Goal: Task Accomplishment & Management: Manage account settings

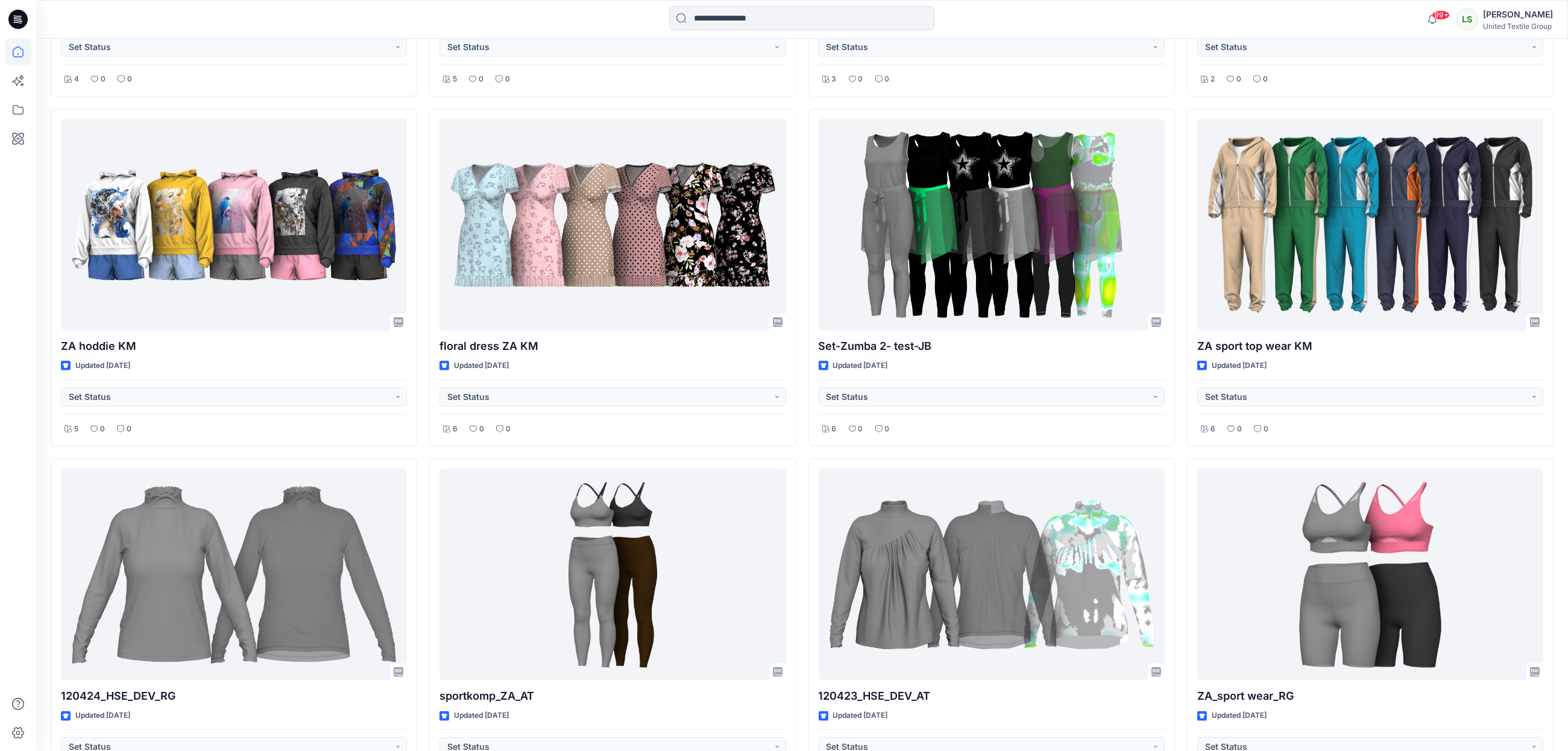
scroll to position [1473, 0]
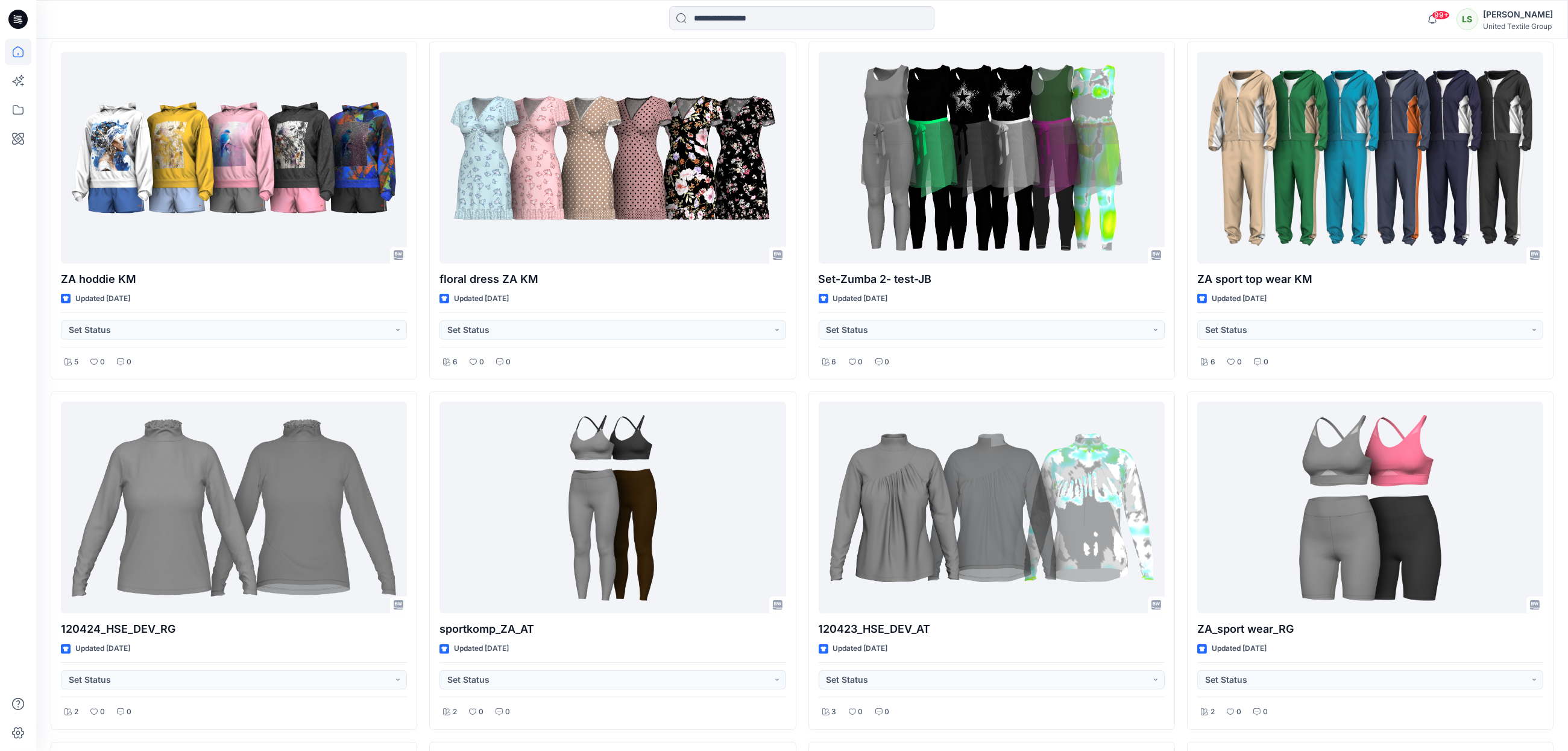
click at [393, 36] on div "99+ Notifications Rita Garneliene shared Šortai_RG in 08_Rita Garneliene Board …" at bounding box center [802, 19] width 1532 height 39
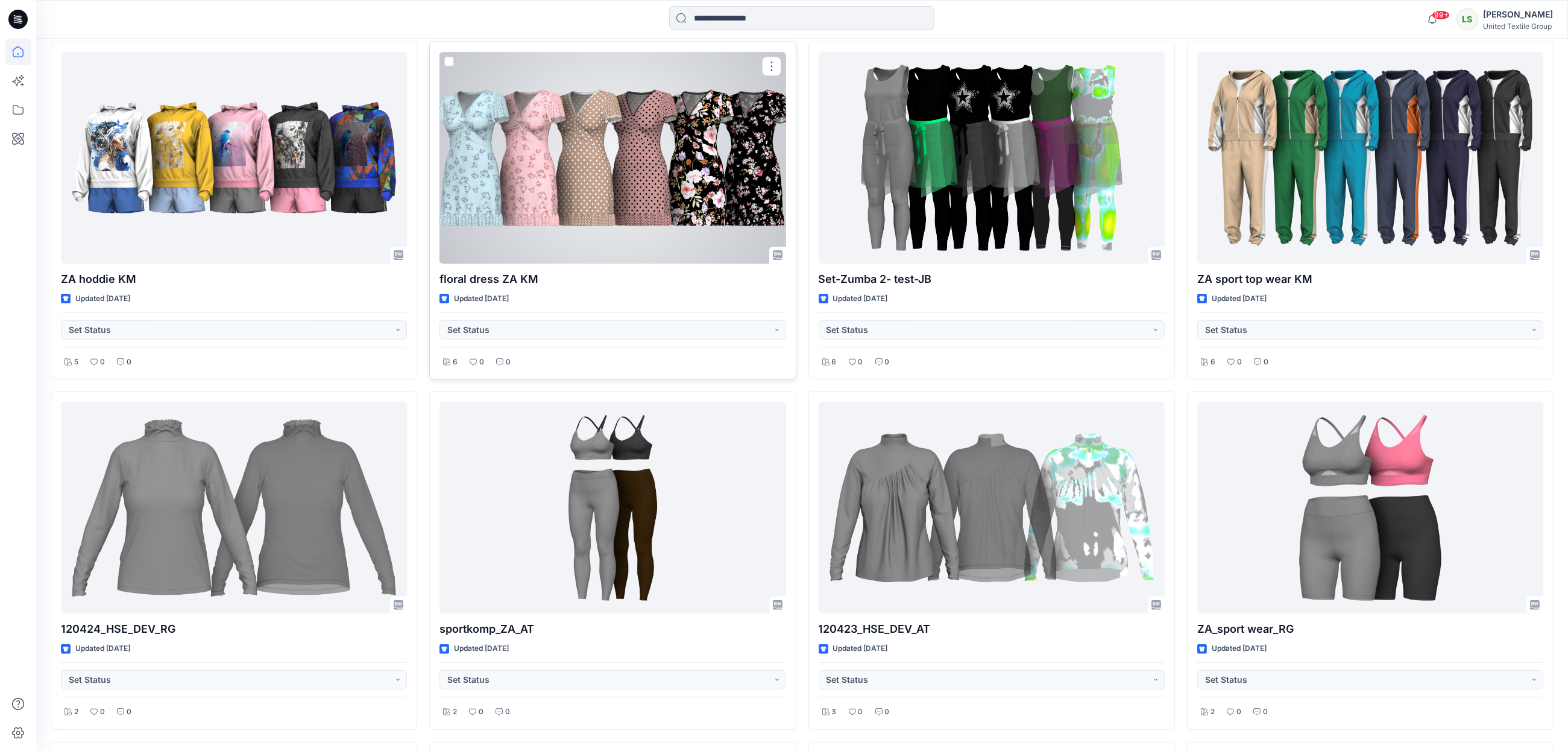
click at [492, 170] on div at bounding box center [612, 158] width 346 height 211
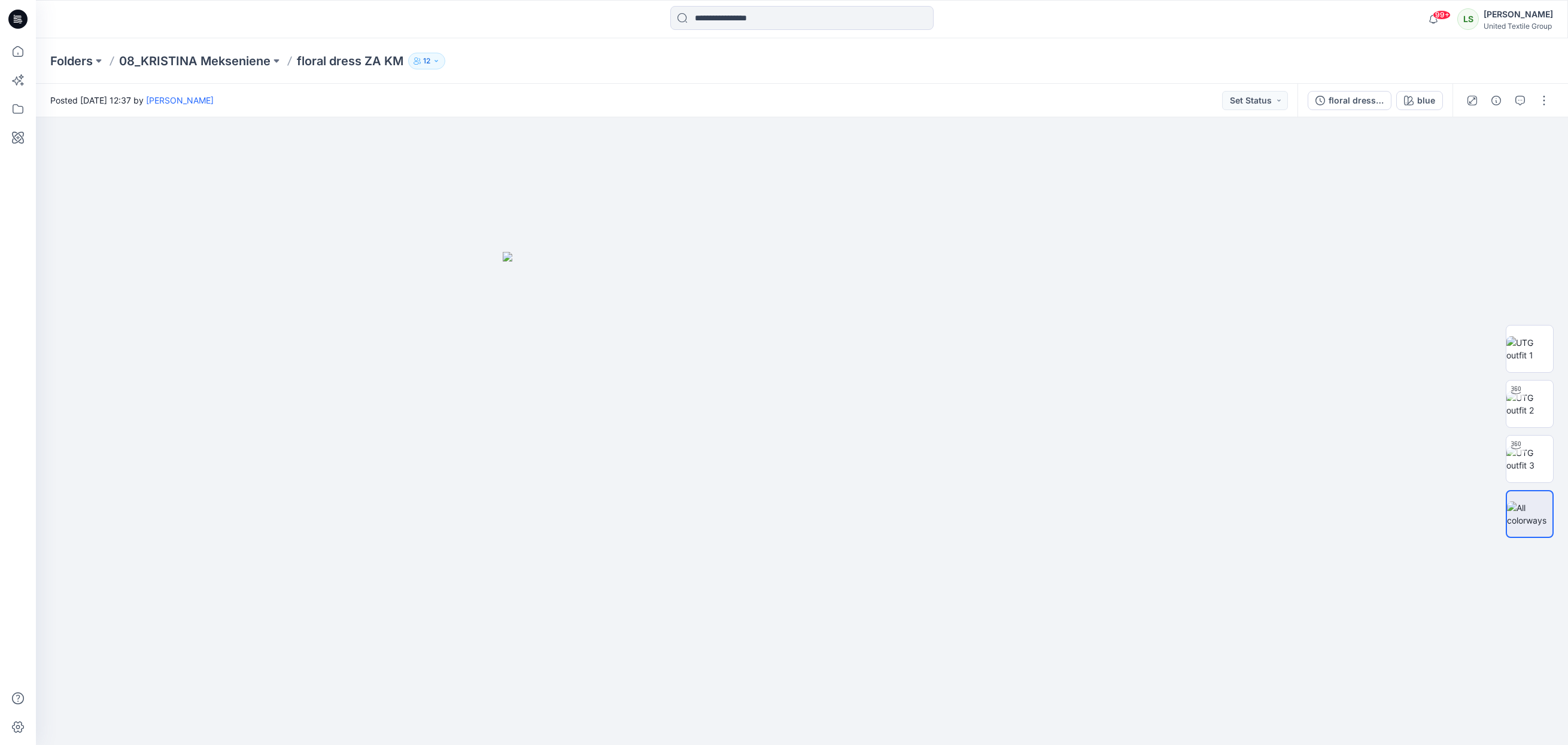
click at [26, 20] on icon at bounding box center [17, 18] width 19 height 19
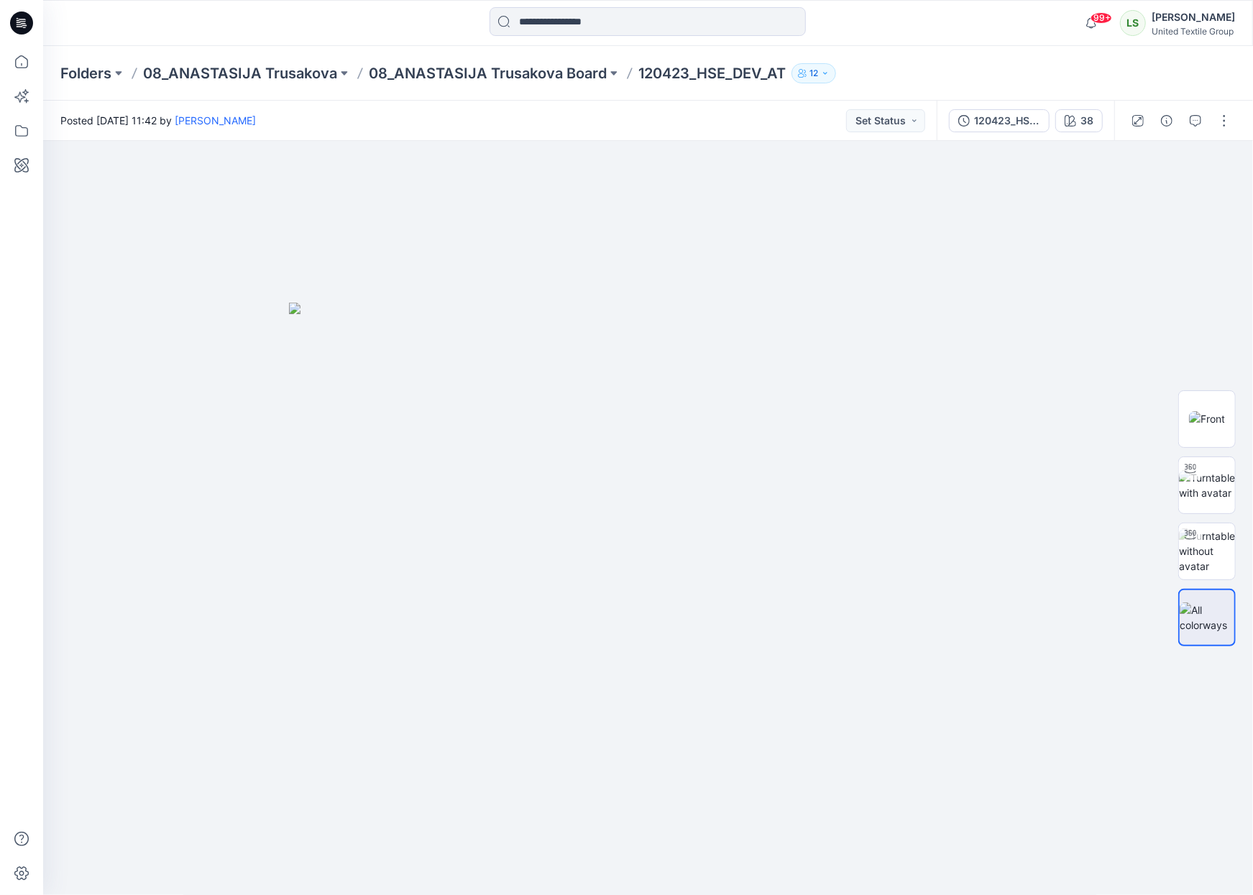
drag, startPoint x: 665, startPoint y: 138, endPoint x: 712, endPoint y: 139, distance: 46.7
click at [712, 139] on div "Posted [DATE] 11:42 by [PERSON_NAME] Set Status" at bounding box center [489, 121] width 893 height 40
click at [1217, 121] on button "button" at bounding box center [1223, 120] width 23 height 23
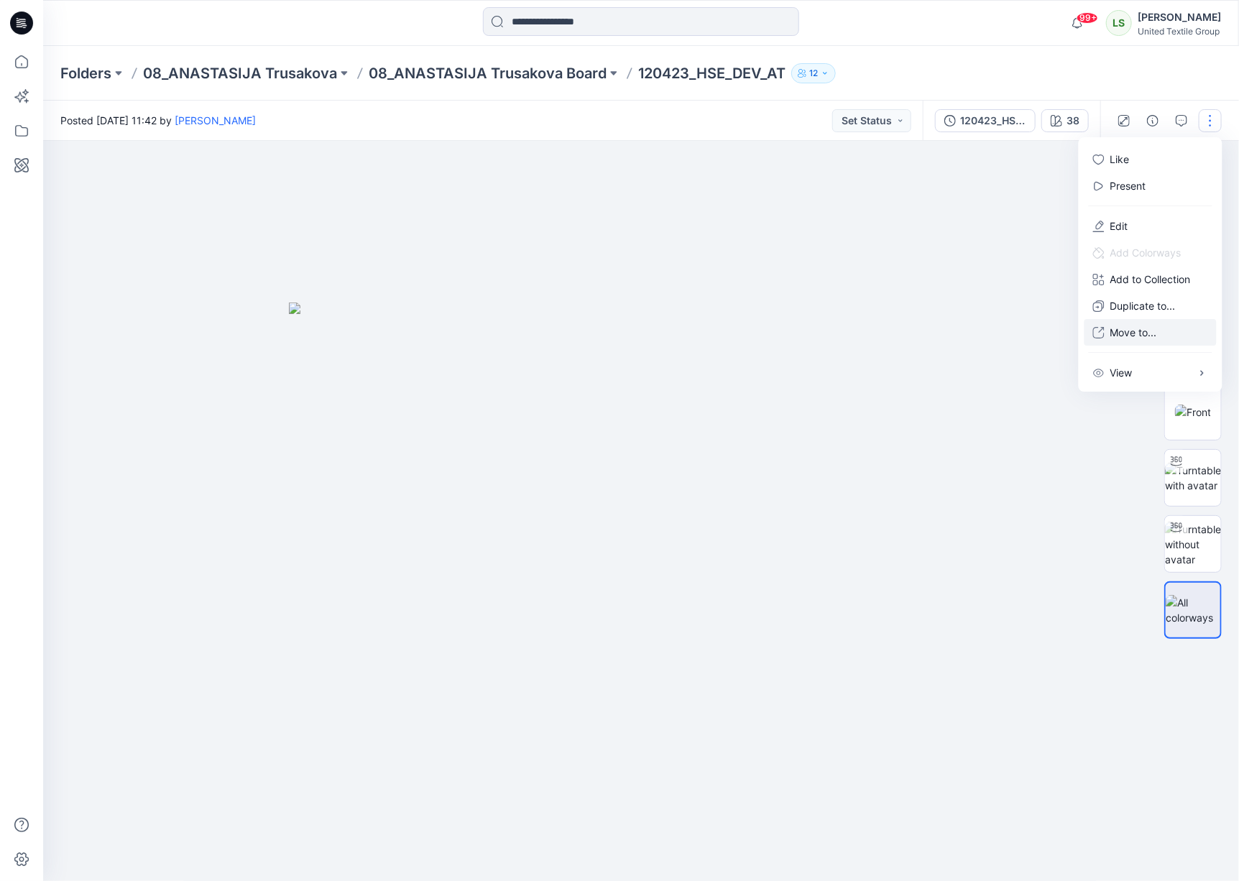
click at [1148, 331] on p "Move to..." at bounding box center [1133, 332] width 47 height 15
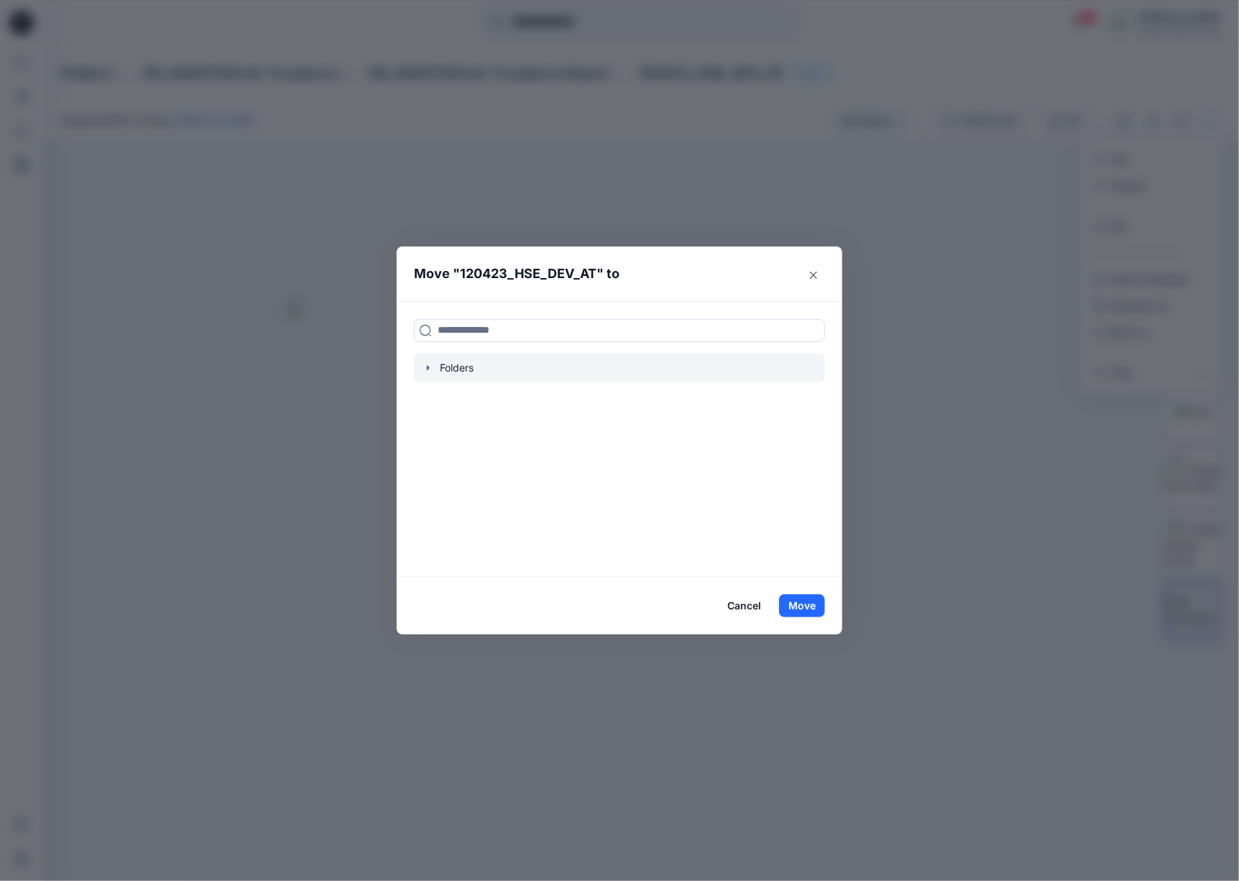
click at [434, 374] on icon "button" at bounding box center [428, 367] width 11 height 11
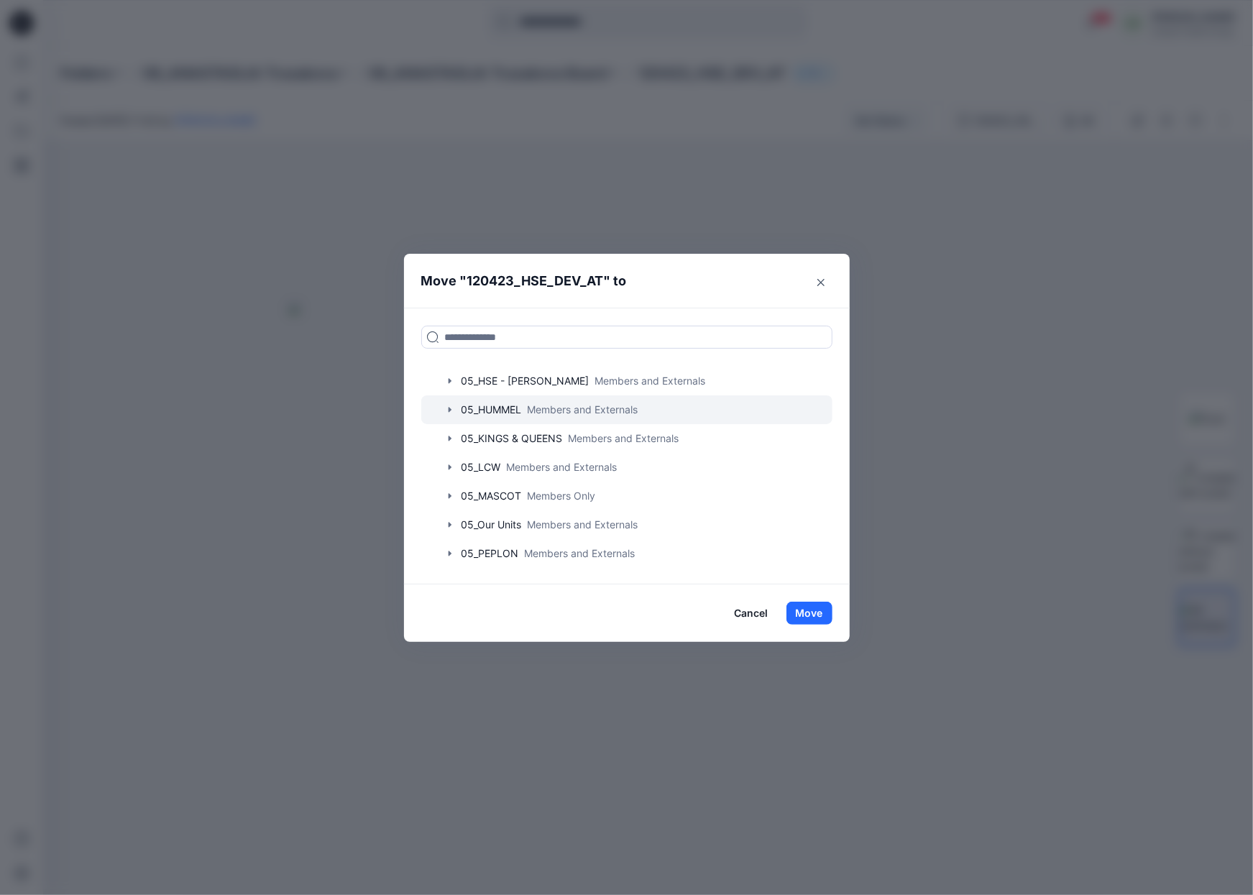
scroll to position [719, 0]
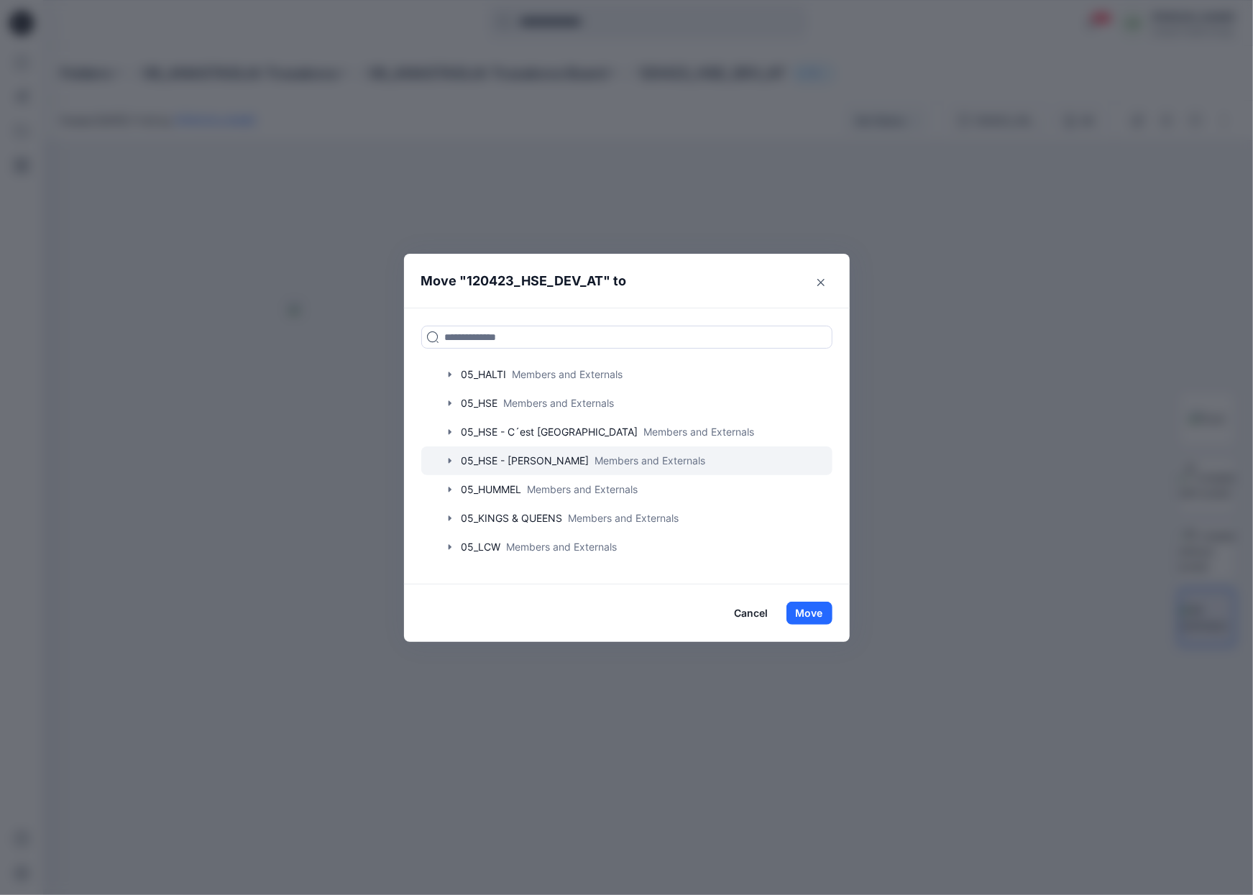
click at [448, 461] on icon "button" at bounding box center [449, 460] width 11 height 11
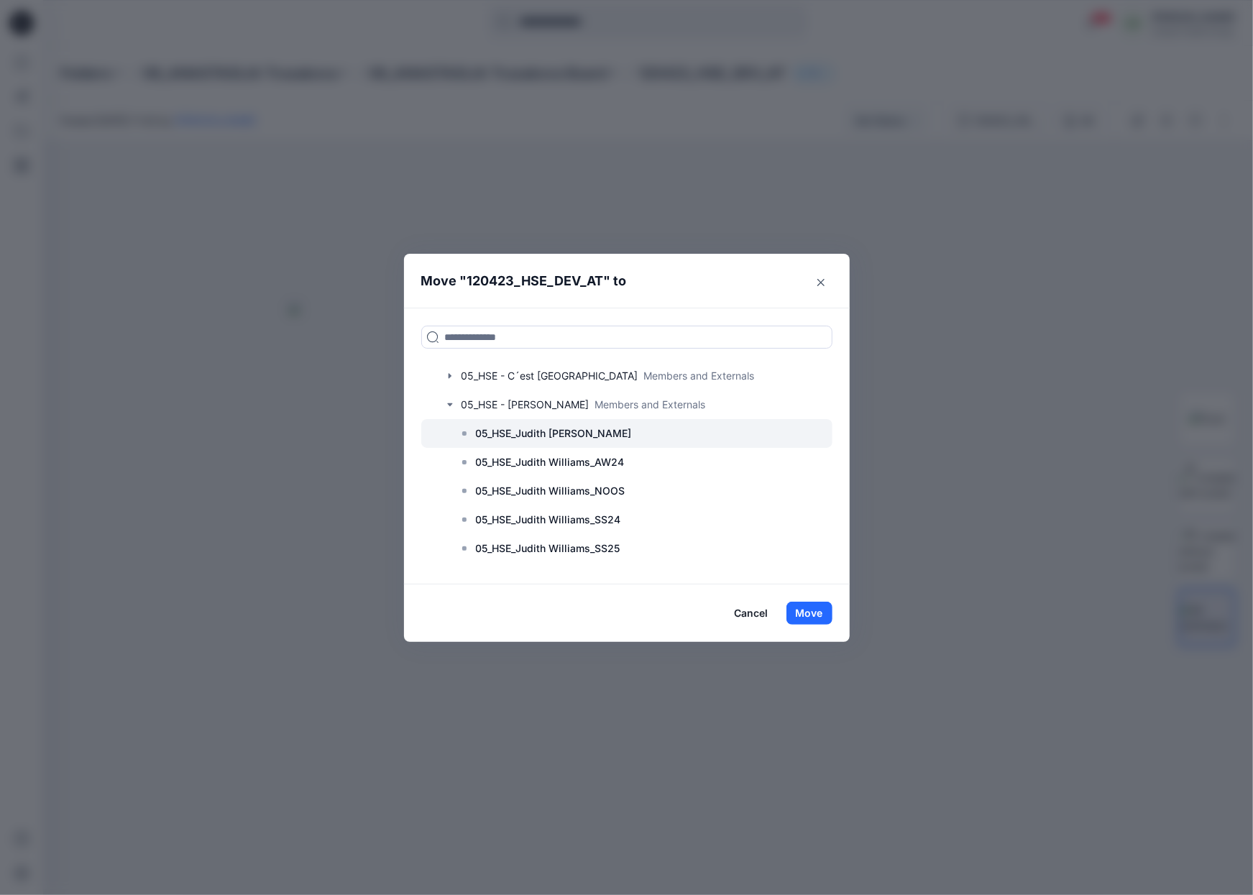
scroll to position [798, 0]
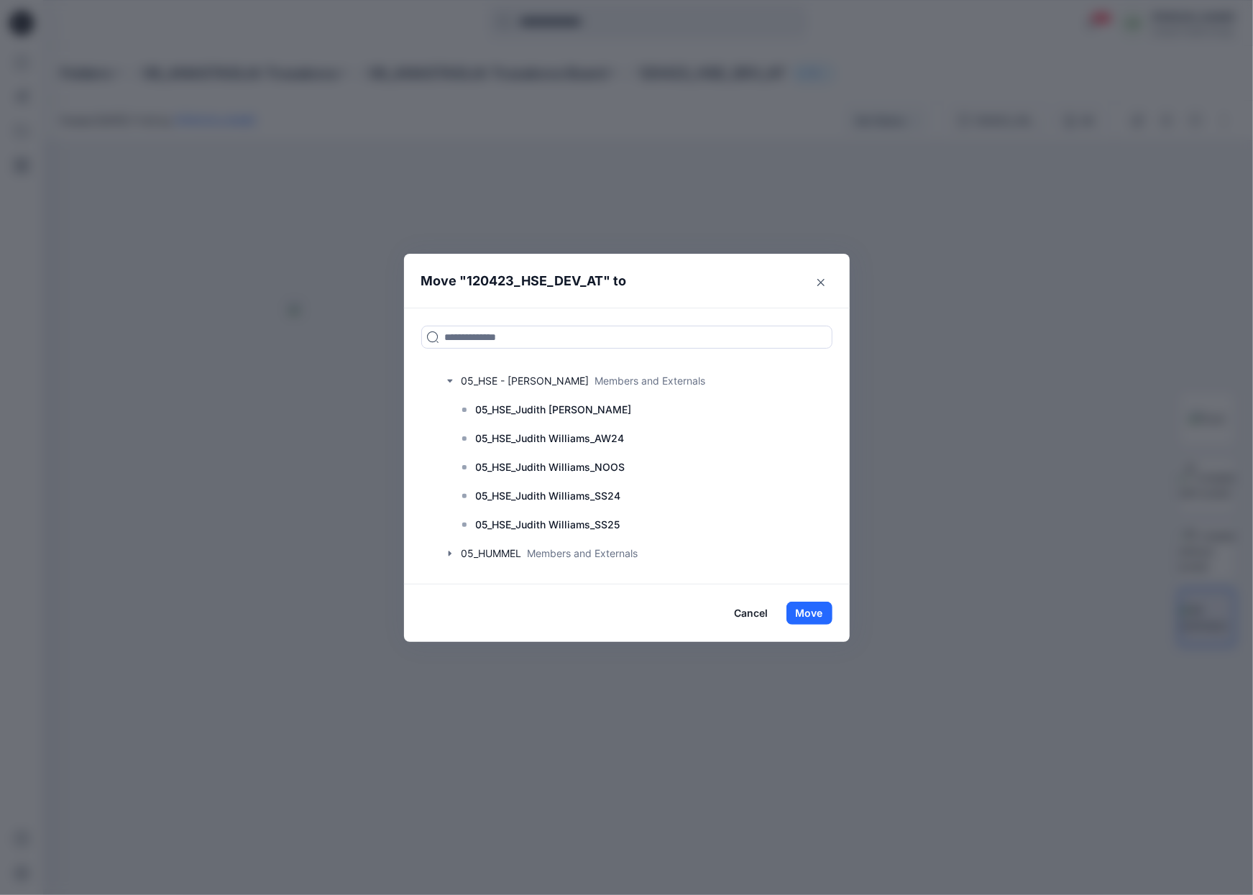
click at [618, 116] on div "Move " 120423_HSE_DEV_AT " to Folders 01_ACCESSORIES Members and Externals 01_B…" at bounding box center [626, 447] width 1253 height 895
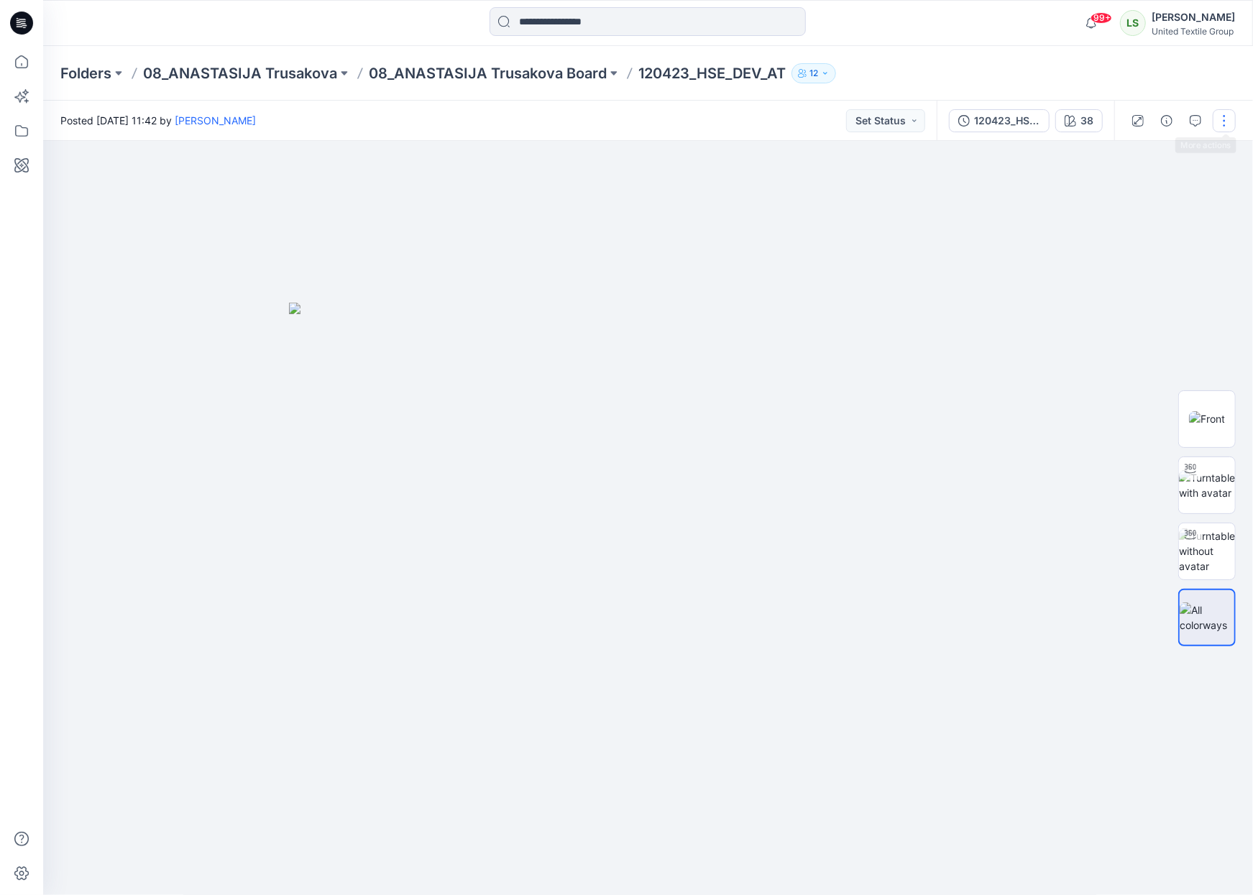
click at [1220, 113] on button "button" at bounding box center [1223, 120] width 23 height 23
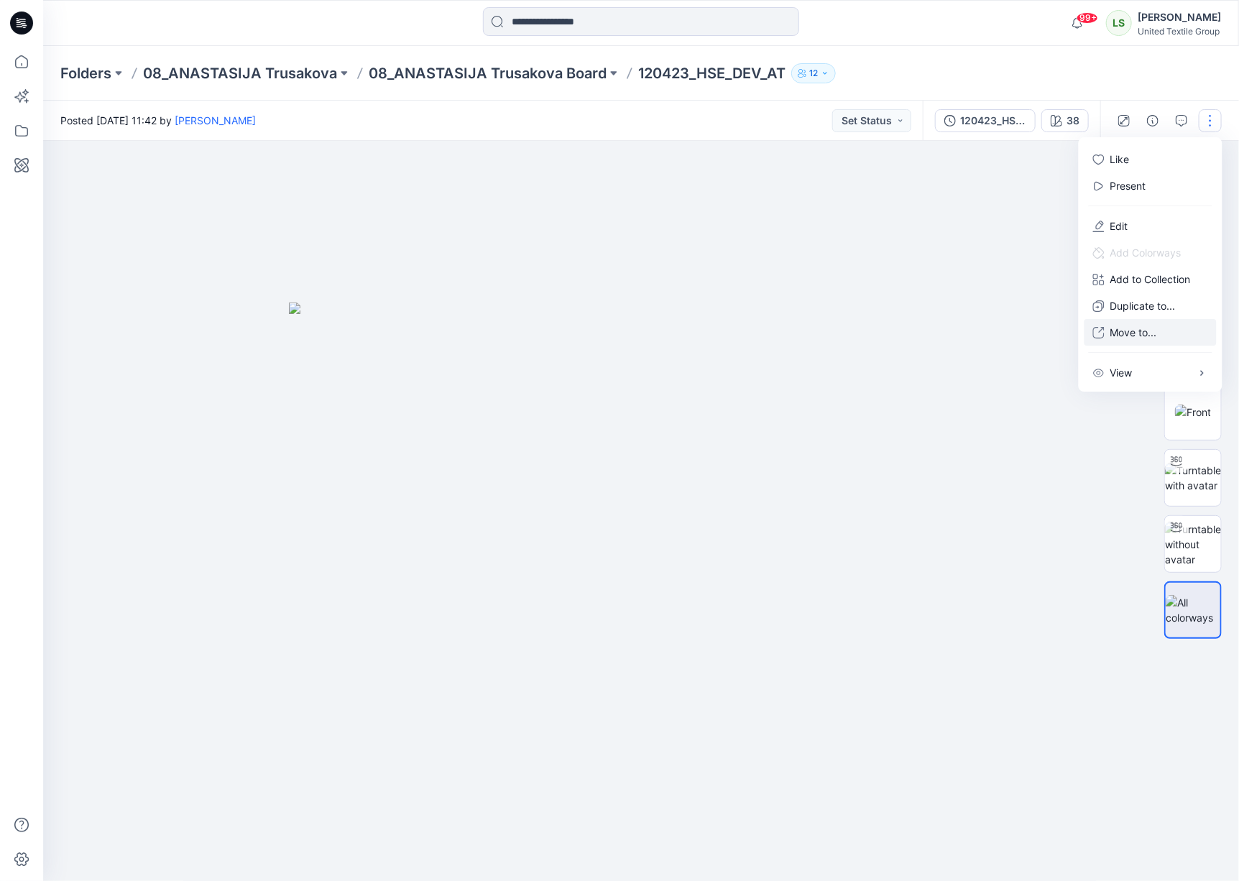
click at [1130, 338] on p "Move to..." at bounding box center [1133, 332] width 47 height 15
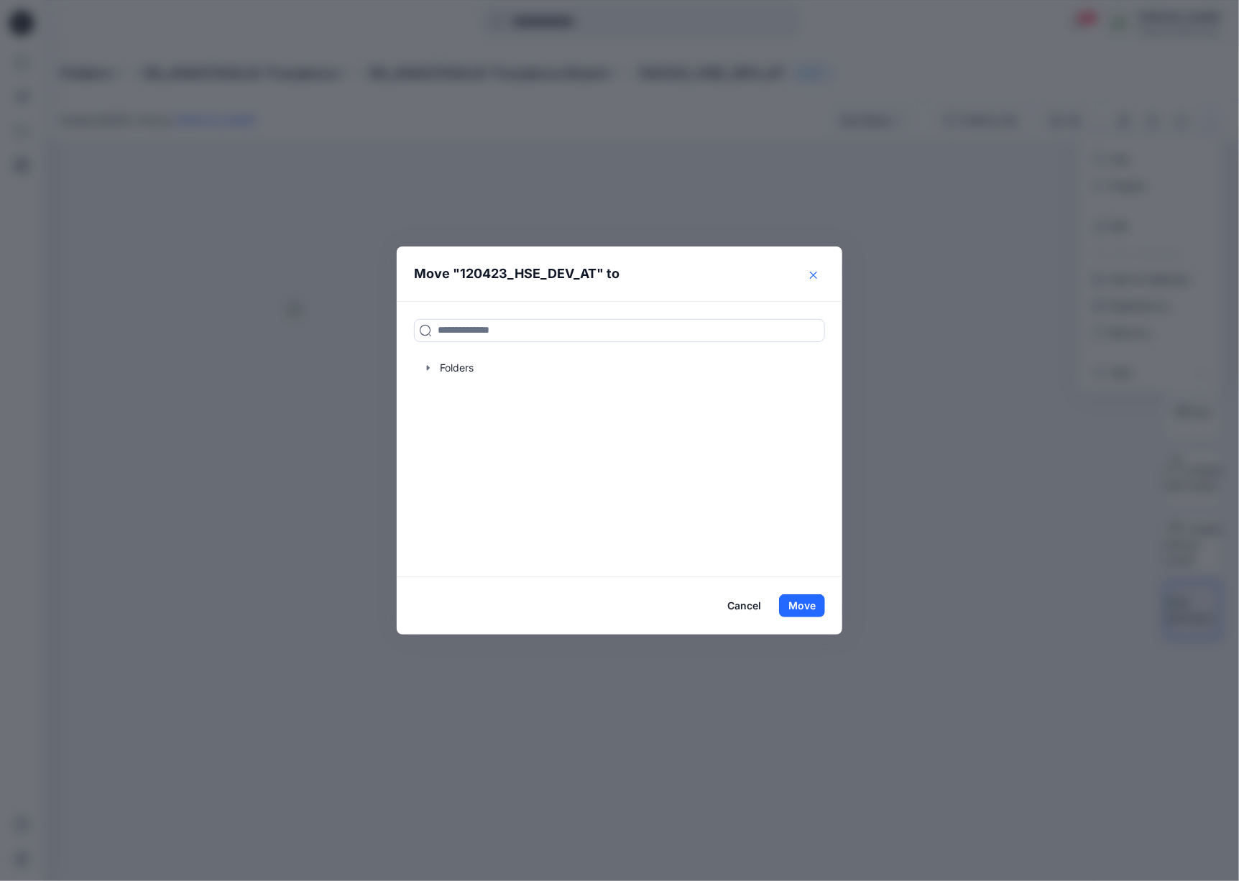
click at [820, 286] on button "Close" at bounding box center [813, 275] width 23 height 23
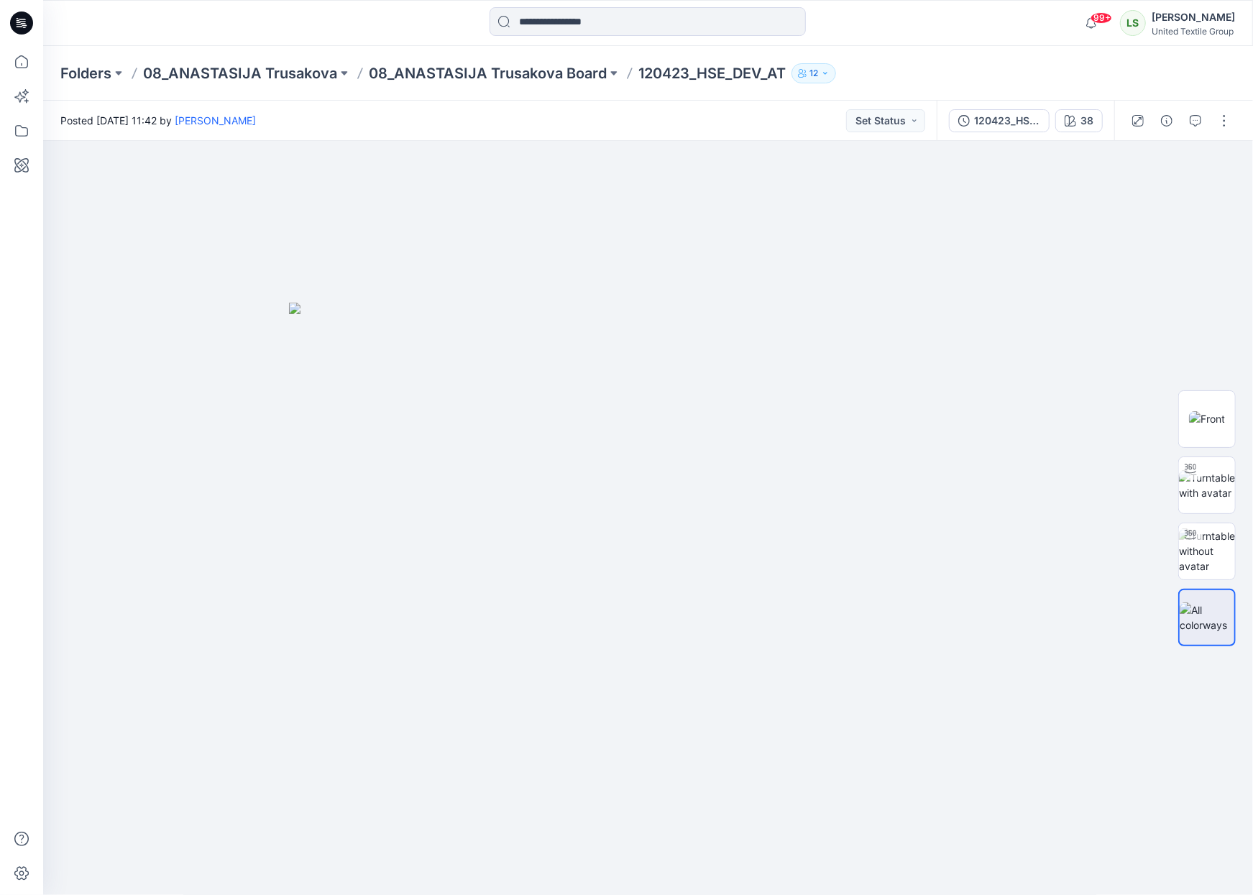
click at [728, 112] on div "Posted Tuesday, September 02, 2025 11:42 by Anastasija Trusakova Set Status" at bounding box center [489, 121] width 893 height 40
click at [1230, 116] on button "button" at bounding box center [1223, 120] width 23 height 23
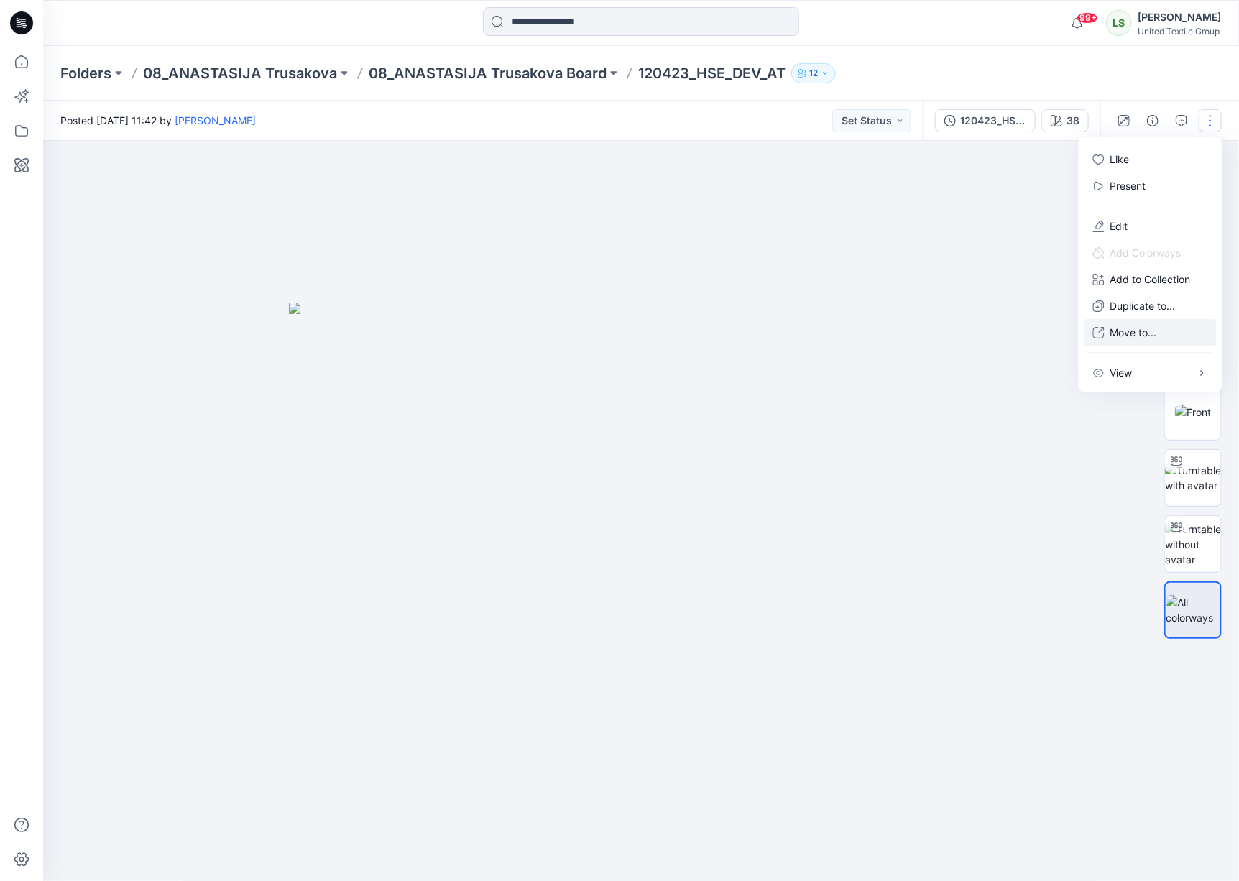
click at [1154, 331] on p "Move to..." at bounding box center [1133, 332] width 47 height 15
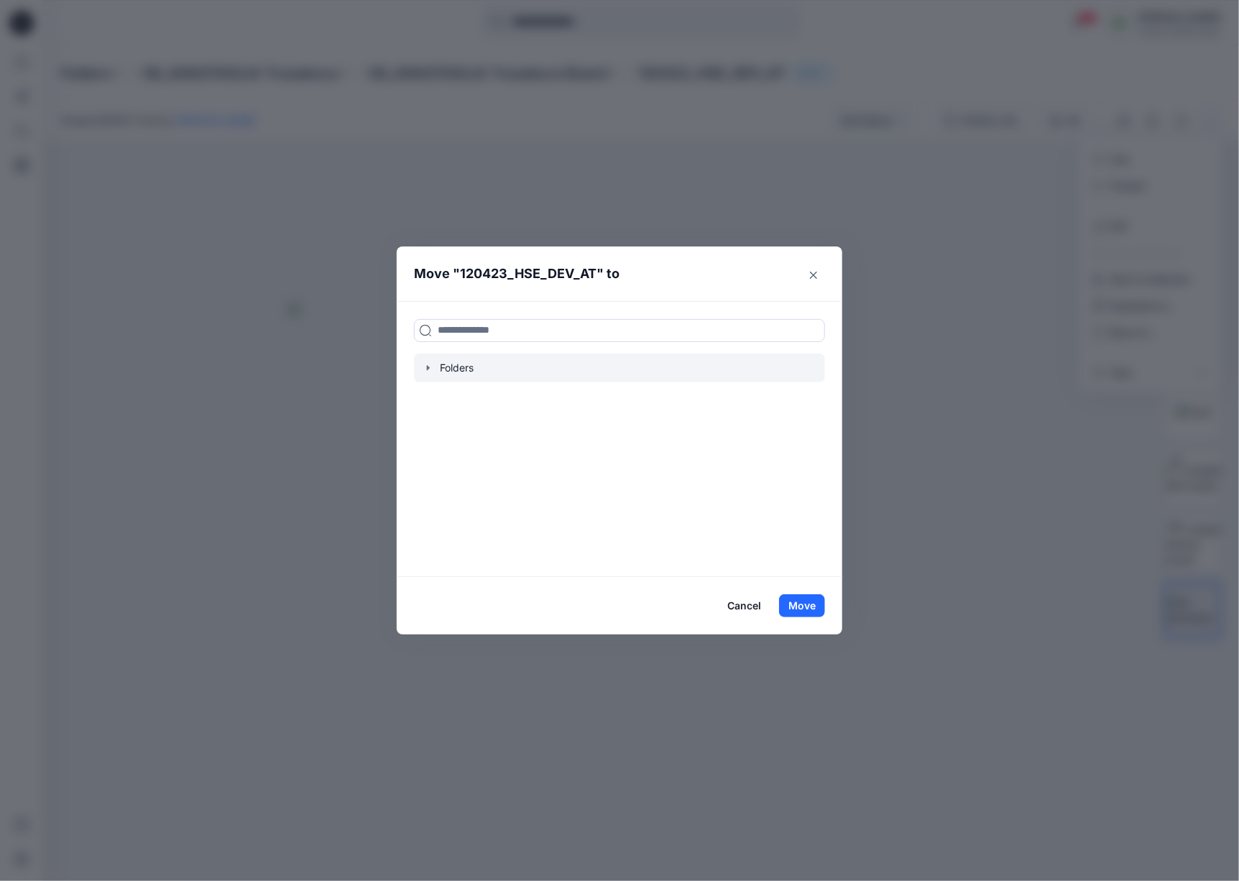
click at [434, 382] on div at bounding box center [619, 368] width 411 height 29
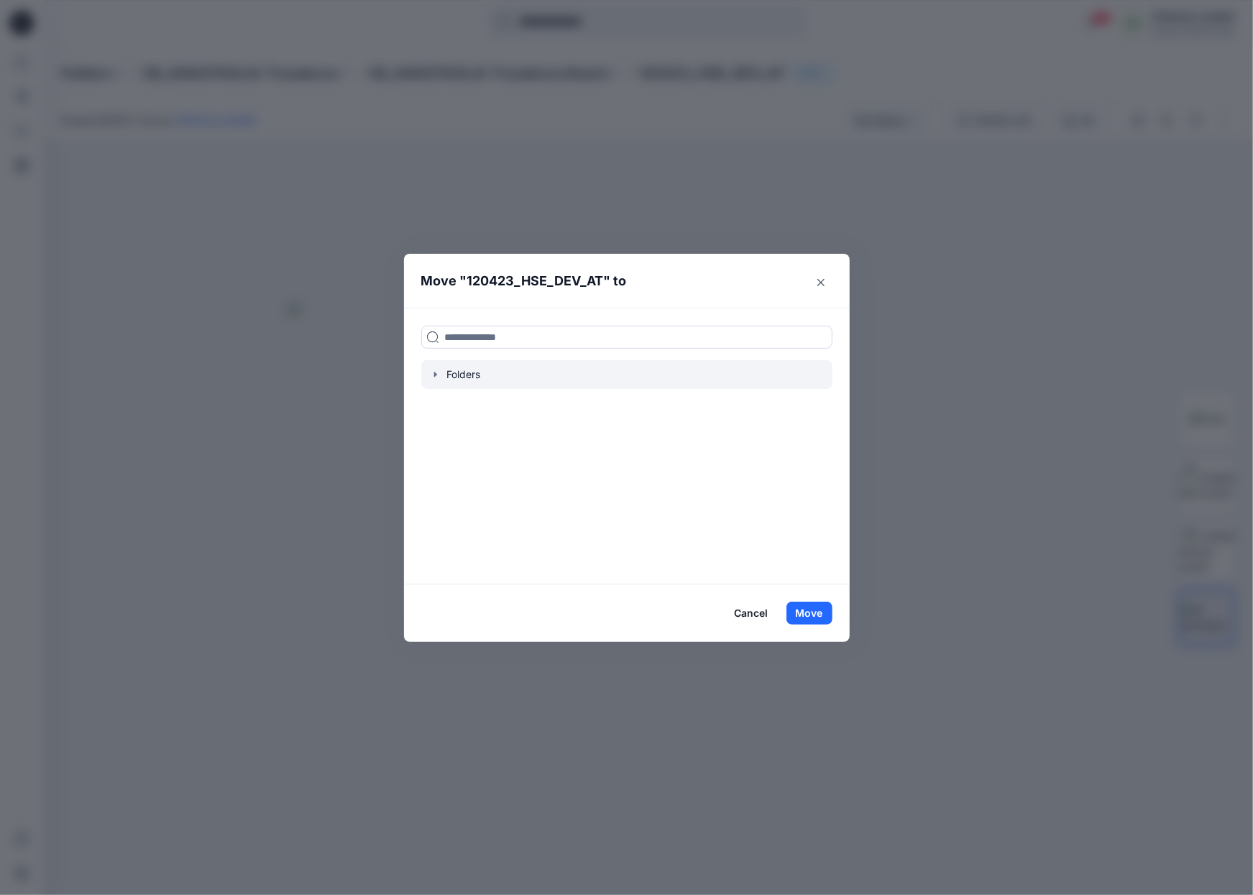
click at [433, 371] on icon "button" at bounding box center [435, 374] width 11 height 11
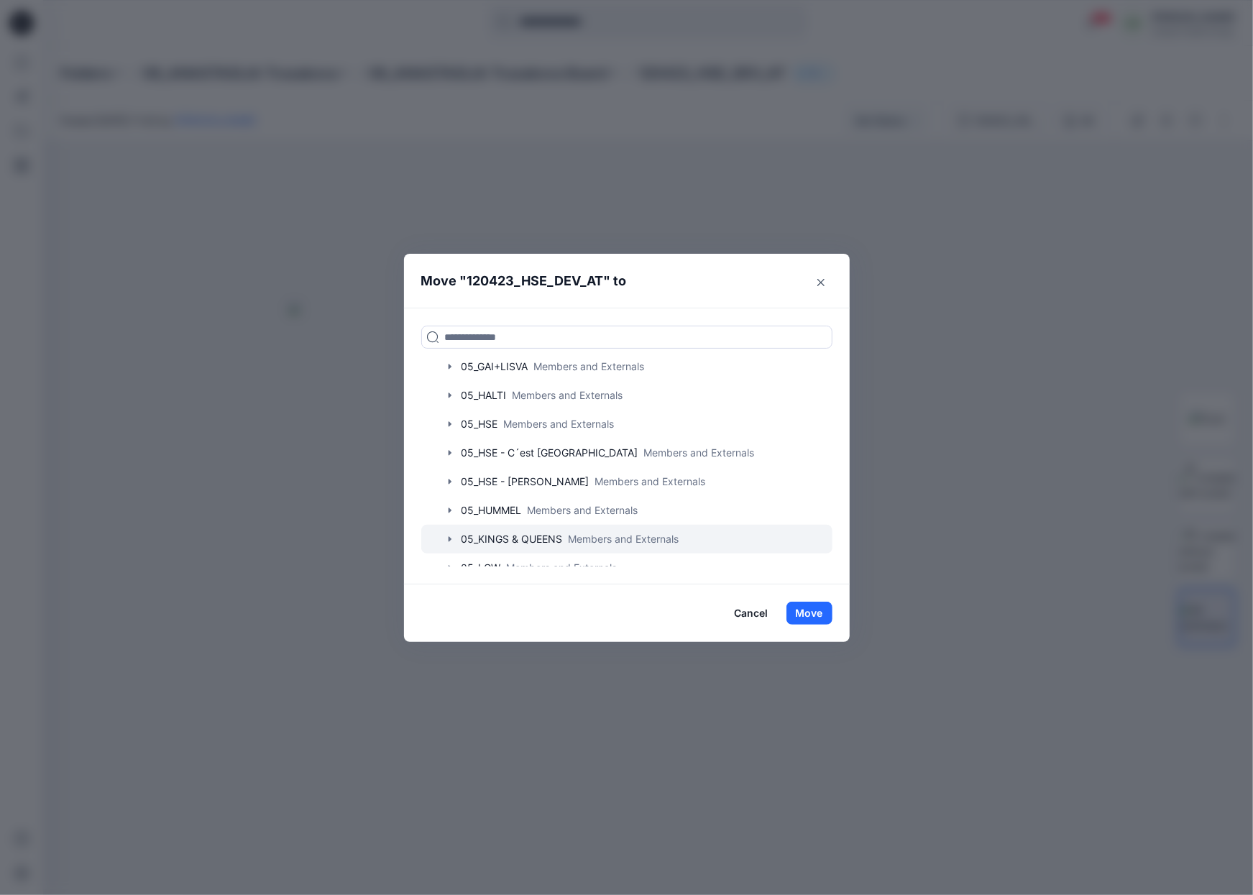
scroll to position [719, 0]
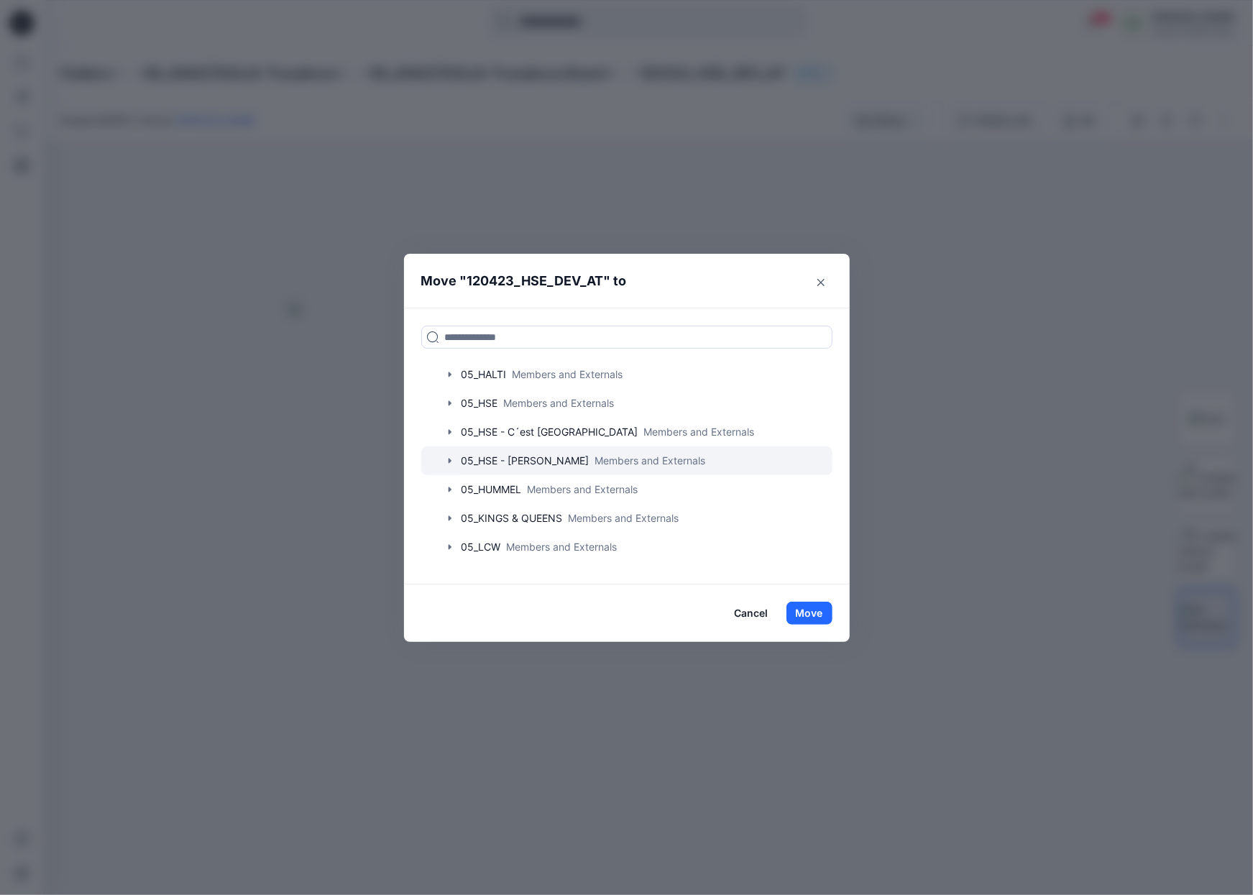
click at [448, 463] on icon "button" at bounding box center [449, 460] width 11 height 11
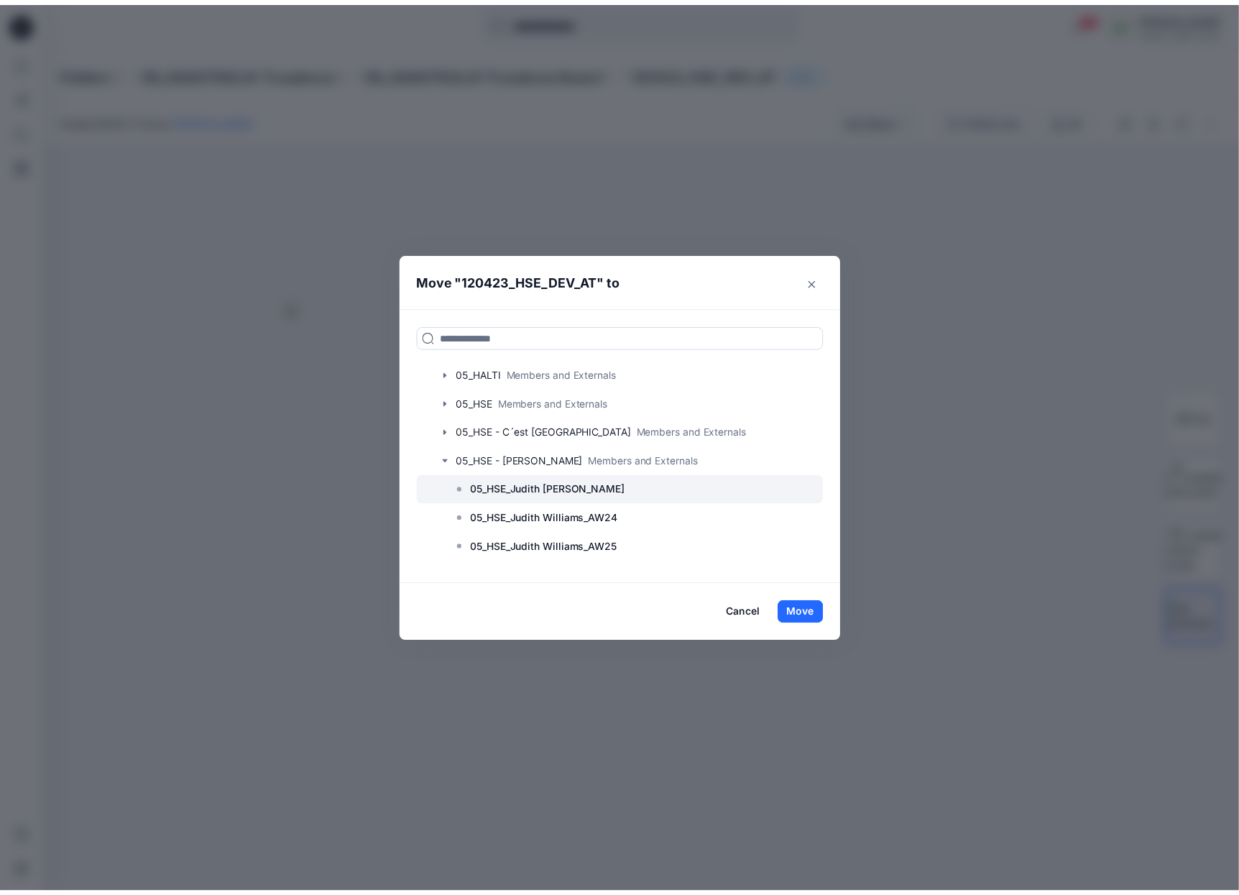
scroll to position [798, 0]
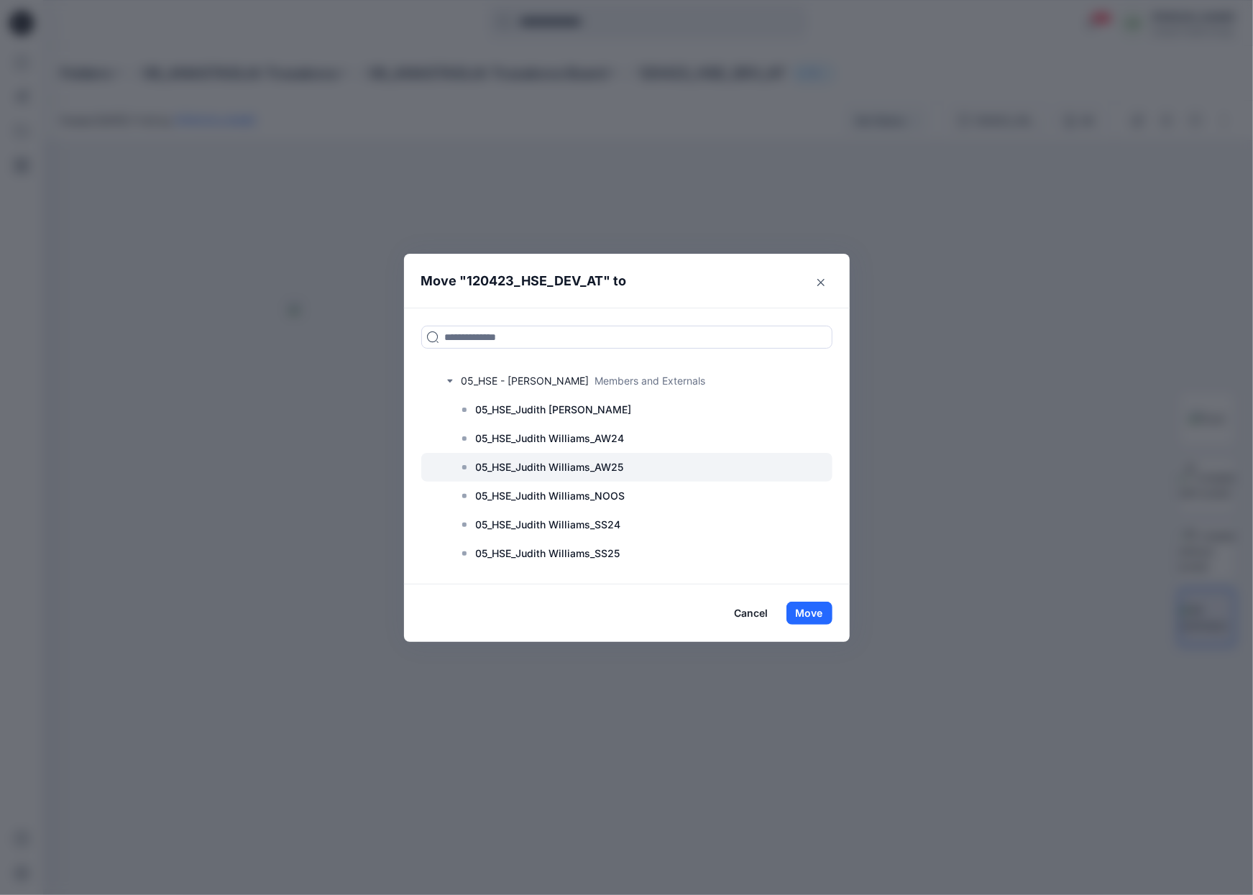
click at [561, 469] on p "05_HSE_Judith Williams_AW25" at bounding box center [550, 467] width 148 height 17
click at [548, 461] on p "05_HSE_Judith Williams_AW25" at bounding box center [550, 467] width 148 height 17
click at [809, 613] on button "Move" at bounding box center [809, 613] width 46 height 23
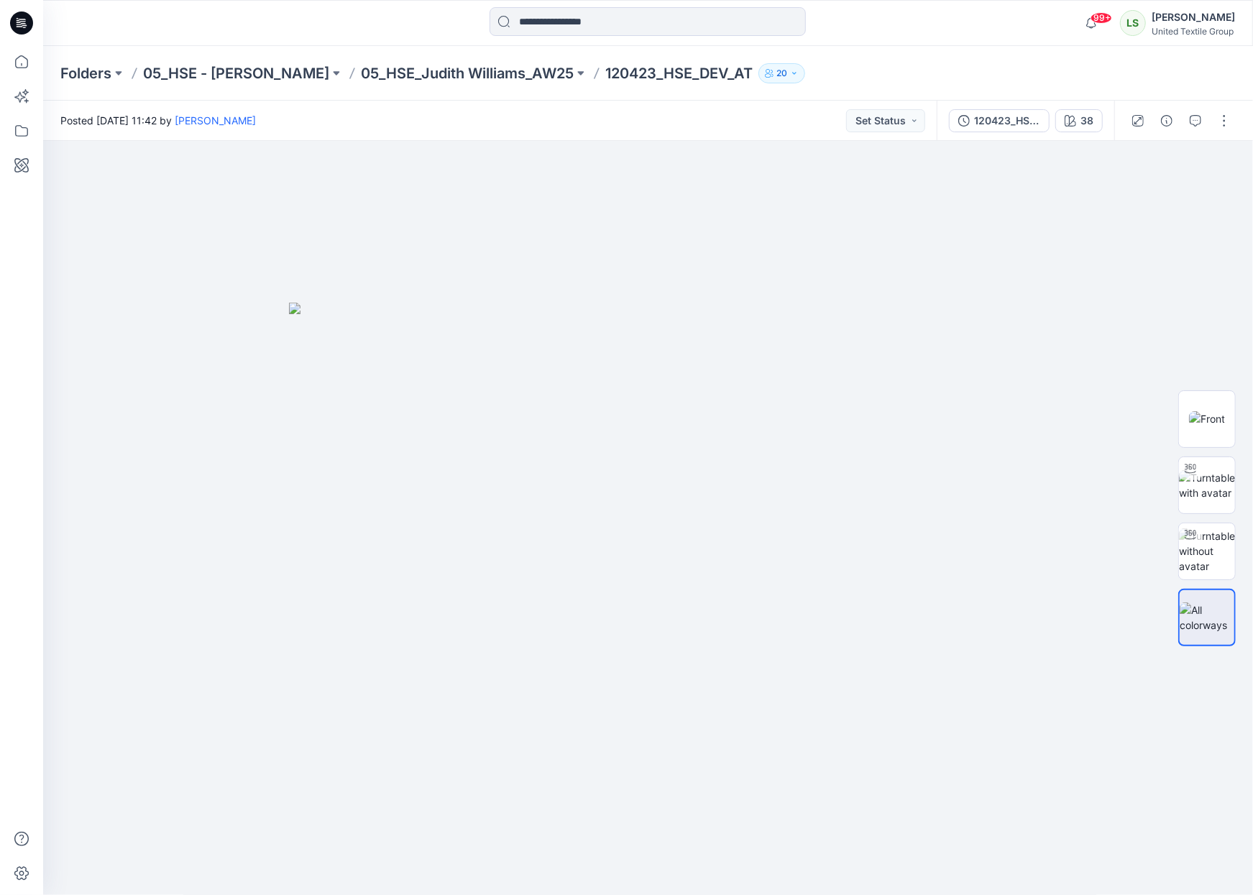
click at [27, 29] on icon at bounding box center [21, 22] width 23 height 23
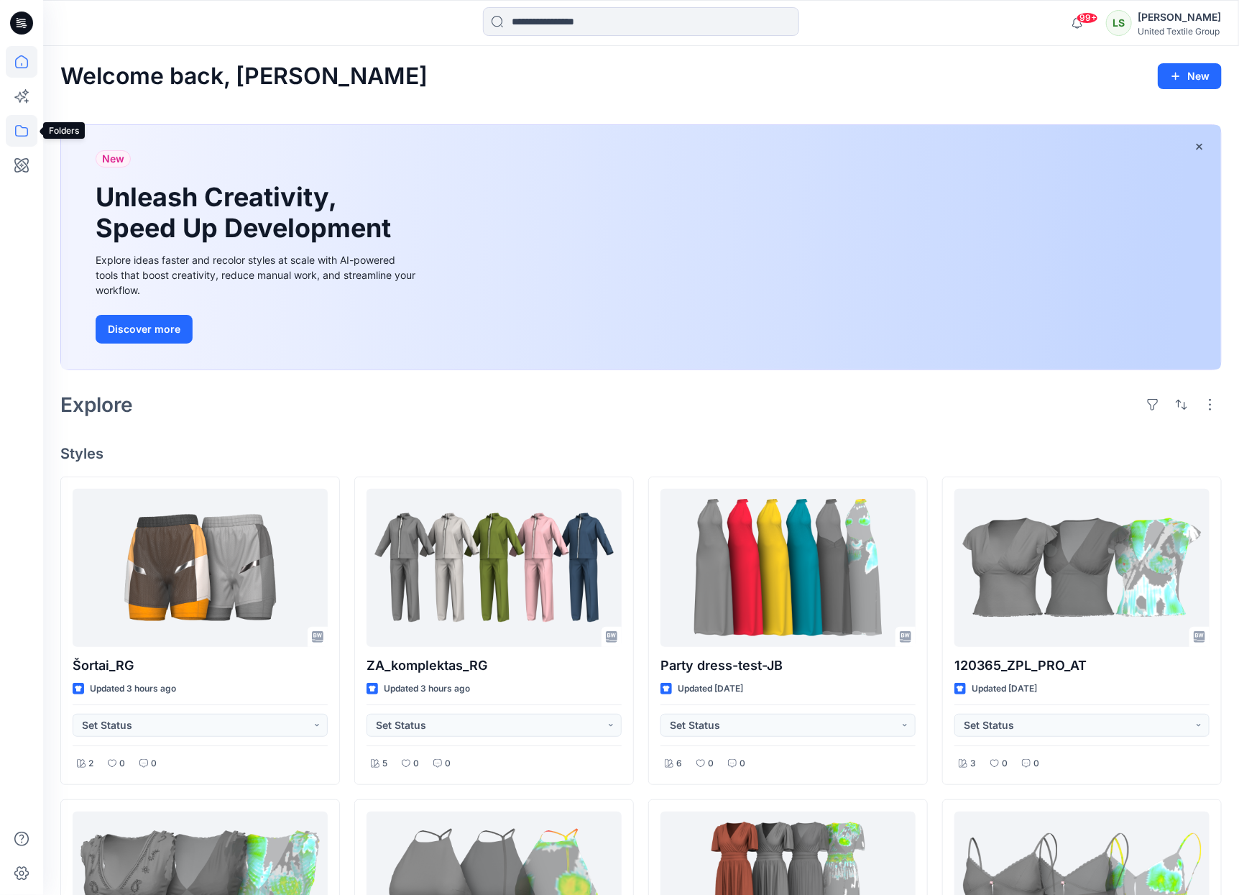
click at [19, 137] on icon at bounding box center [22, 131] width 32 height 32
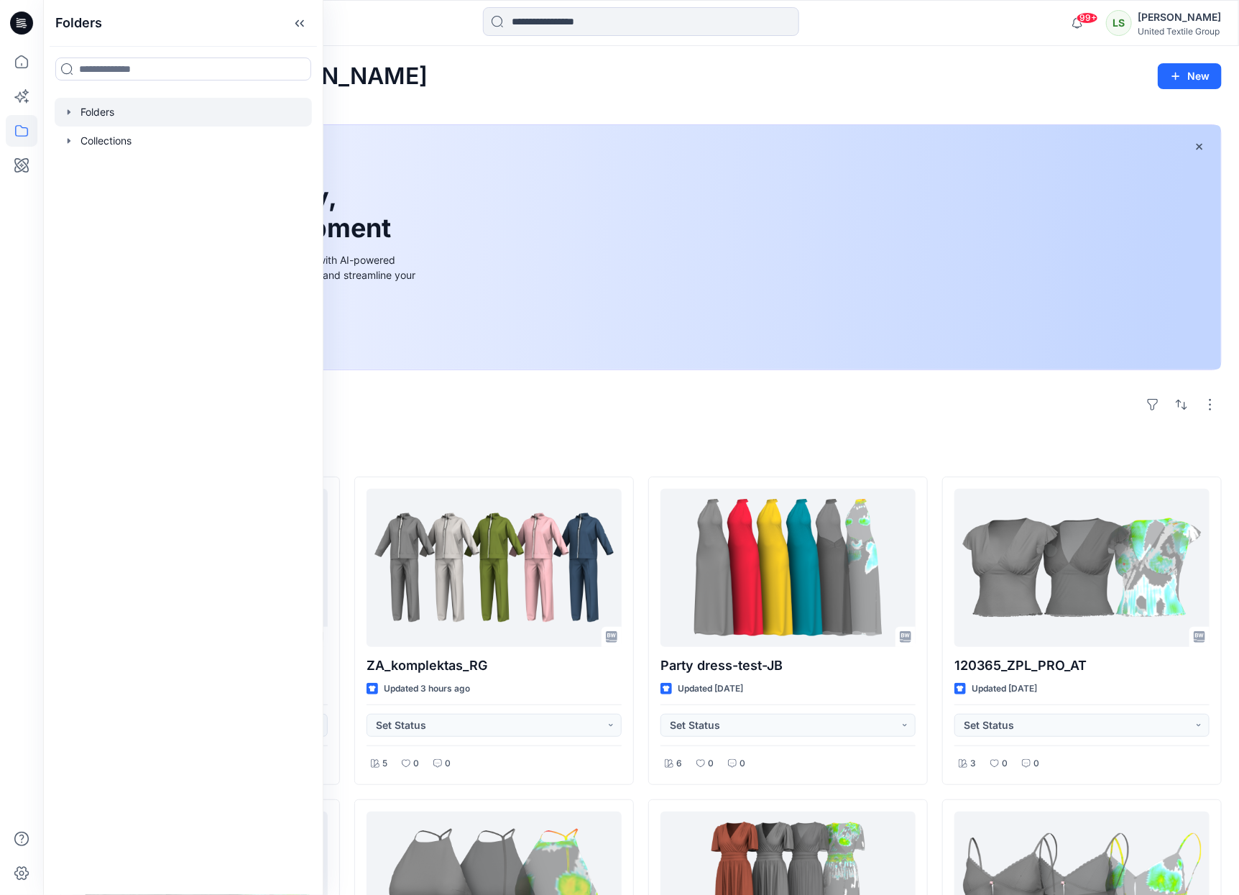
click at [68, 115] on icon "button" at bounding box center [68, 111] width 11 height 11
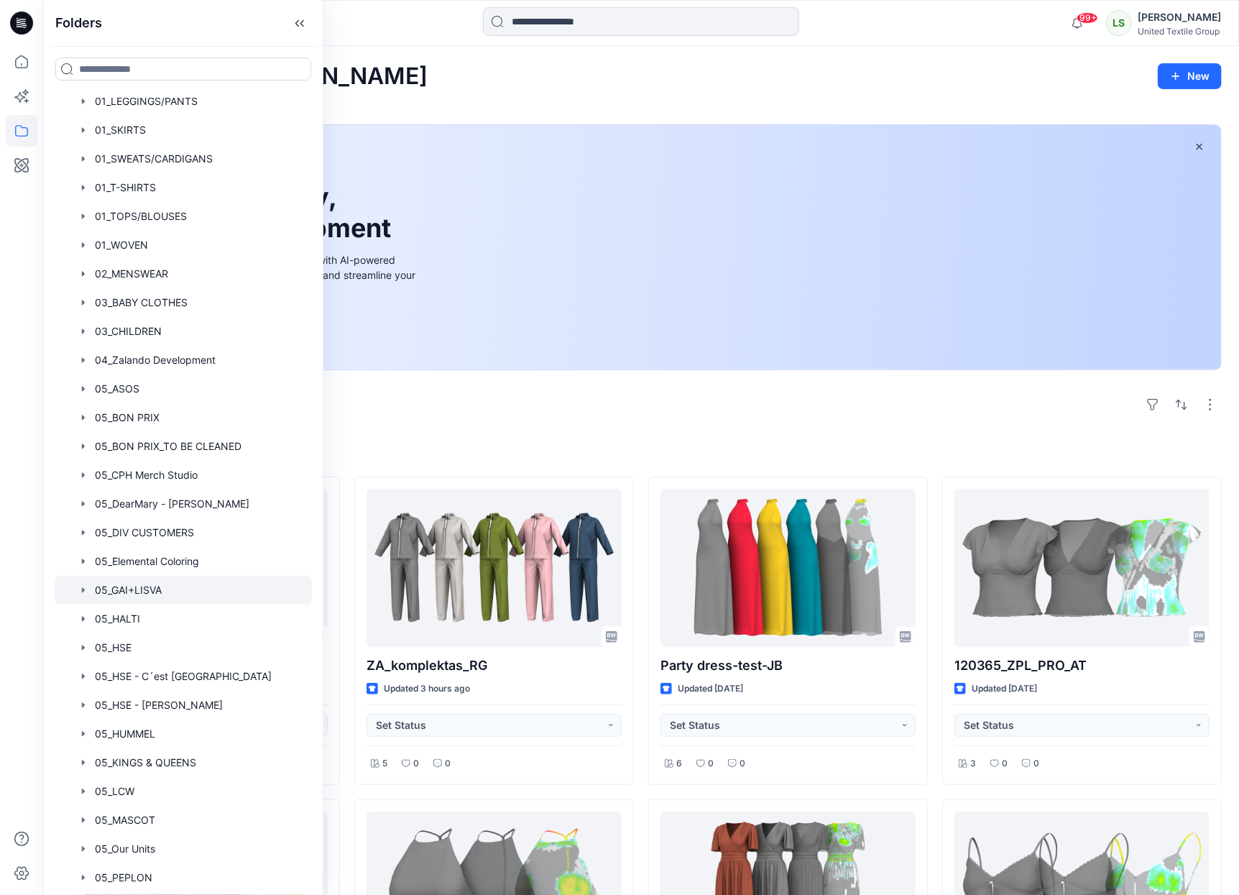
scroll to position [239, 0]
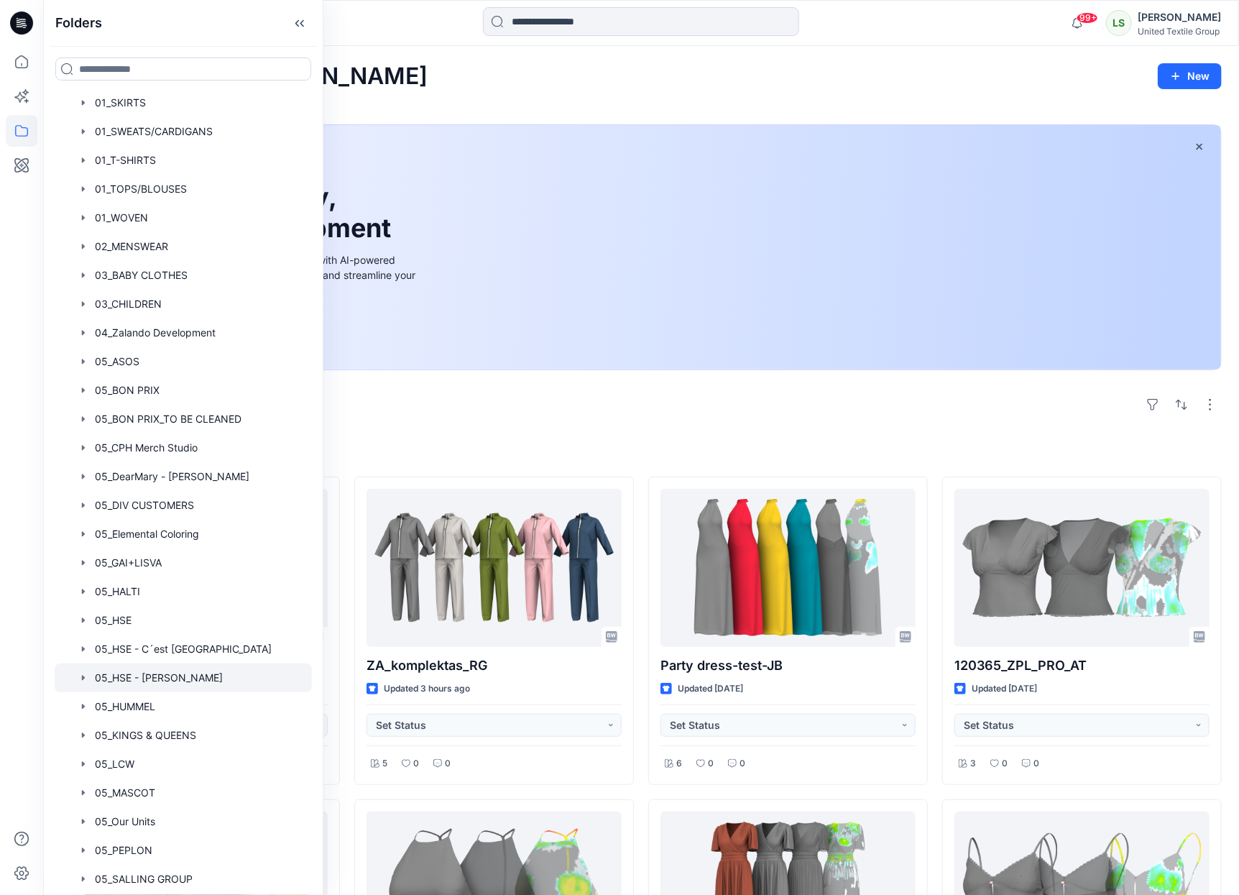
click at [87, 678] on icon "button" at bounding box center [83, 677] width 11 height 11
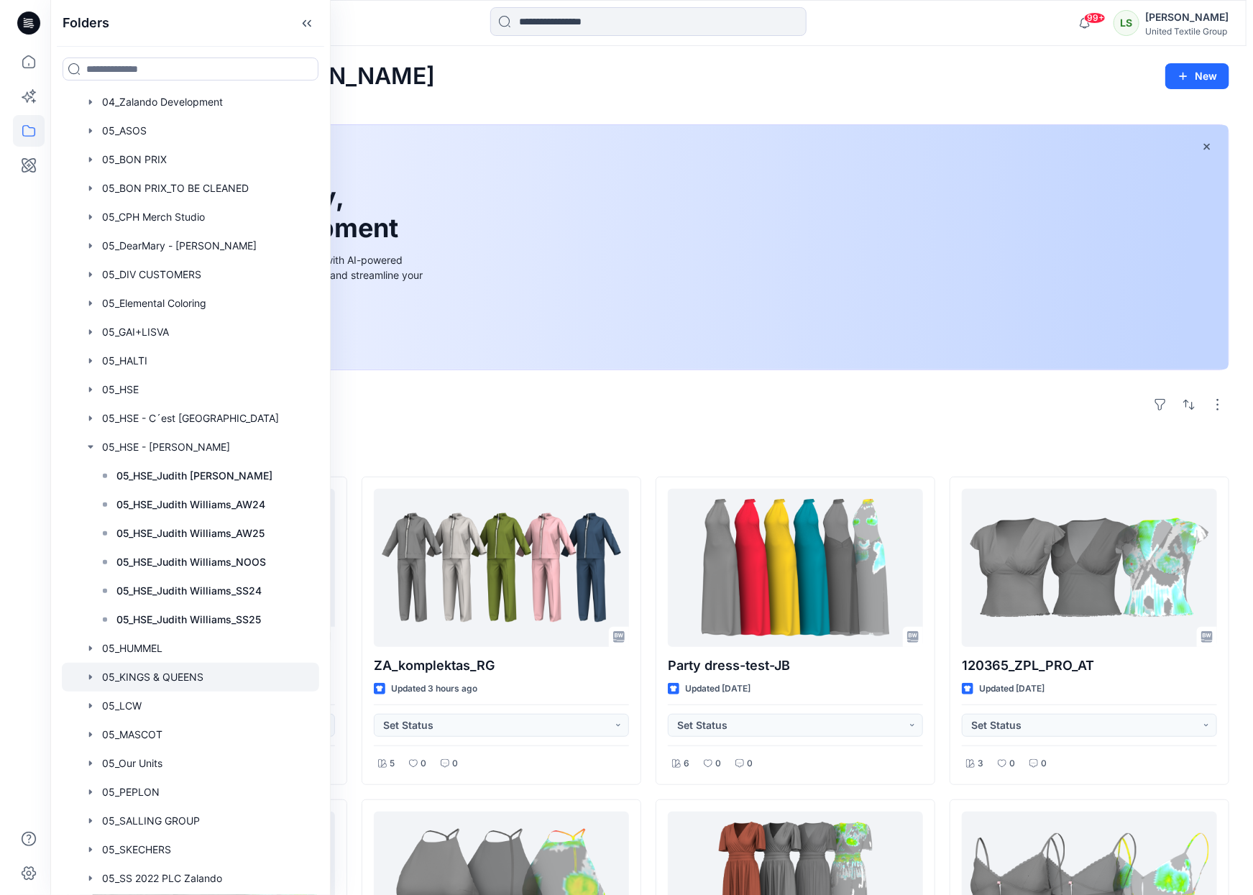
scroll to position [558, 0]
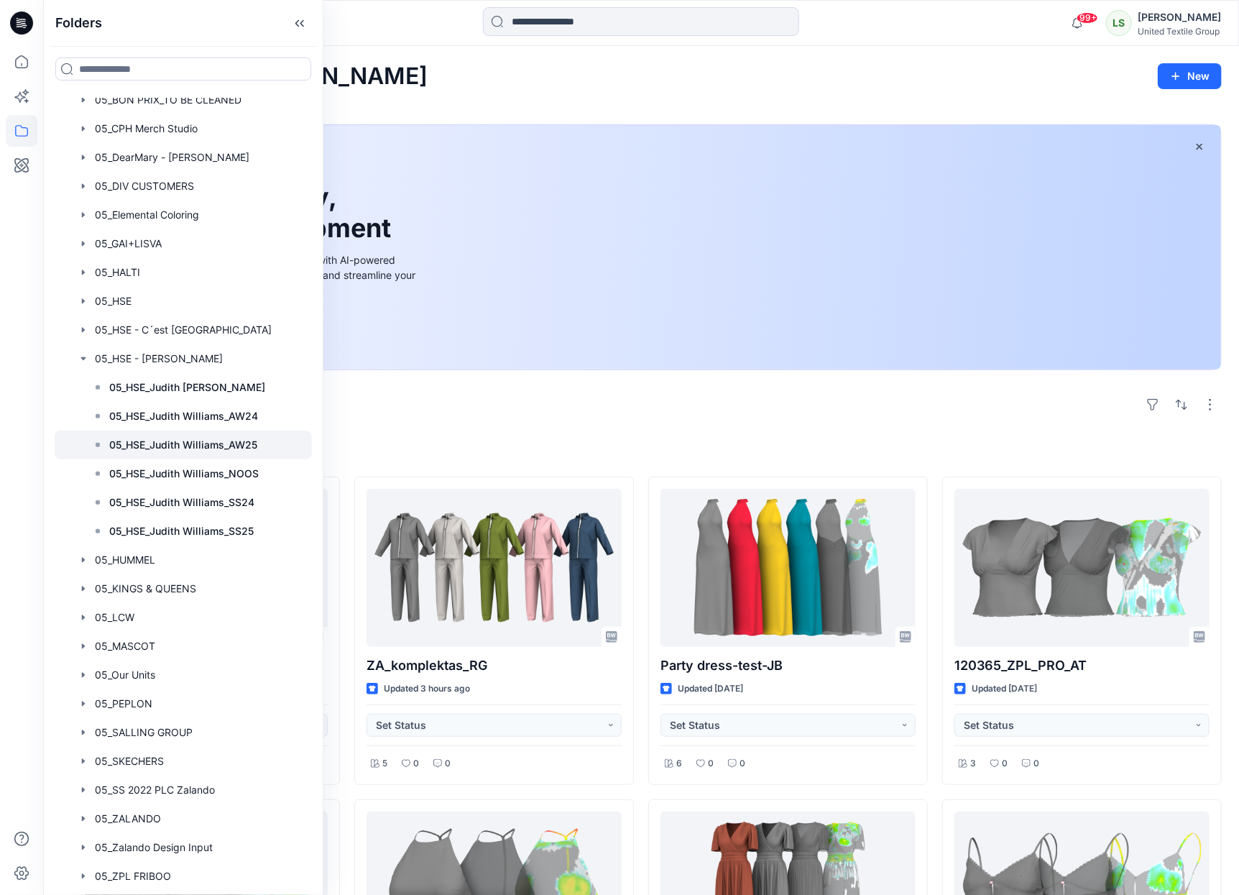
click at [188, 443] on p "05_HSE_Judith Williams_AW25" at bounding box center [183, 444] width 148 height 17
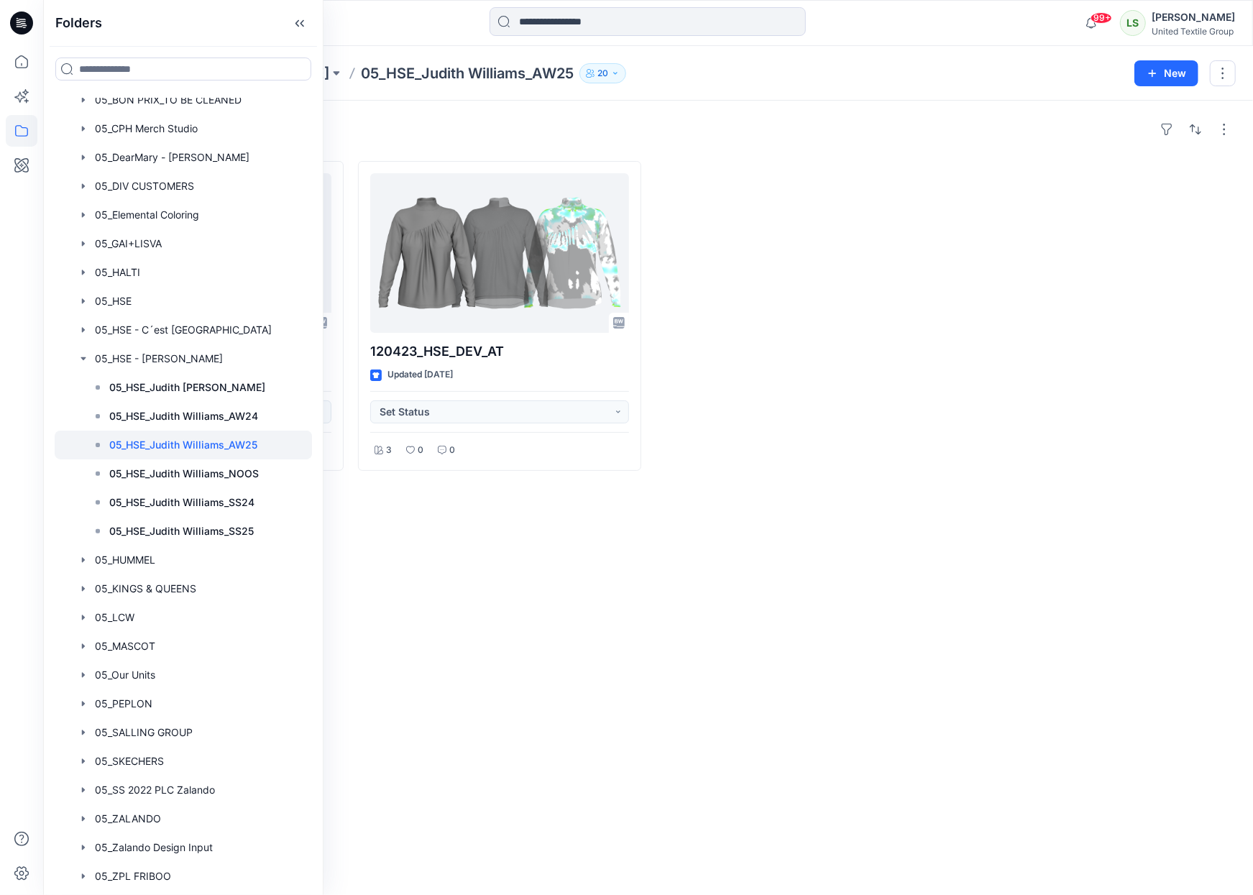
click at [597, 68] on p "20" at bounding box center [602, 73] width 11 height 16
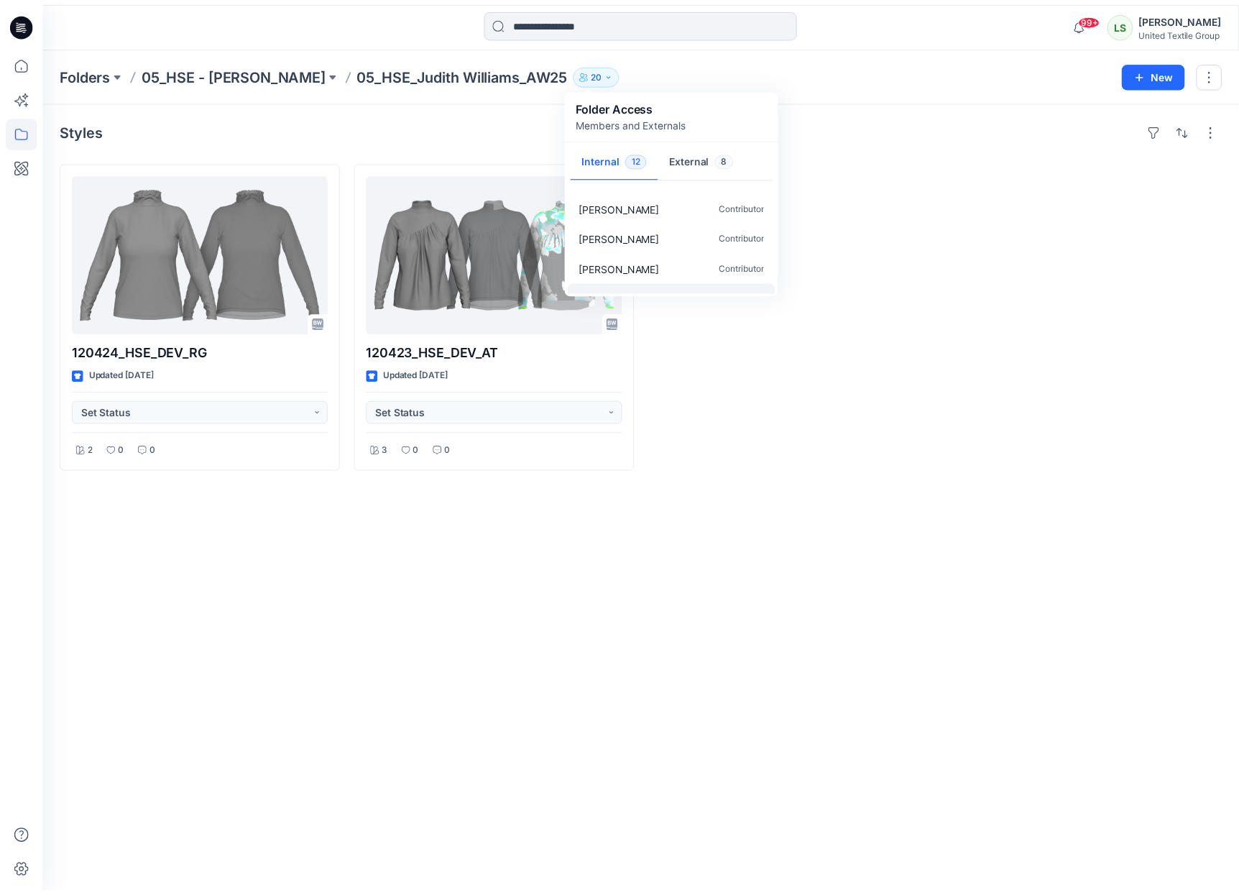
scroll to position [254, 0]
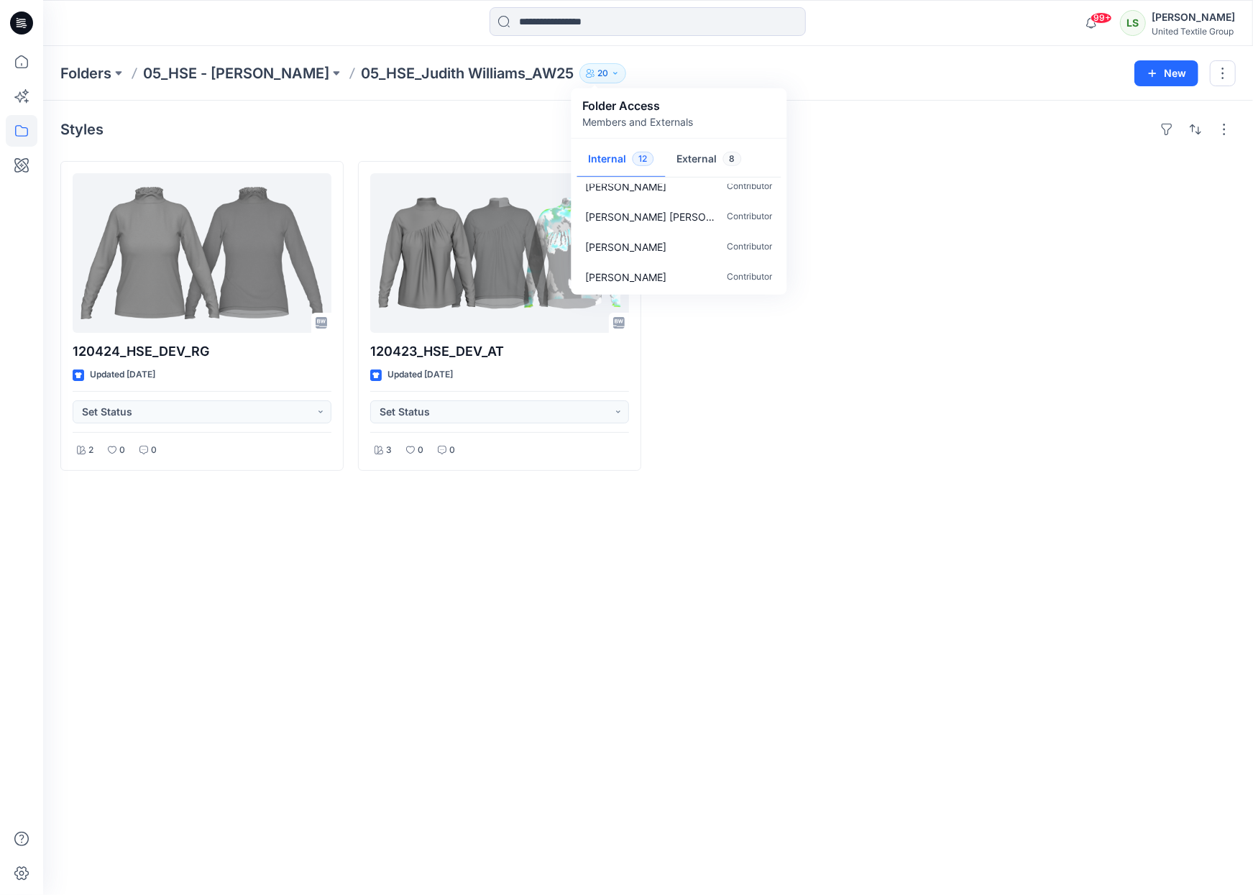
click at [979, 308] on div at bounding box center [1093, 316] width 283 height 310
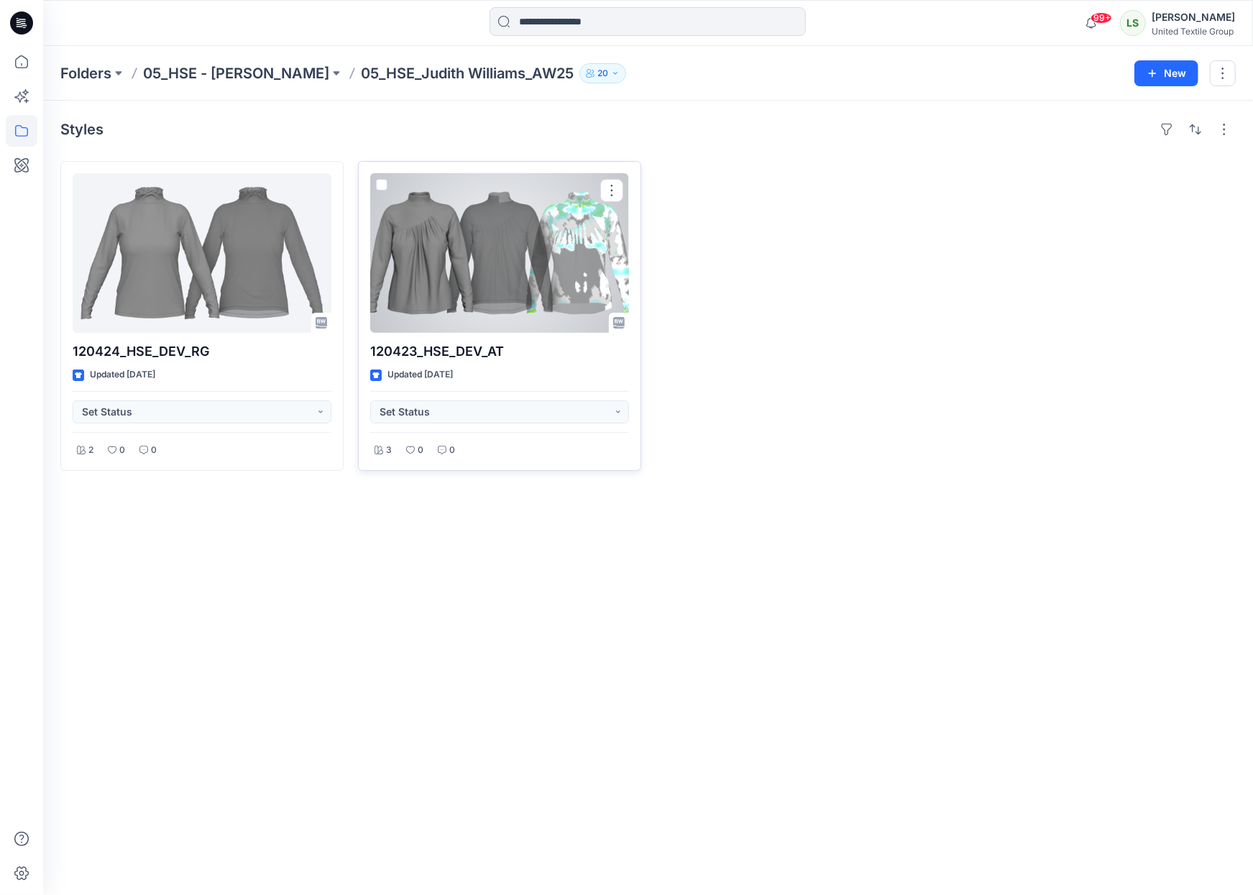
click at [525, 263] on div at bounding box center [499, 253] width 259 height 160
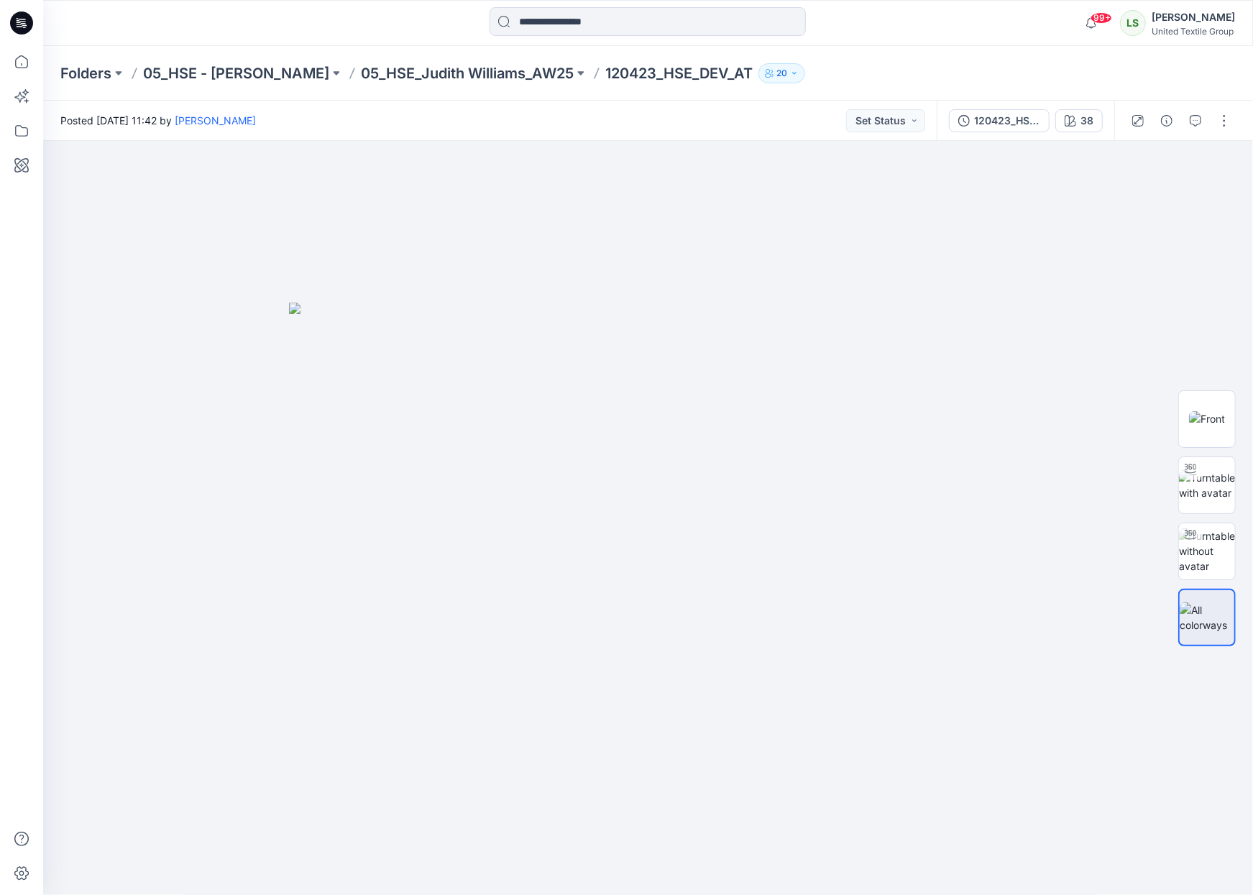
click at [584, 117] on div "Posted Tuesday, September 02, 2025 11:42 by Anastasija Trusakova Set Status" at bounding box center [489, 121] width 893 height 40
click at [1220, 116] on button "button" at bounding box center [1223, 120] width 23 height 23
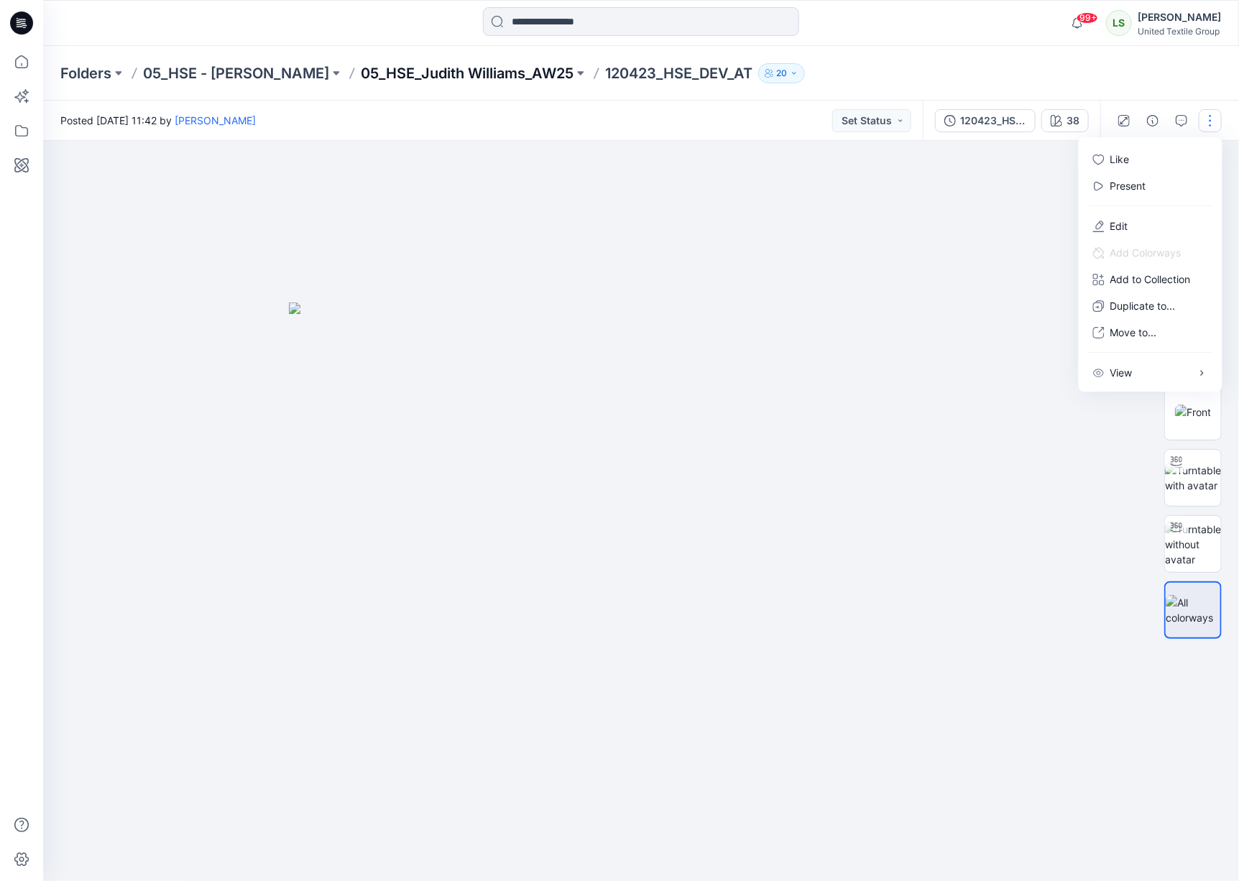
click at [410, 72] on p "05_HSE_Judith Williams_AW25" at bounding box center [467, 73] width 213 height 20
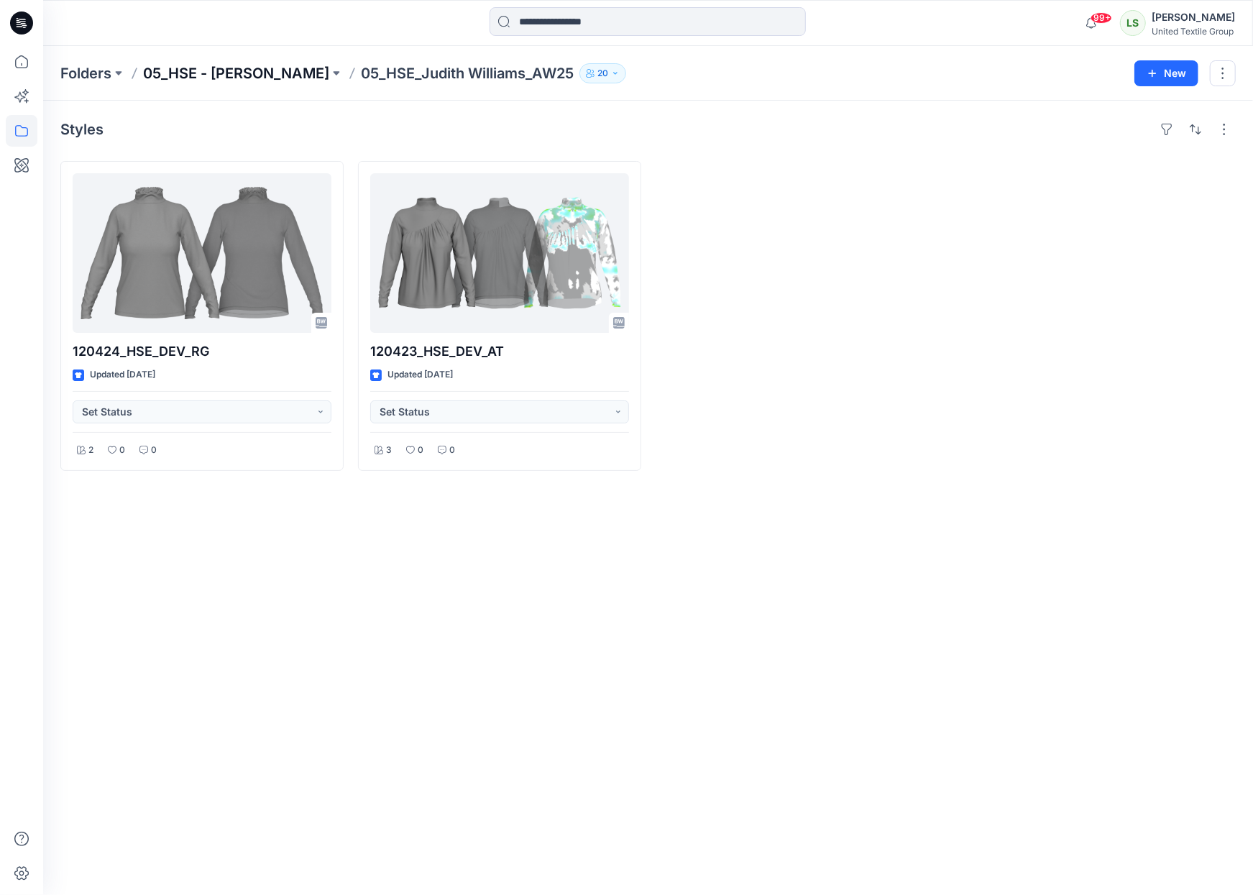
click at [264, 70] on p "05_HSE - Judith Williams" at bounding box center [236, 73] width 186 height 20
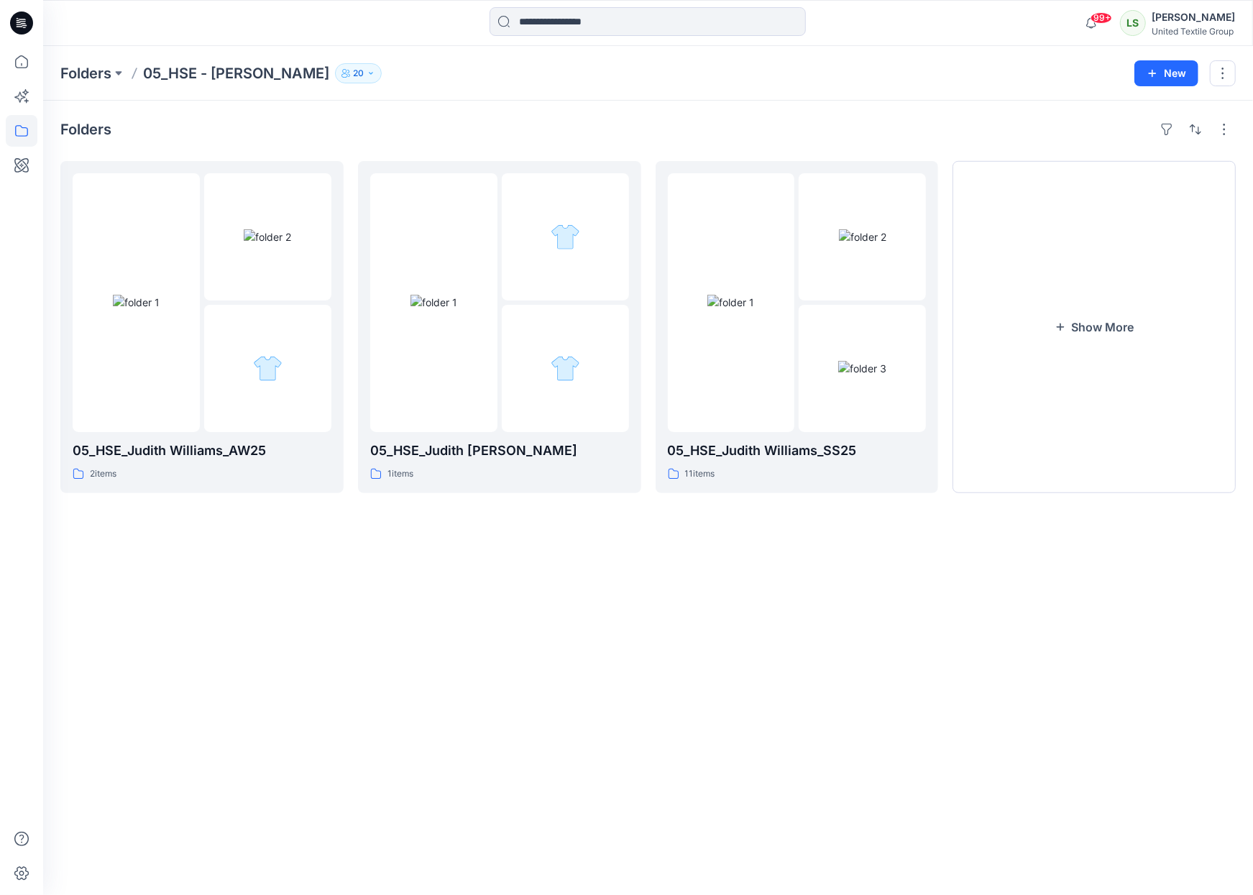
click at [89, 83] on div "Folders 05_HSE - Judith Williams 20 New" at bounding box center [648, 73] width 1210 height 55
click at [98, 73] on p "Folders" at bounding box center [85, 73] width 51 height 20
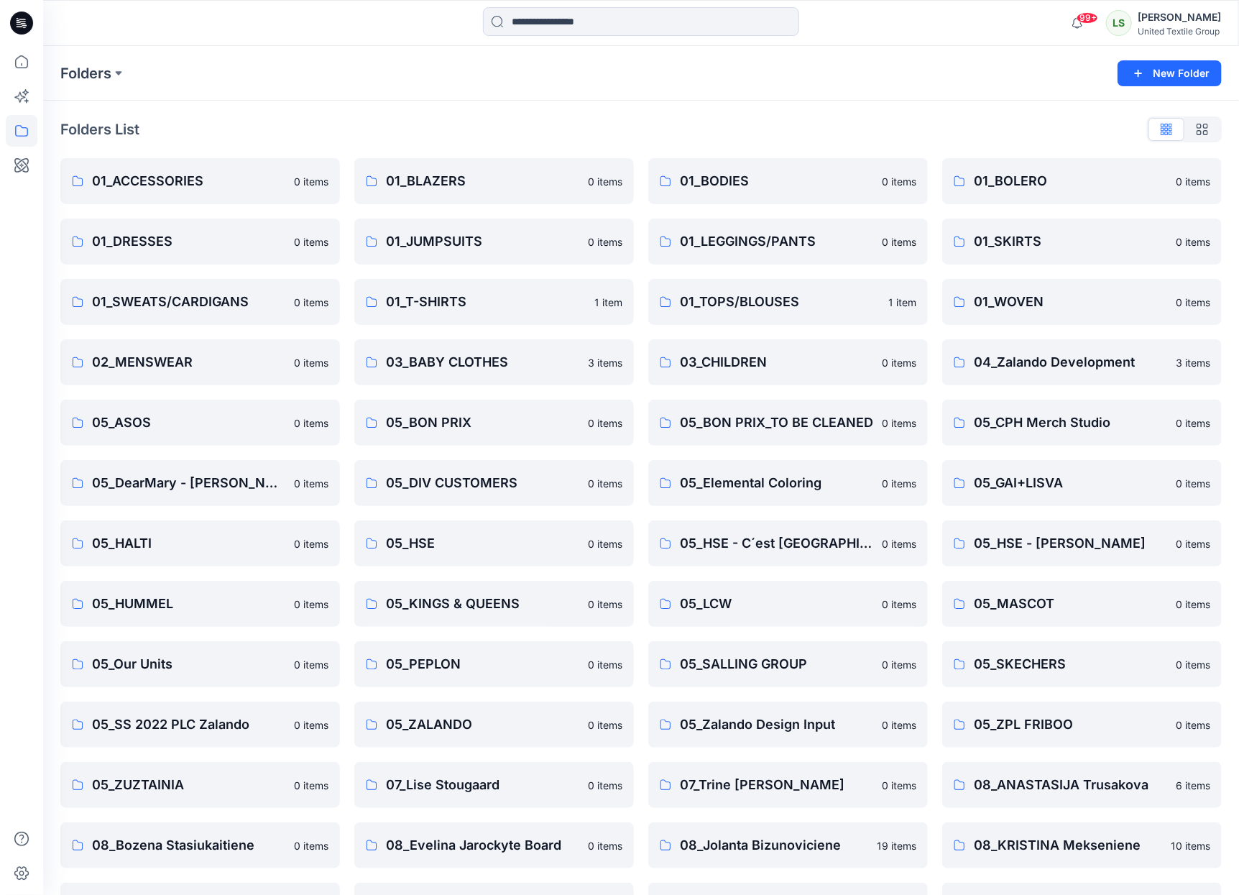
click at [1152, 17] on div "[PERSON_NAME]" at bounding box center [1179, 17] width 83 height 17
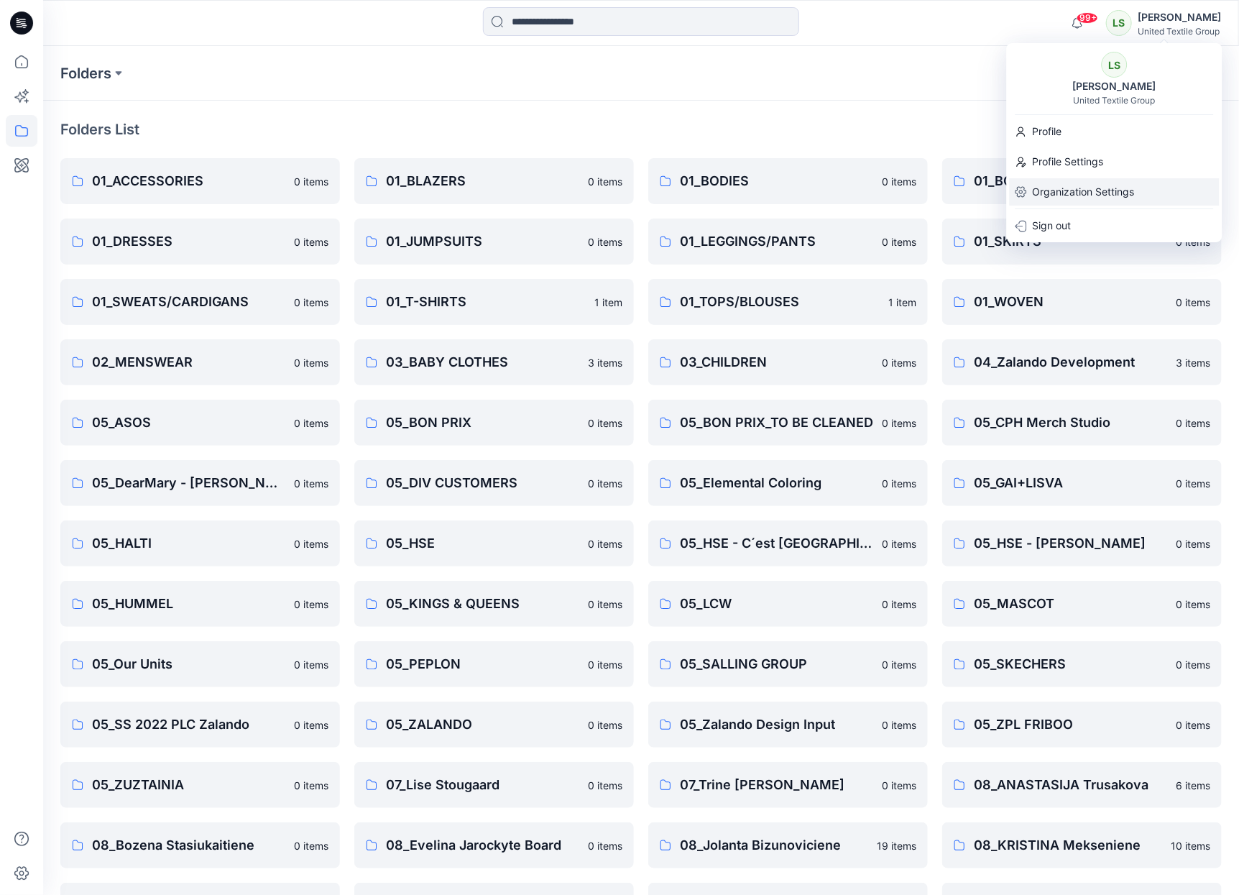
click at [1069, 185] on p "Organization Settings" at bounding box center [1084, 191] width 102 height 27
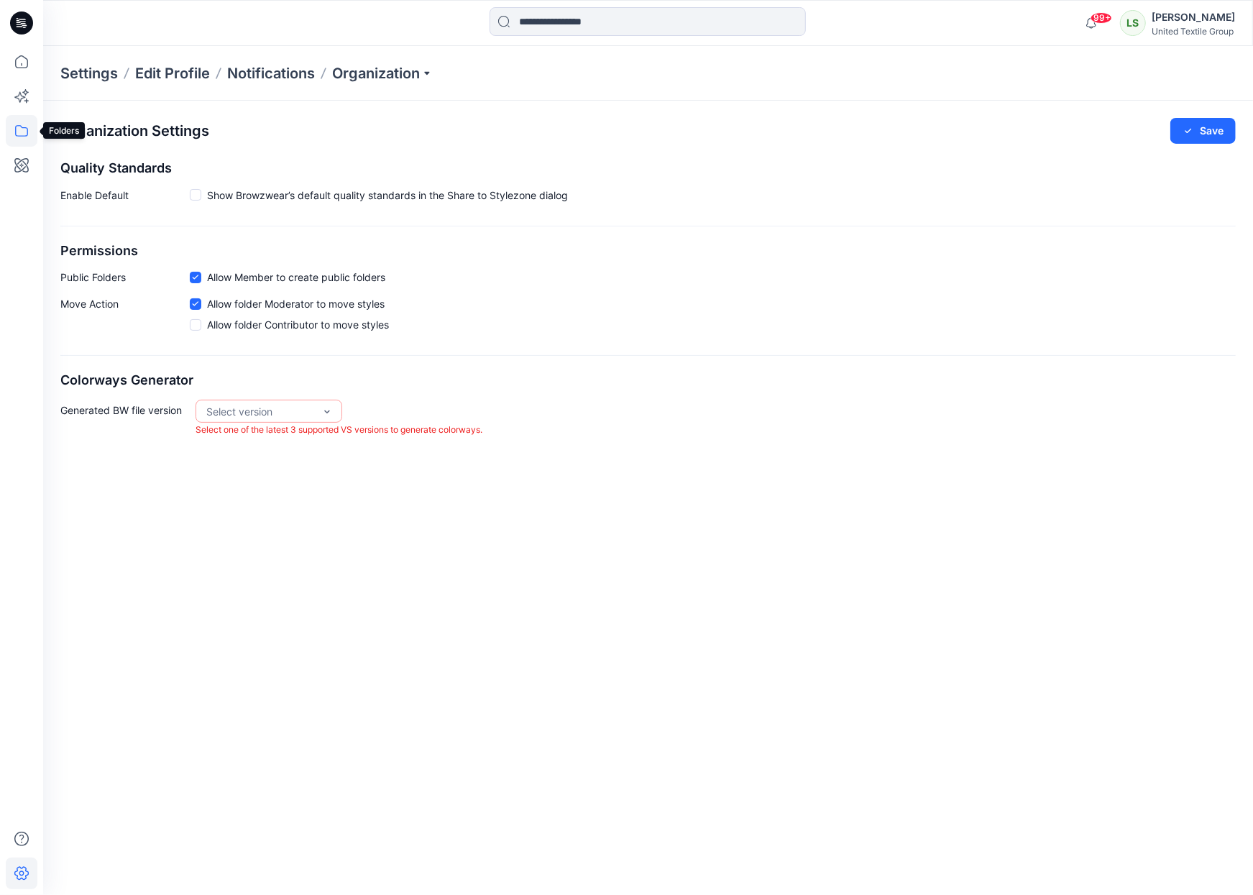
click at [10, 138] on icon at bounding box center [22, 131] width 32 height 32
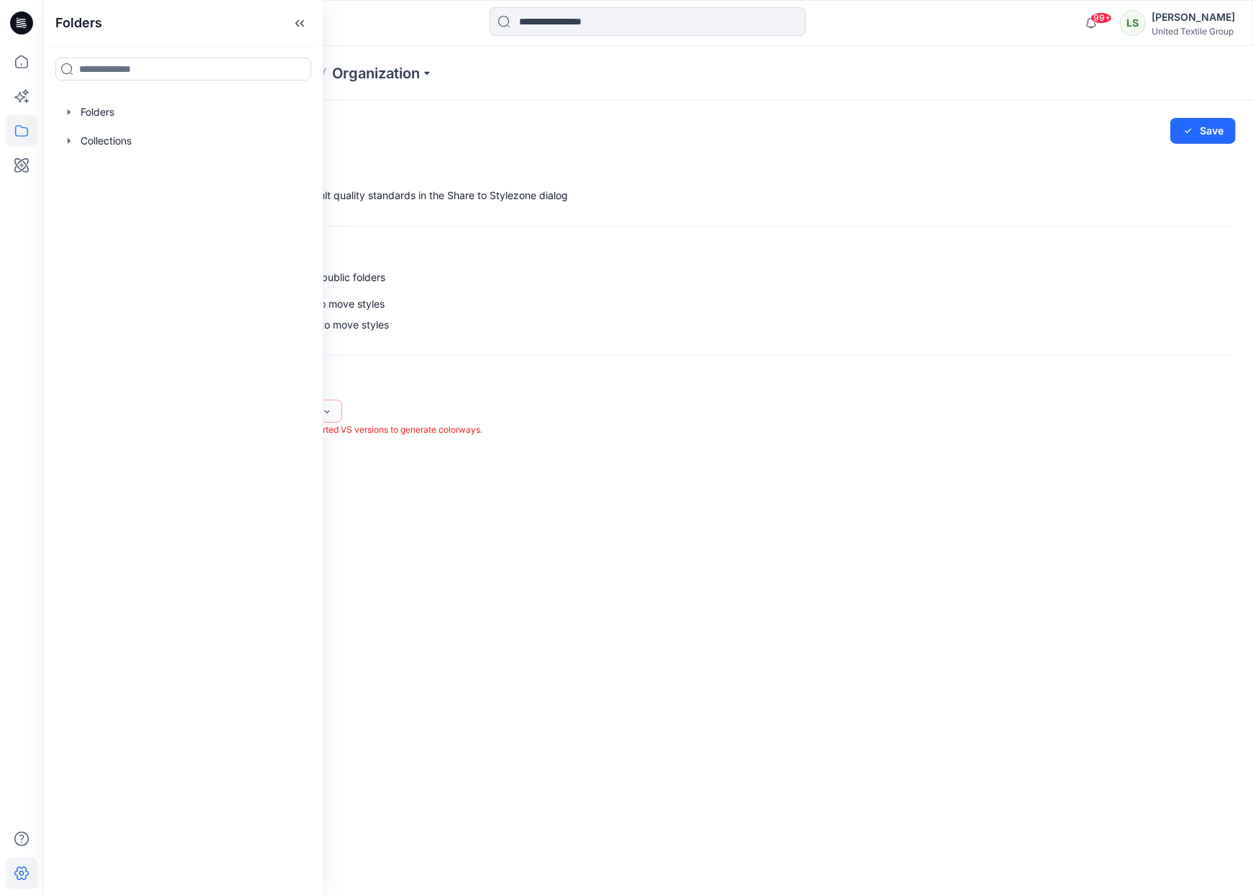
drag, startPoint x: 424, startPoint y: 124, endPoint x: 398, endPoint y: 98, distance: 36.6
click at [424, 125] on div "Organization Settings Save" at bounding box center [647, 131] width 1175 height 26
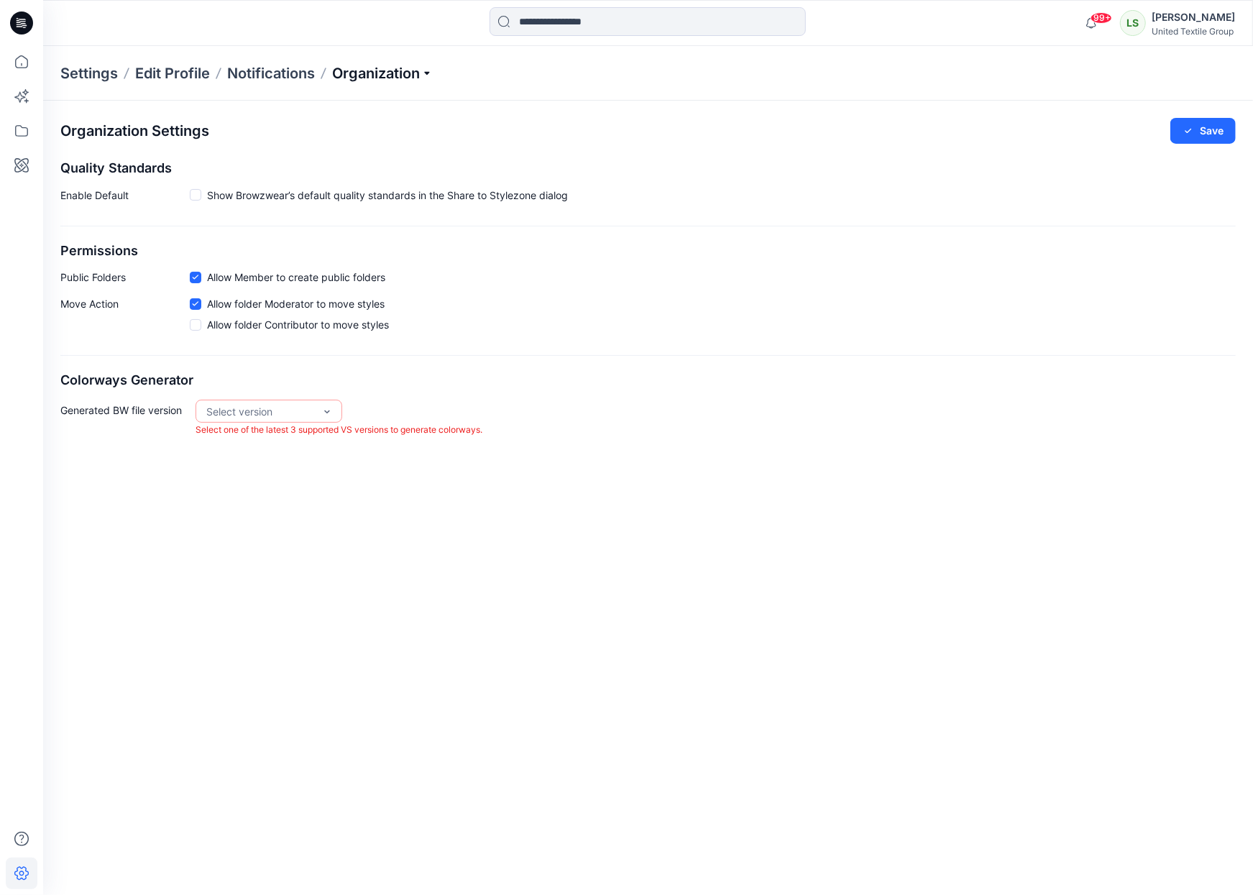
click at [384, 67] on p "Organization" at bounding box center [382, 73] width 101 height 20
click at [191, 70] on p "Edit Profile" at bounding box center [172, 73] width 75 height 20
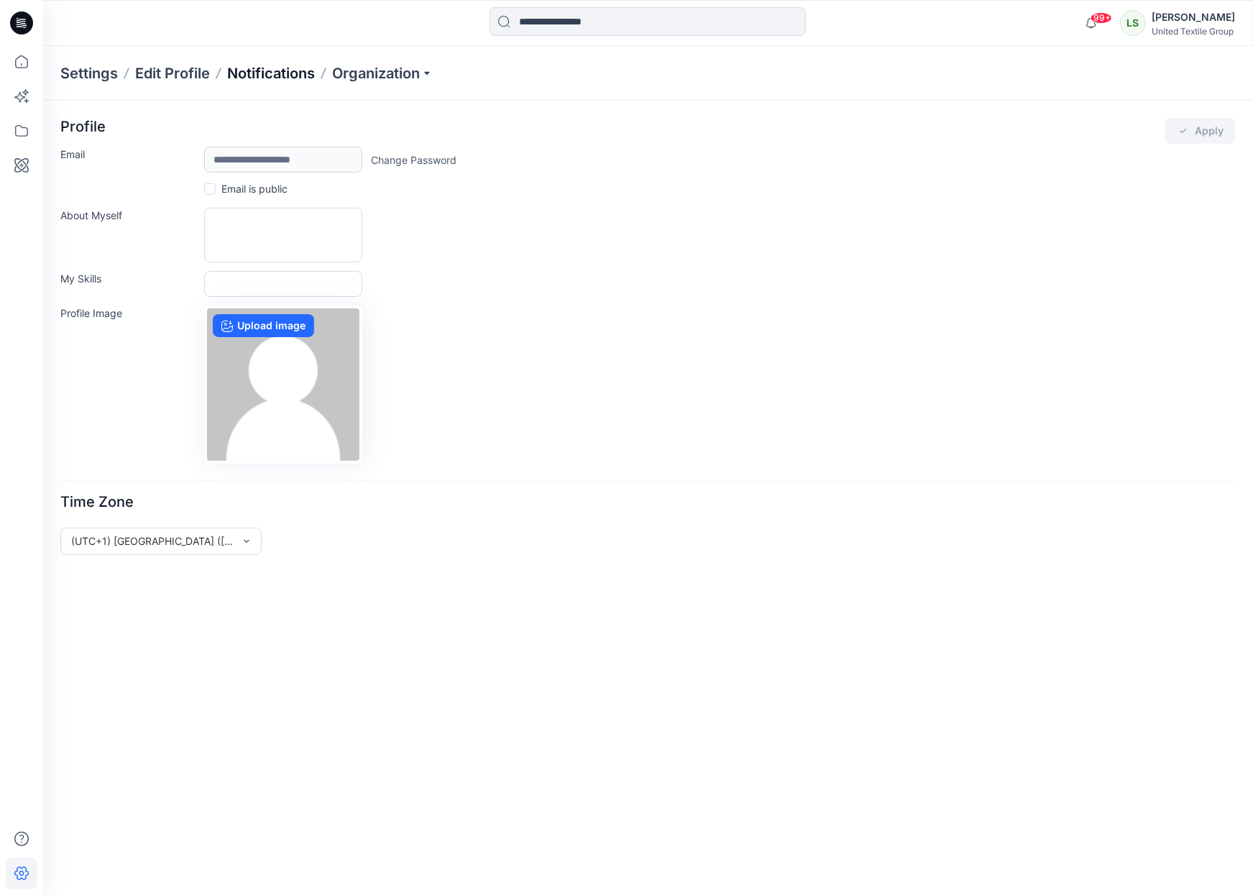
click at [260, 73] on p "Notifications" at bounding box center [271, 73] width 88 height 20
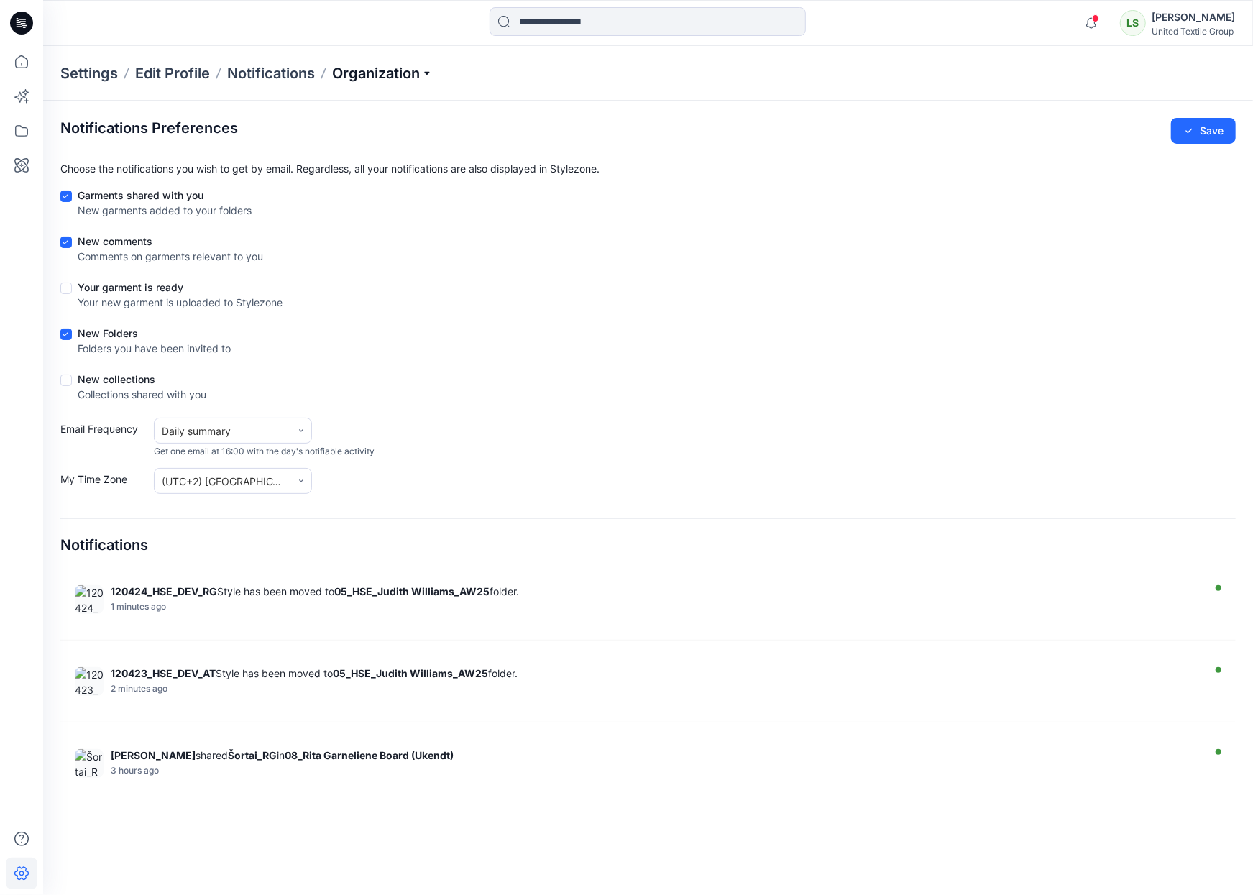
click at [372, 80] on p "Organization" at bounding box center [382, 73] width 101 height 20
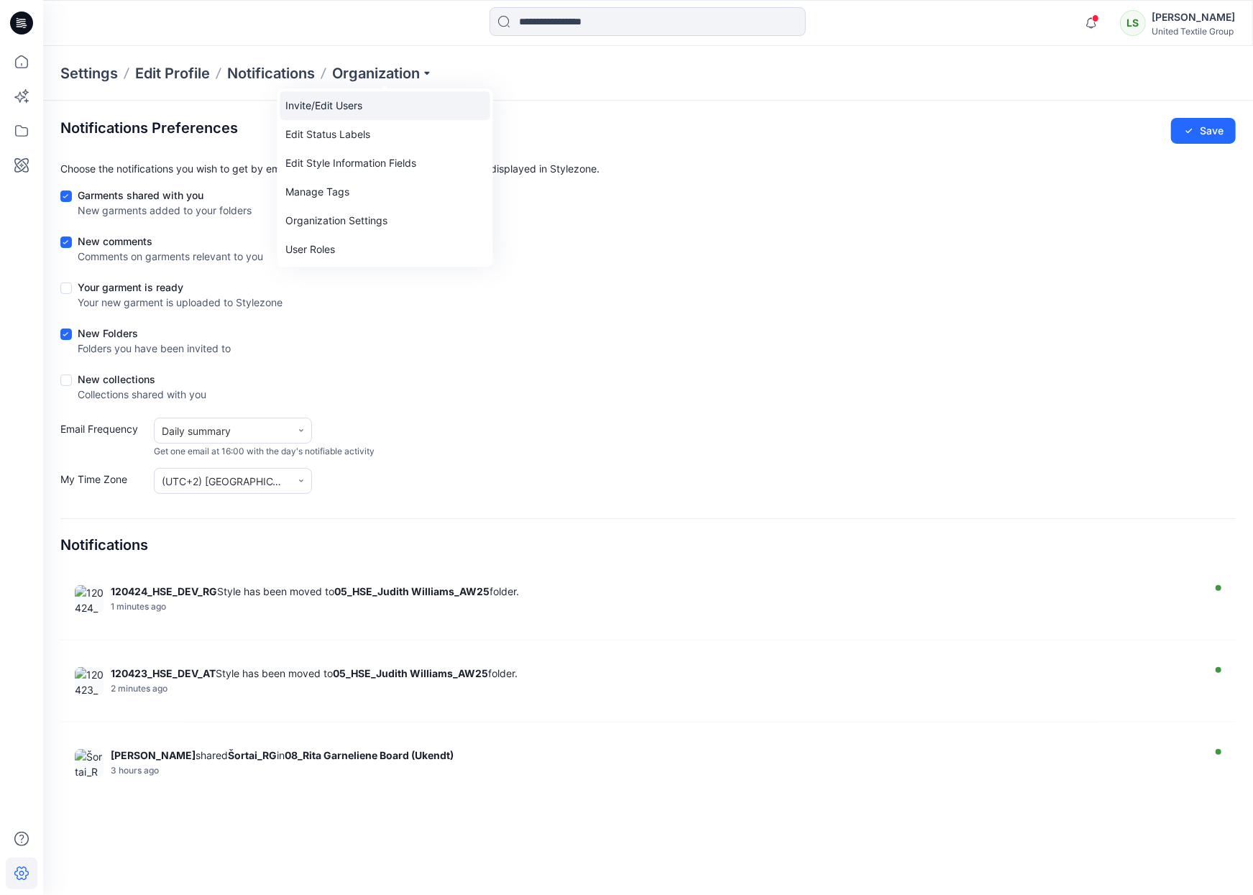
click at [316, 114] on link "Invite/Edit Users" at bounding box center [385, 105] width 210 height 29
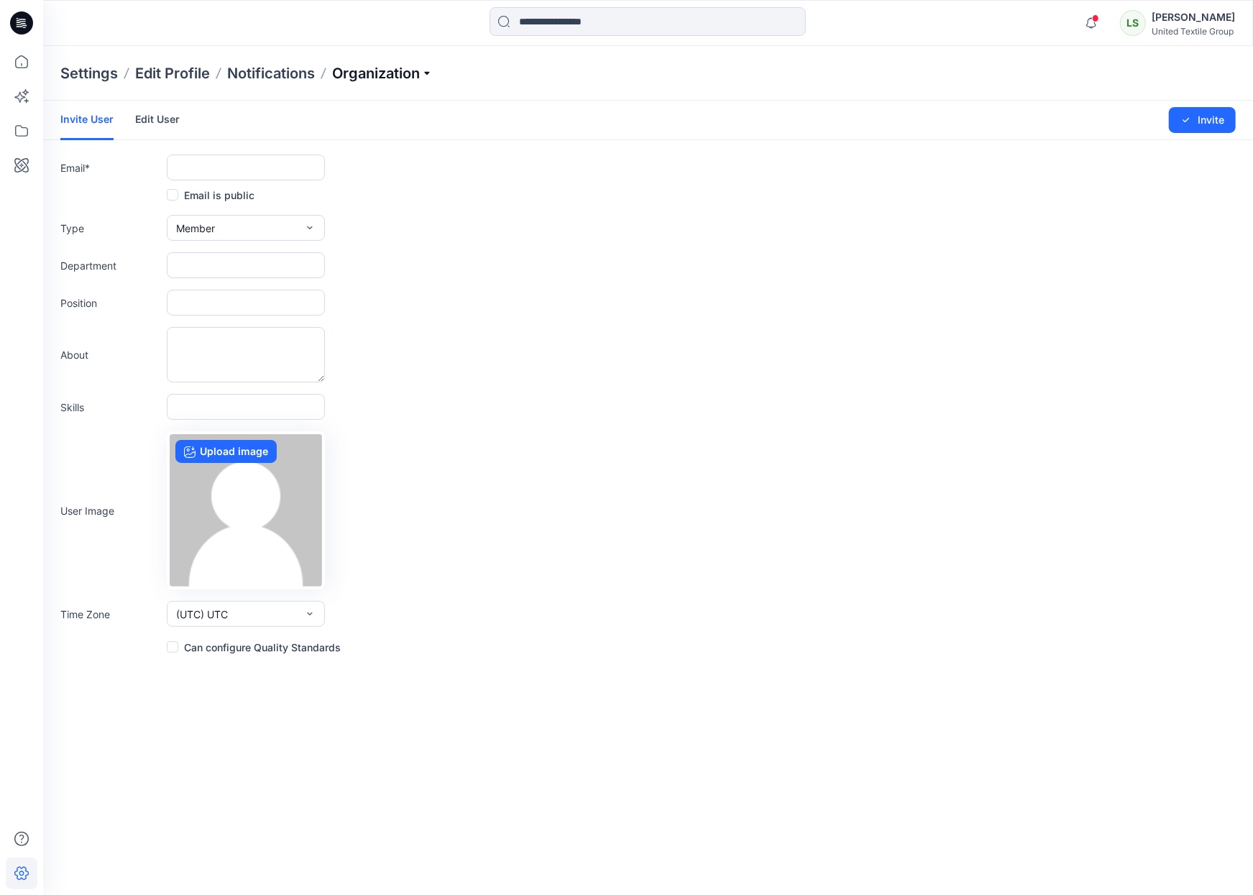
click at [351, 74] on p "Organization" at bounding box center [382, 73] width 101 height 20
click at [349, 129] on link "Edit Status Labels" at bounding box center [385, 134] width 210 height 29
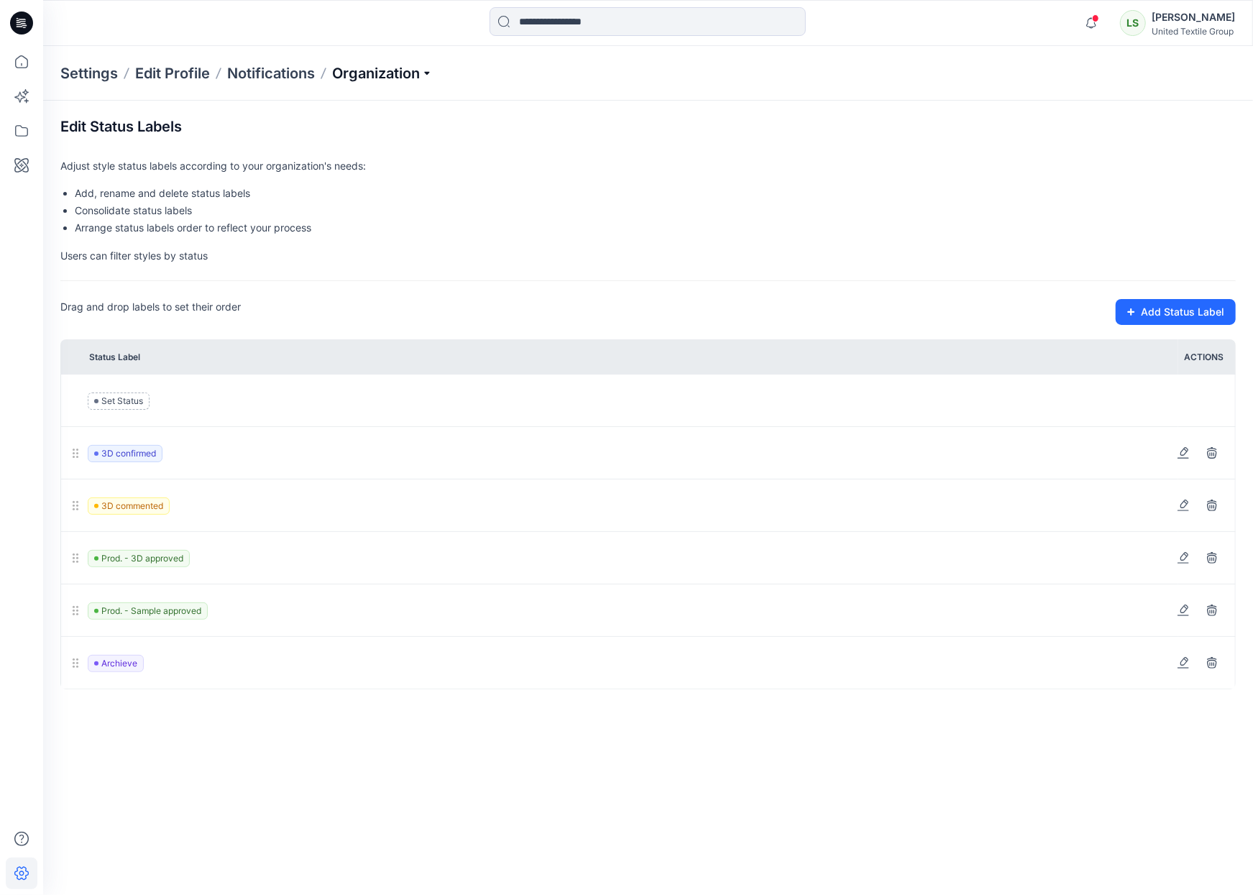
click at [360, 75] on p "Organization" at bounding box center [382, 73] width 101 height 20
click at [364, 159] on link "Edit Style Information Fields" at bounding box center [385, 163] width 210 height 29
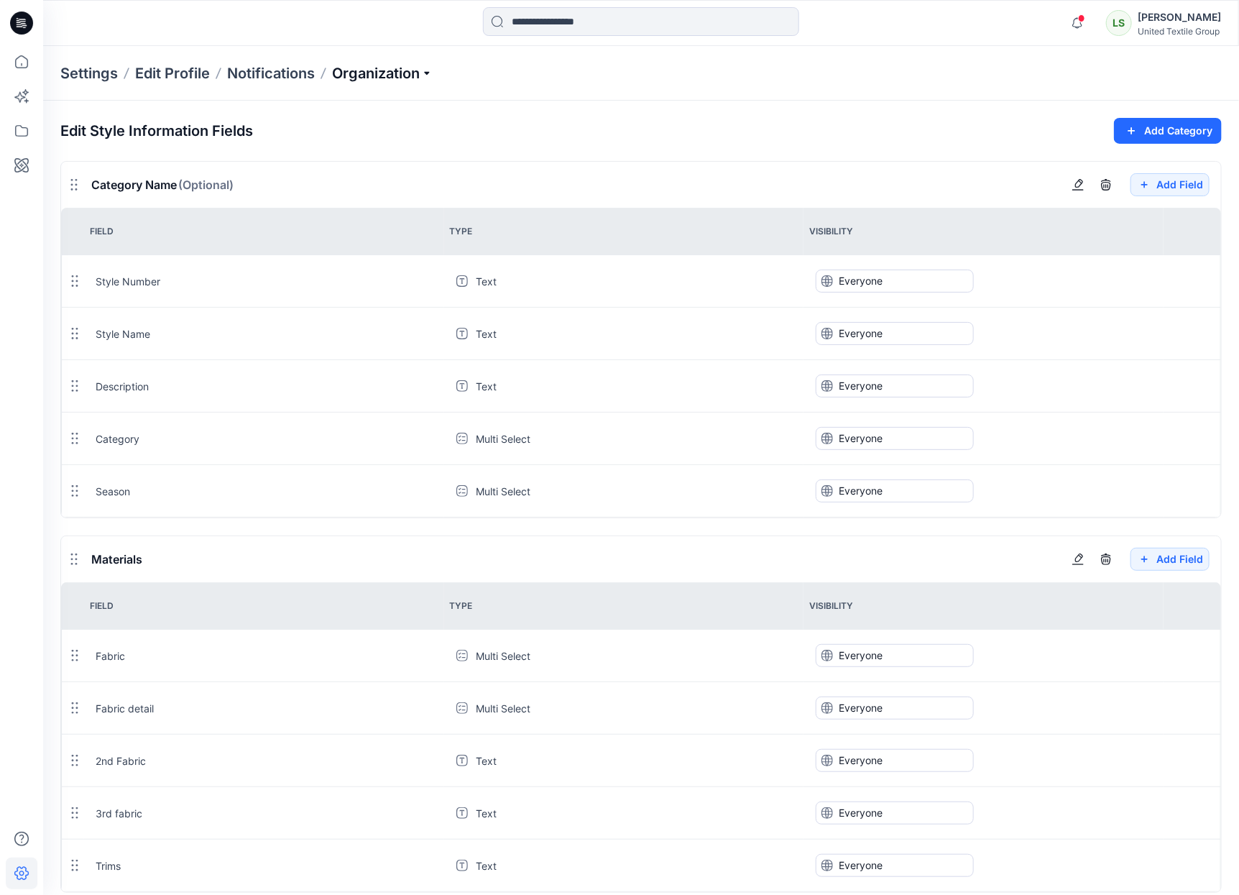
click at [403, 80] on p "Organization" at bounding box center [382, 73] width 101 height 20
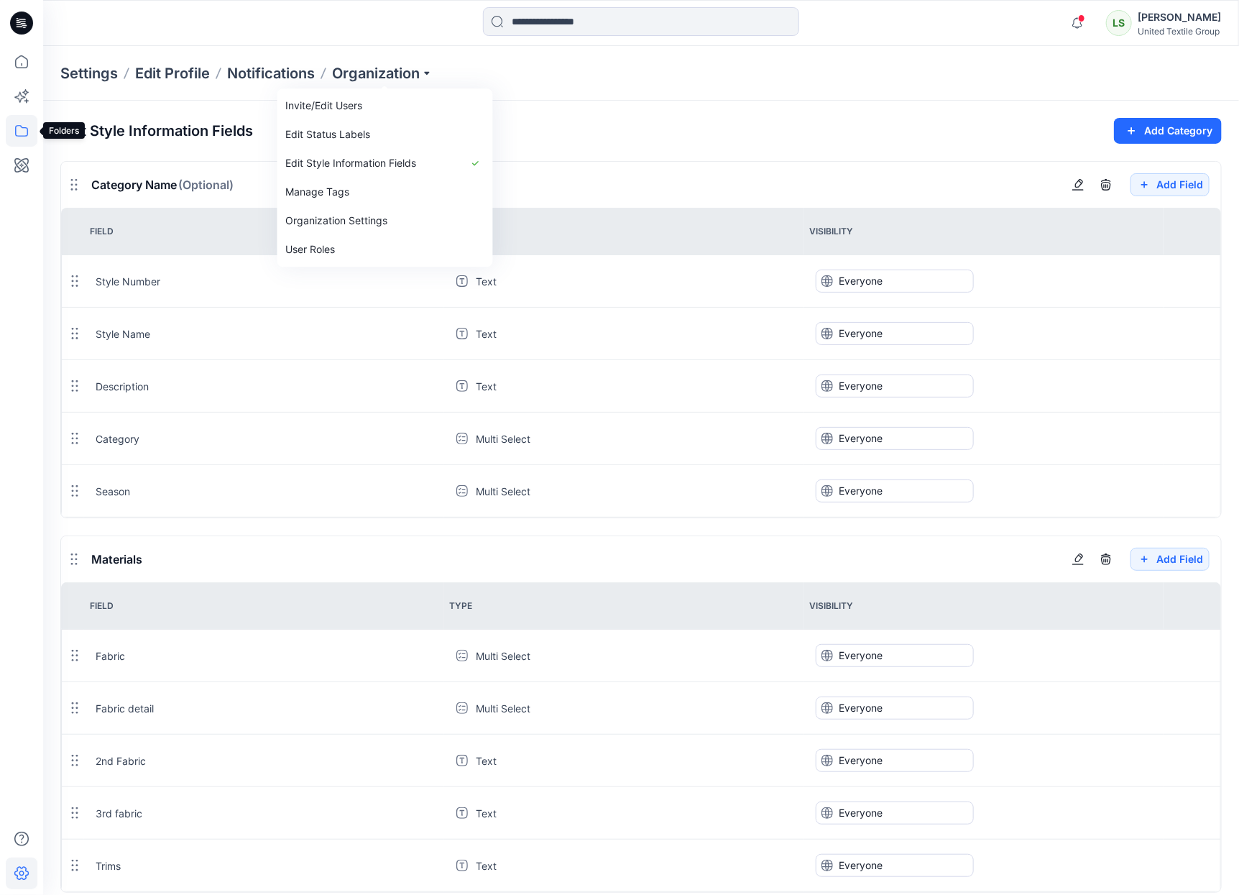
click at [15, 131] on icon at bounding box center [22, 131] width 32 height 32
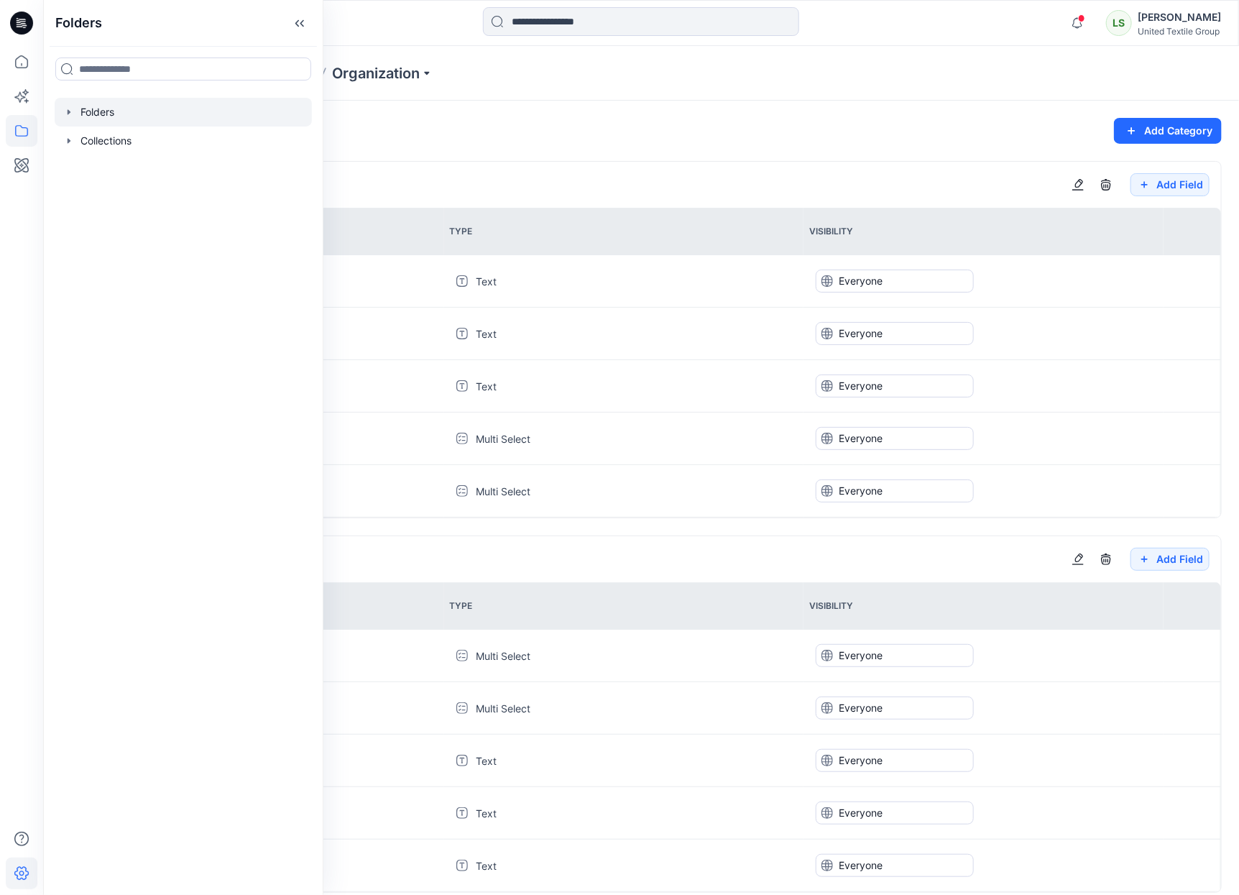
click at [65, 120] on div at bounding box center [183, 112] width 257 height 29
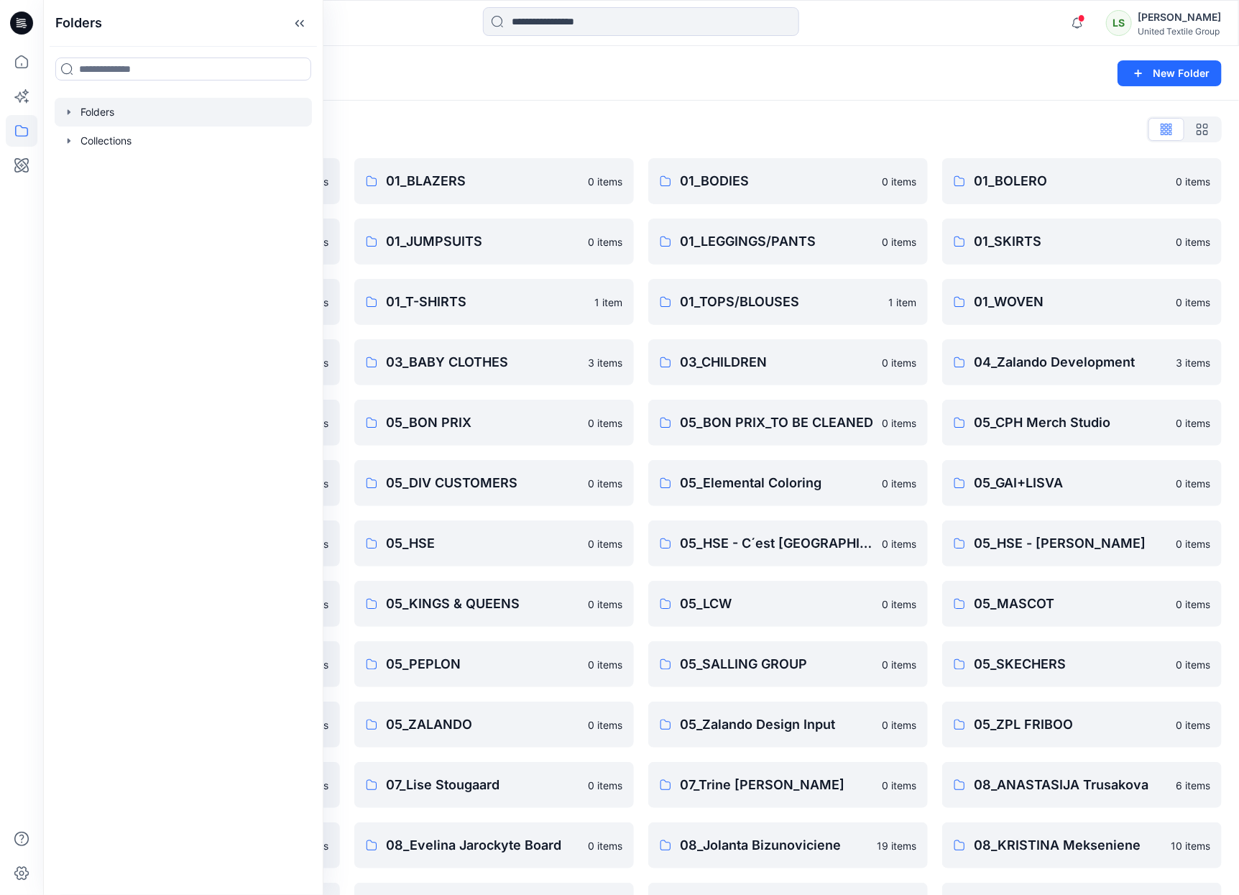
click at [625, 91] on div "Folders New Folder" at bounding box center [641, 73] width 1196 height 55
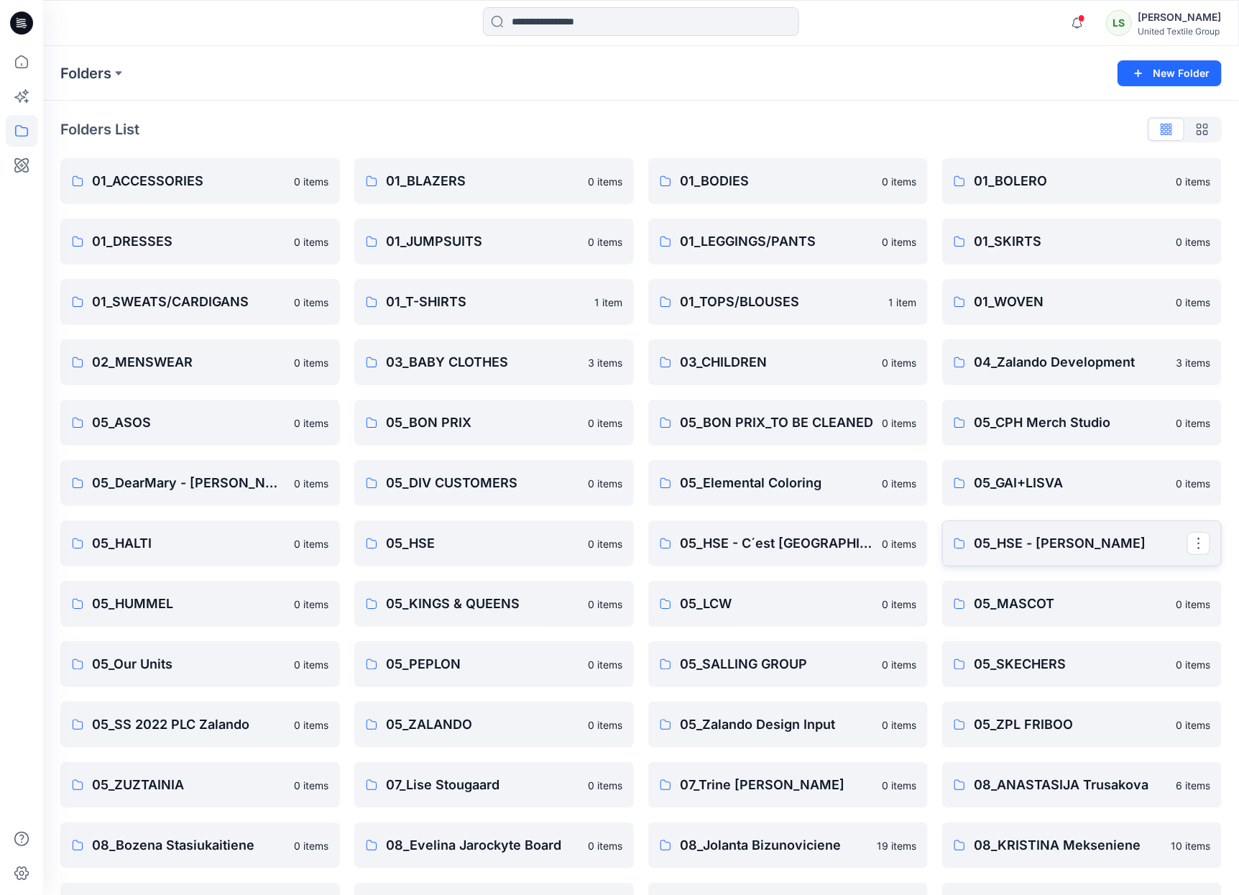
click at [1067, 547] on p "05_HSE - Judith Williams" at bounding box center [1080, 543] width 213 height 20
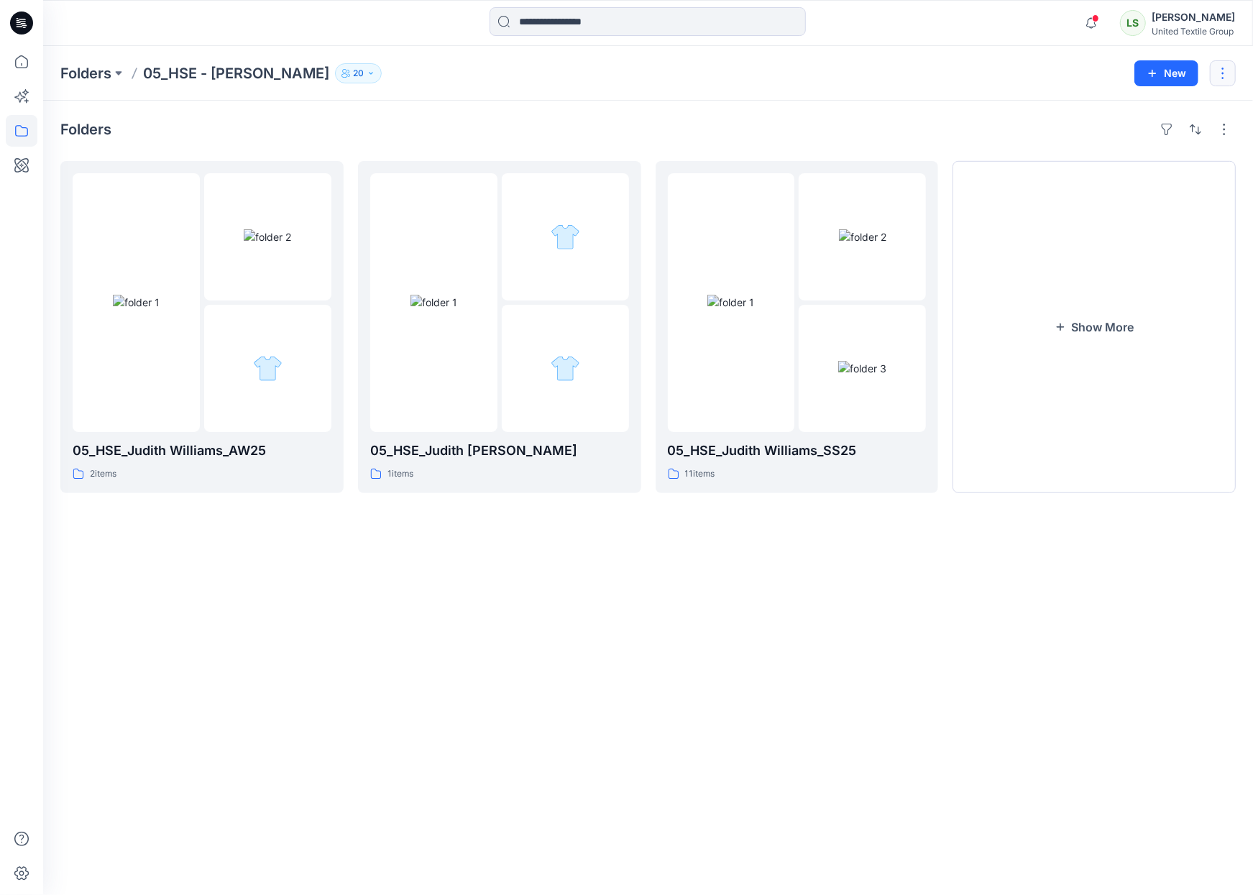
click at [1215, 72] on button "button" at bounding box center [1223, 73] width 26 height 26
click at [1112, 113] on p "Edit" at bounding box center [1113, 107] width 18 height 15
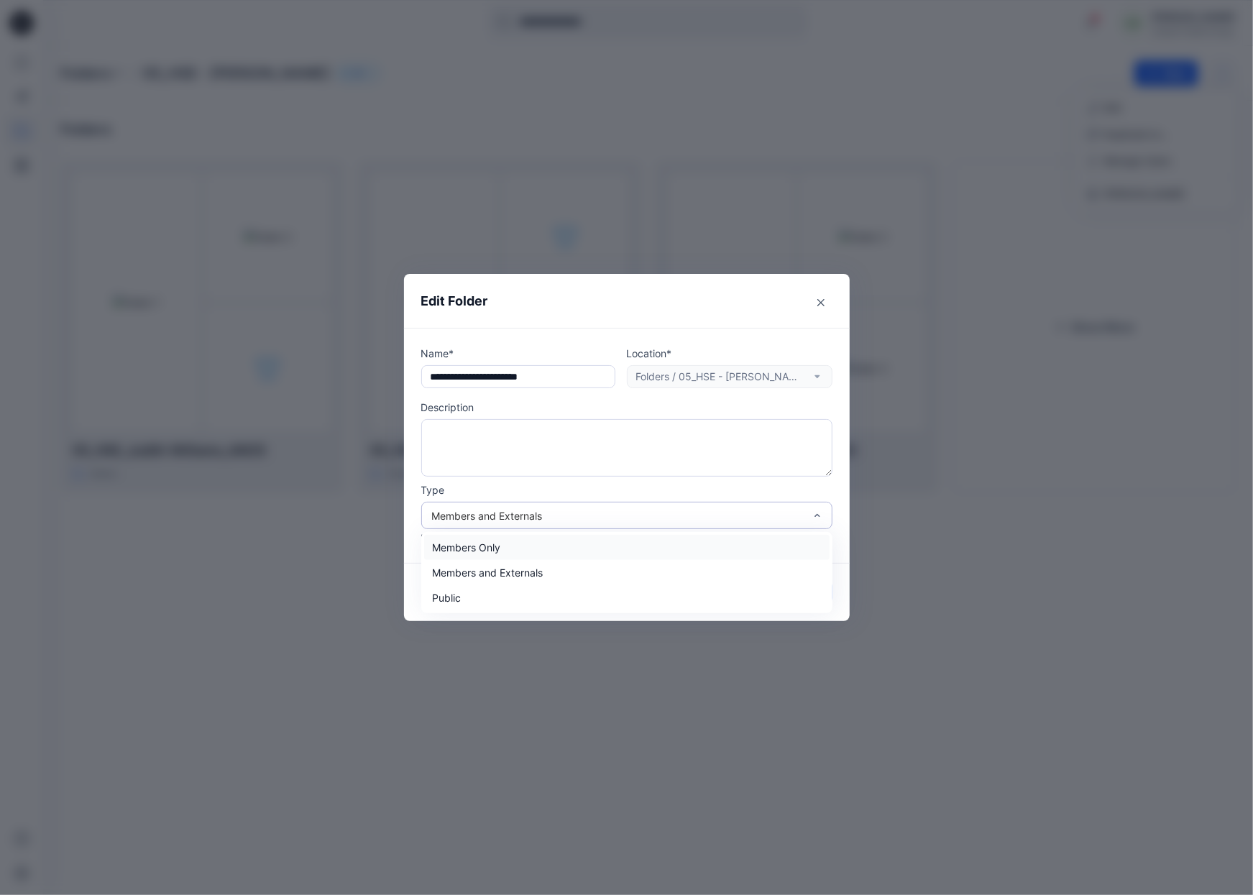
click at [526, 513] on div "Members and Externals" at bounding box center [618, 515] width 372 height 15
click at [536, 577] on div "Members and Externals" at bounding box center [626, 572] width 405 height 25
click at [779, 586] on button "Save" at bounding box center [798, 592] width 68 height 23
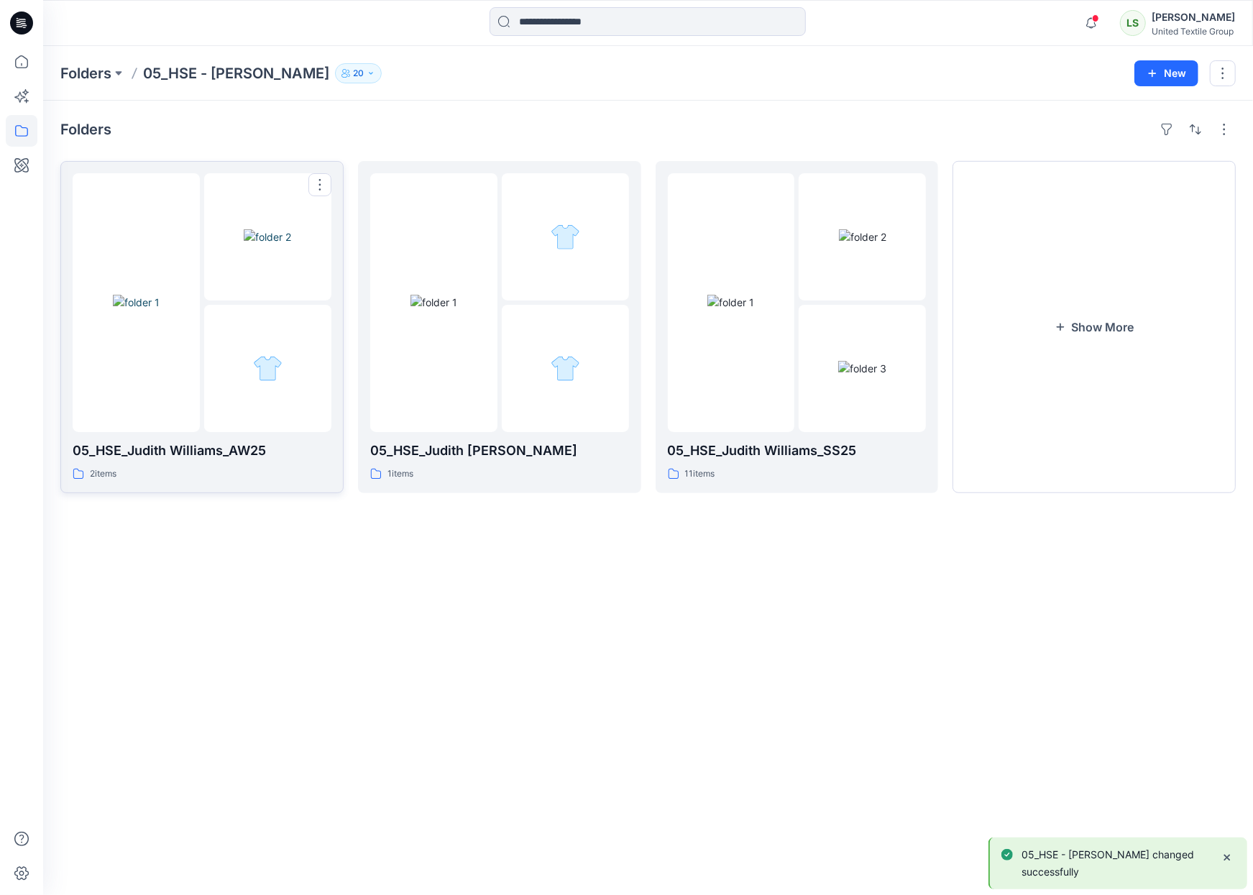
click at [160, 310] on img at bounding box center [136, 302] width 47 height 15
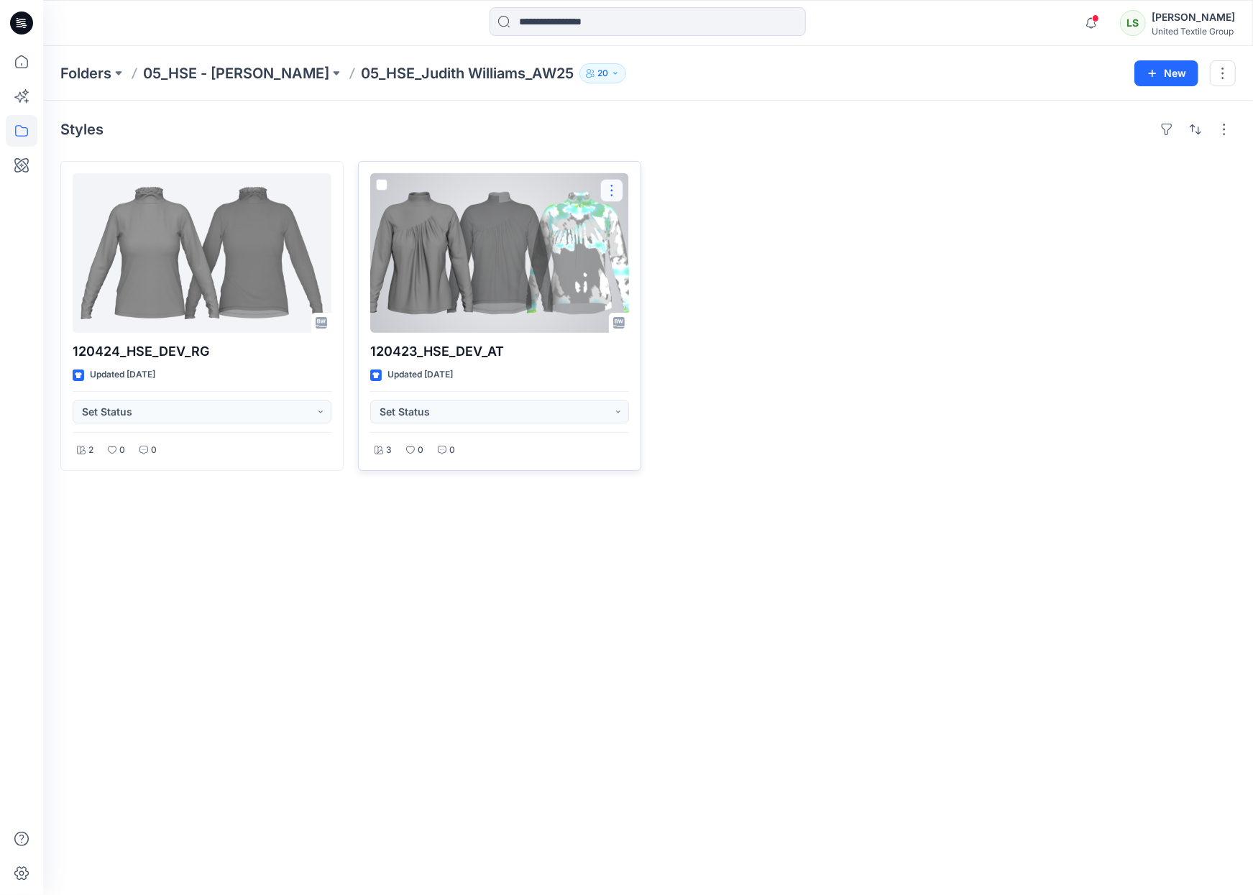
click at [604, 192] on button "button" at bounding box center [611, 190] width 23 height 23
click at [652, 307] on p "Duplicate to..." at bounding box center [661, 303] width 65 height 15
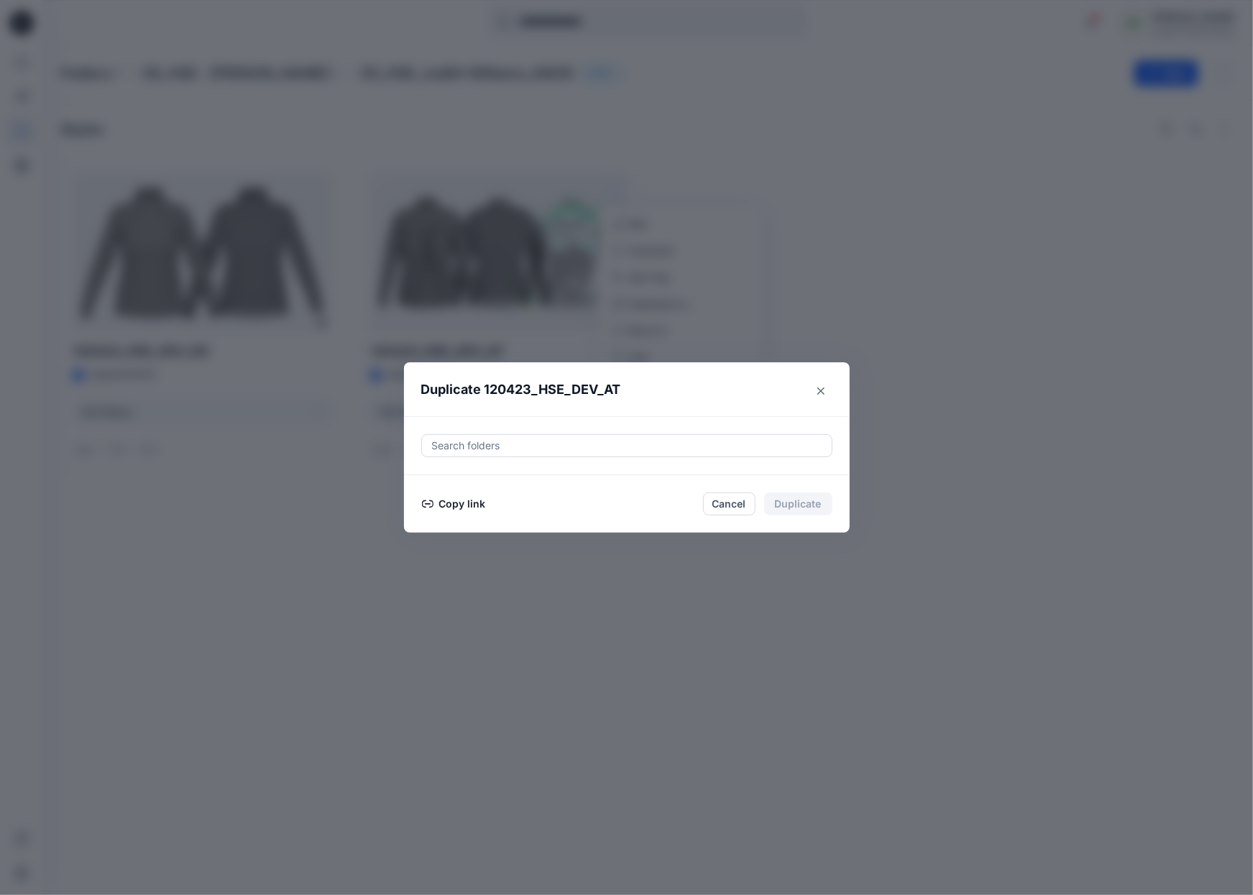
click at [432, 509] on icon "button" at bounding box center [427, 503] width 11 height 11
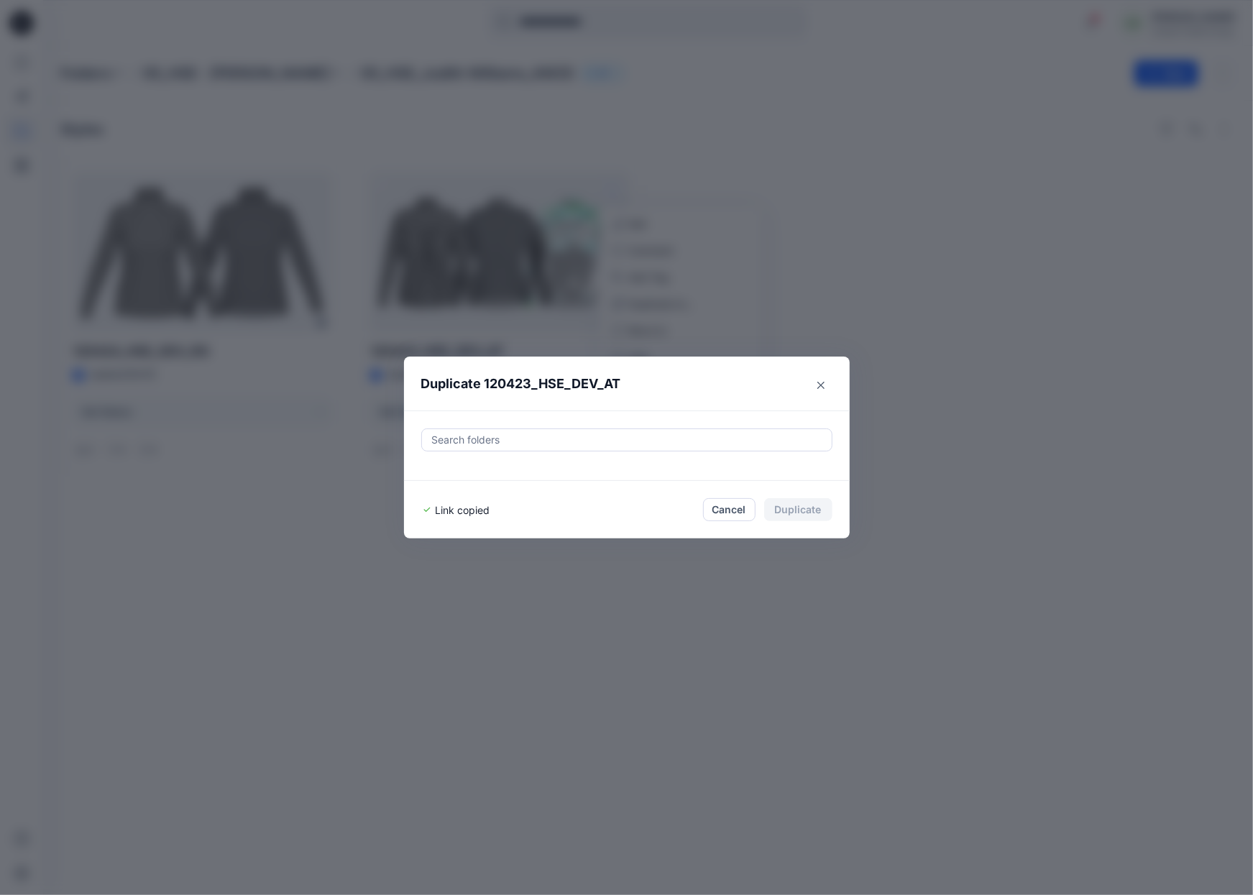
drag, startPoint x: 824, startPoint y: 382, endPoint x: 809, endPoint y: 376, distance: 17.1
click at [824, 382] on button "Close" at bounding box center [820, 385] width 23 height 23
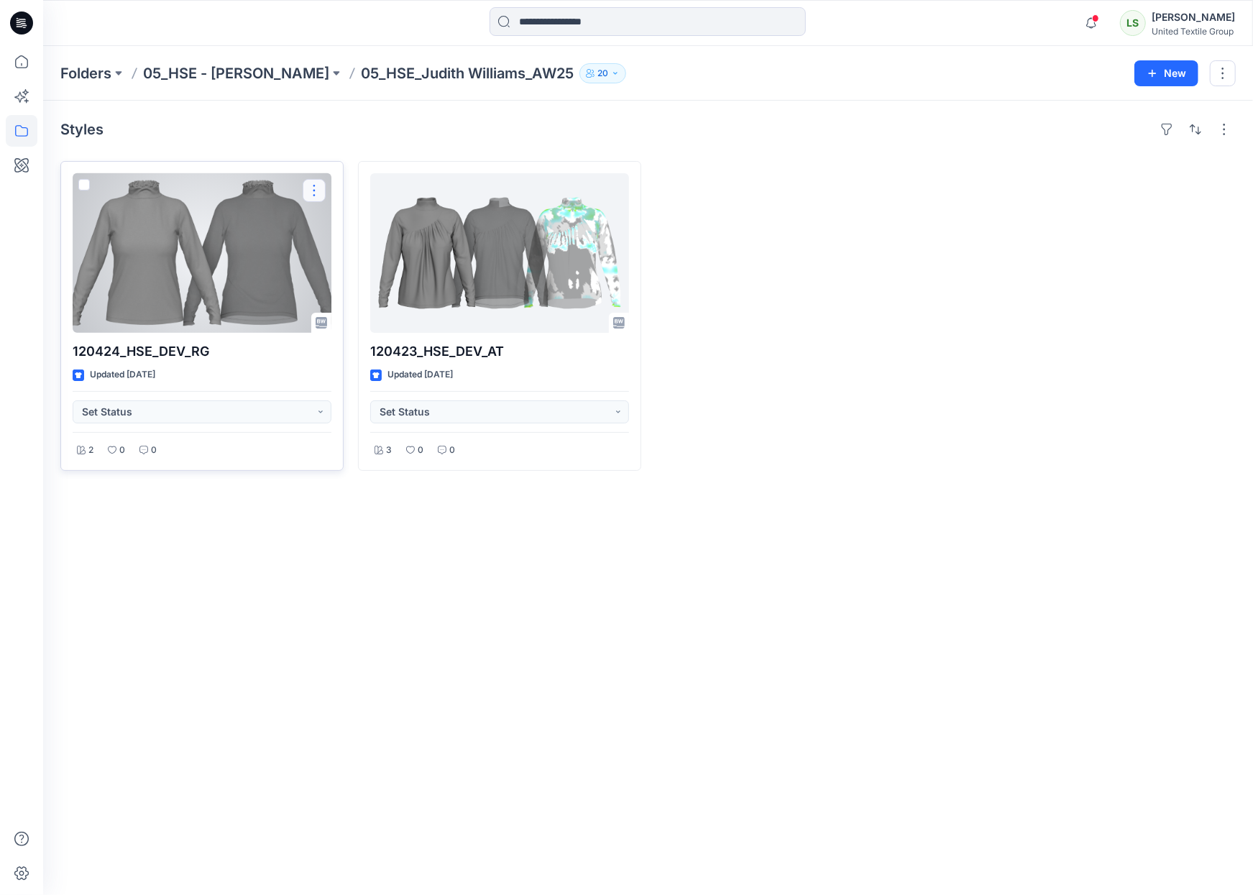
click at [309, 187] on button "button" at bounding box center [314, 190] width 23 height 23
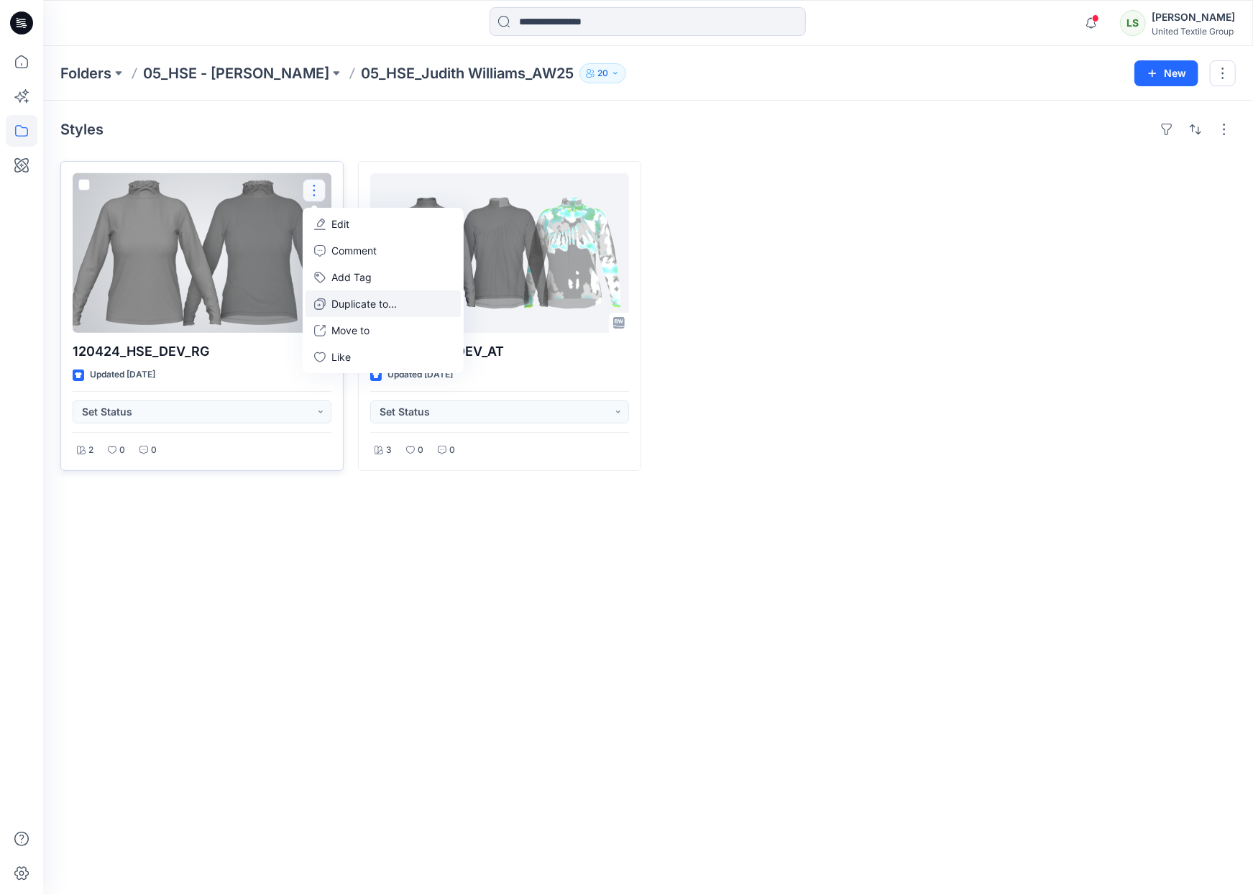
click at [352, 305] on p "Duplicate to..." at bounding box center [363, 303] width 65 height 15
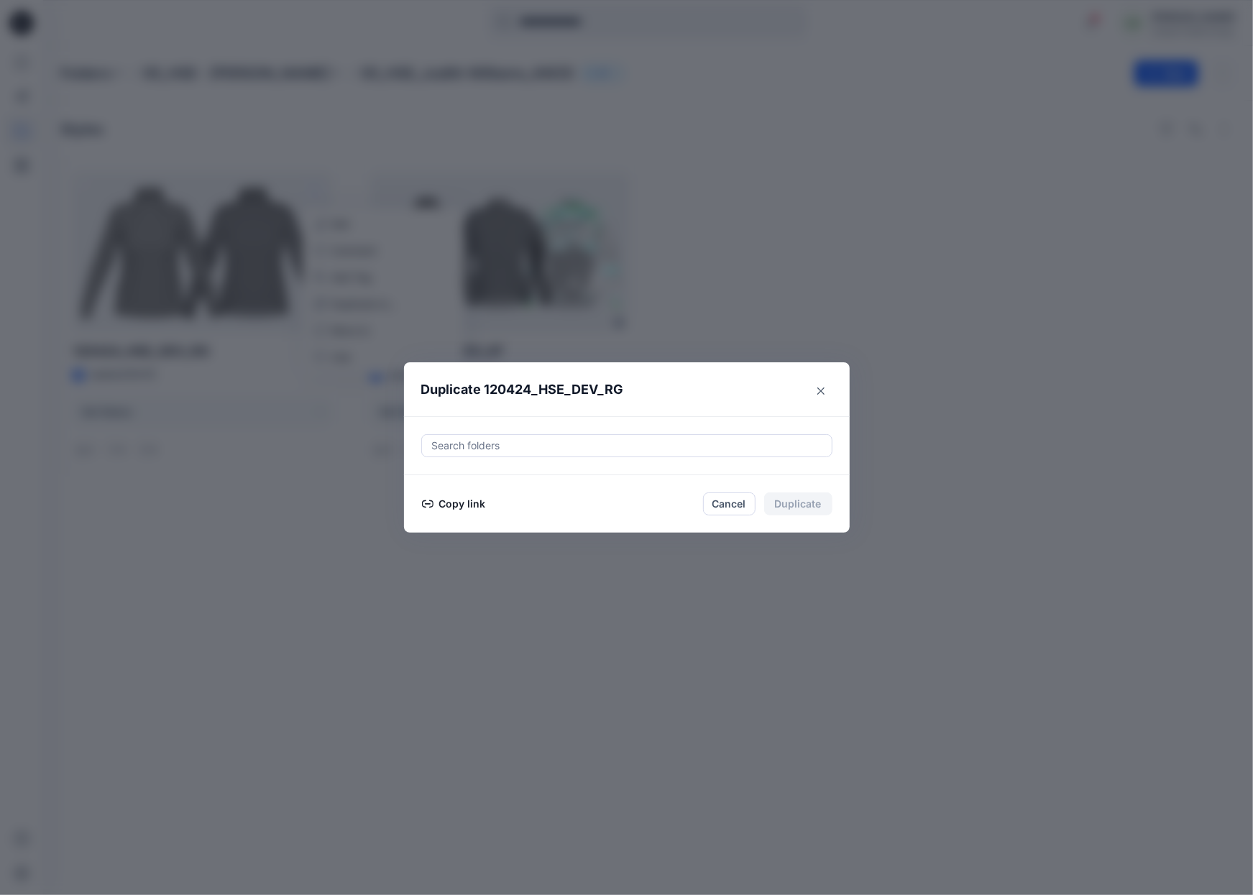
click at [460, 506] on button "Copy link" at bounding box center [453, 503] width 65 height 17
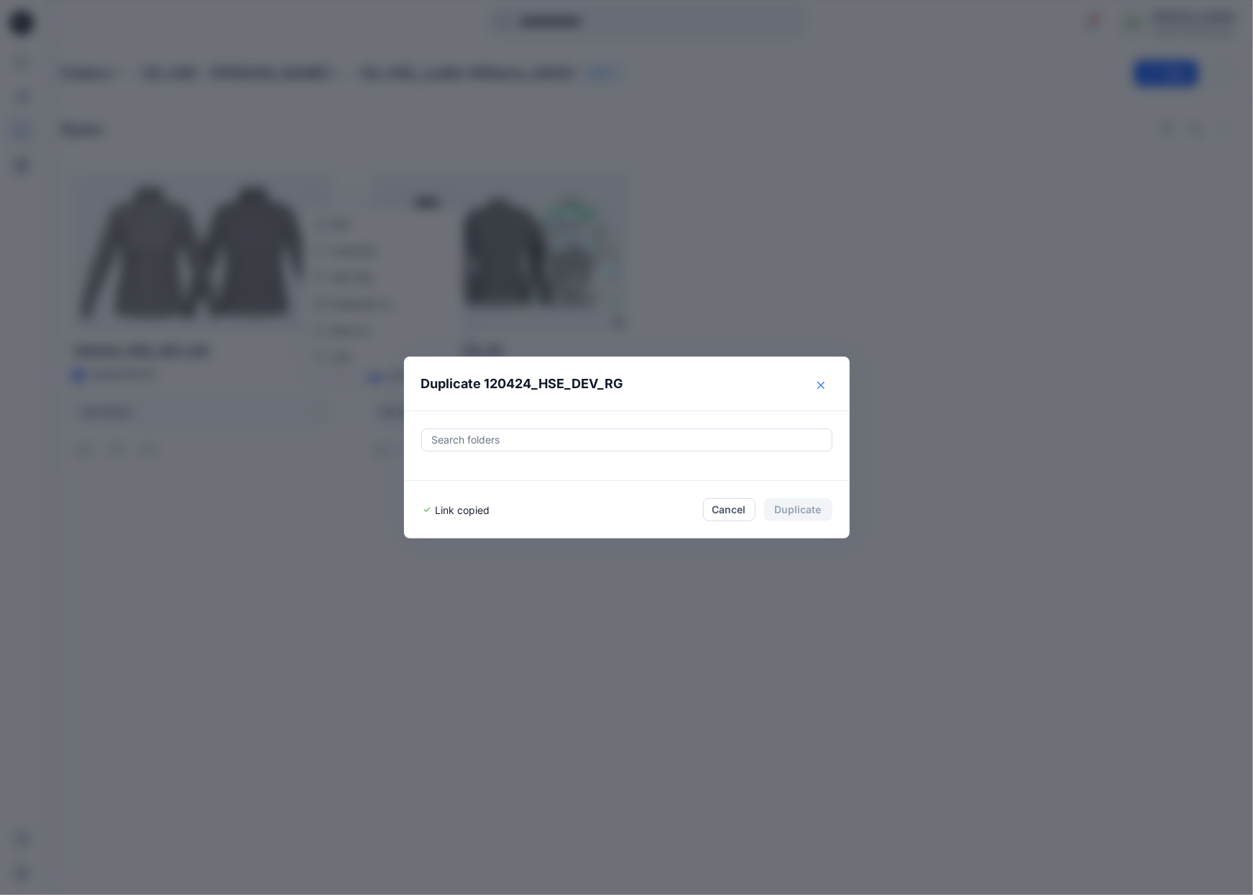
click at [819, 391] on button "Close" at bounding box center [820, 385] width 23 height 23
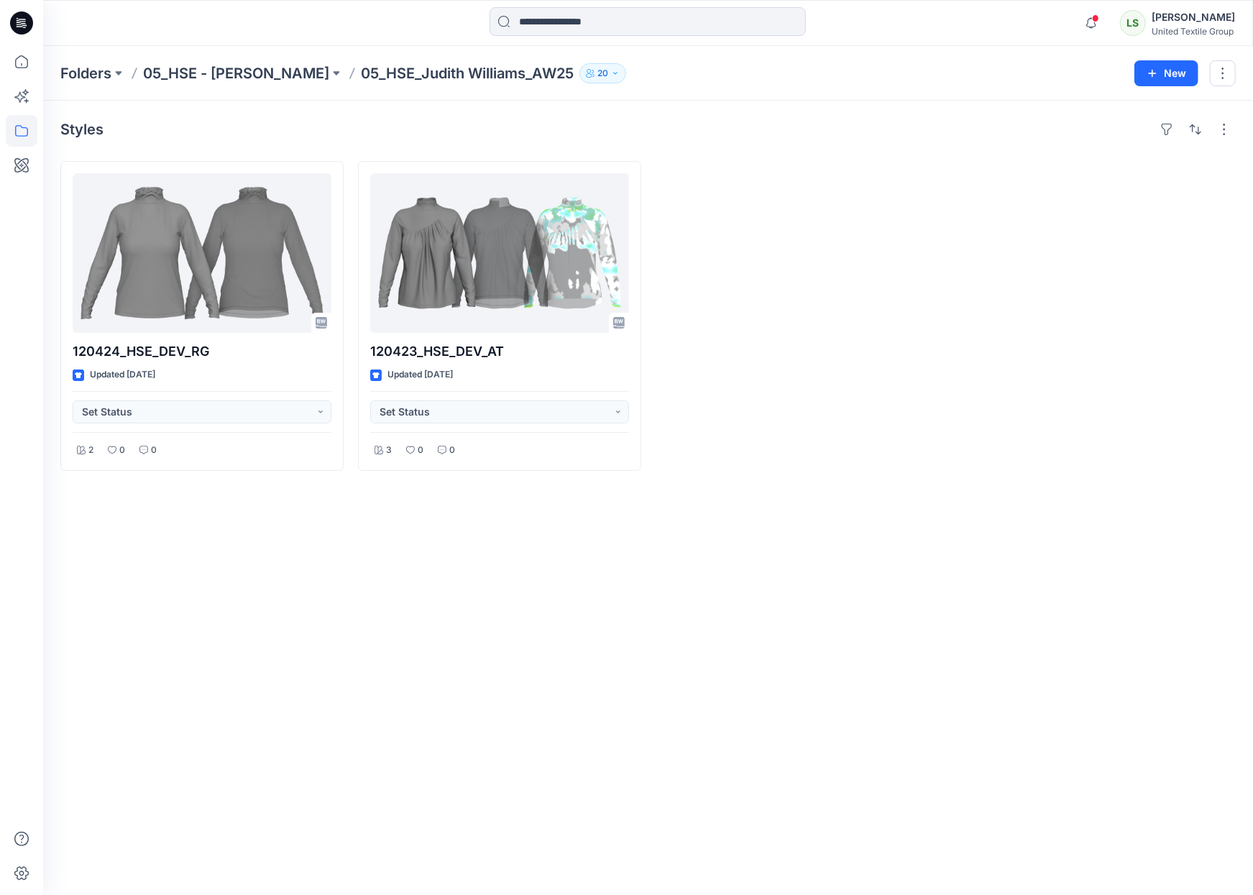
click at [15, 26] on icon at bounding box center [21, 22] width 23 height 23
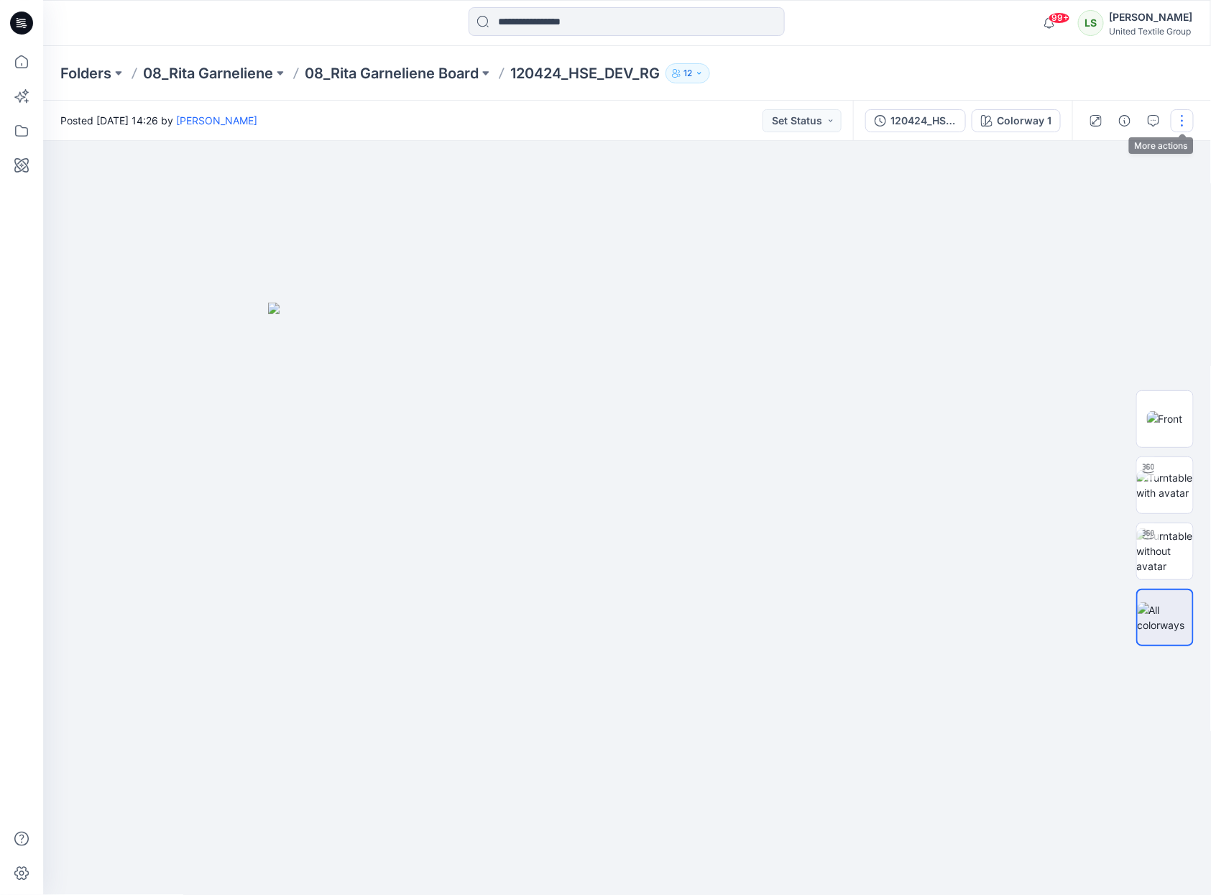
click at [1184, 117] on button "button" at bounding box center [1182, 120] width 23 height 23
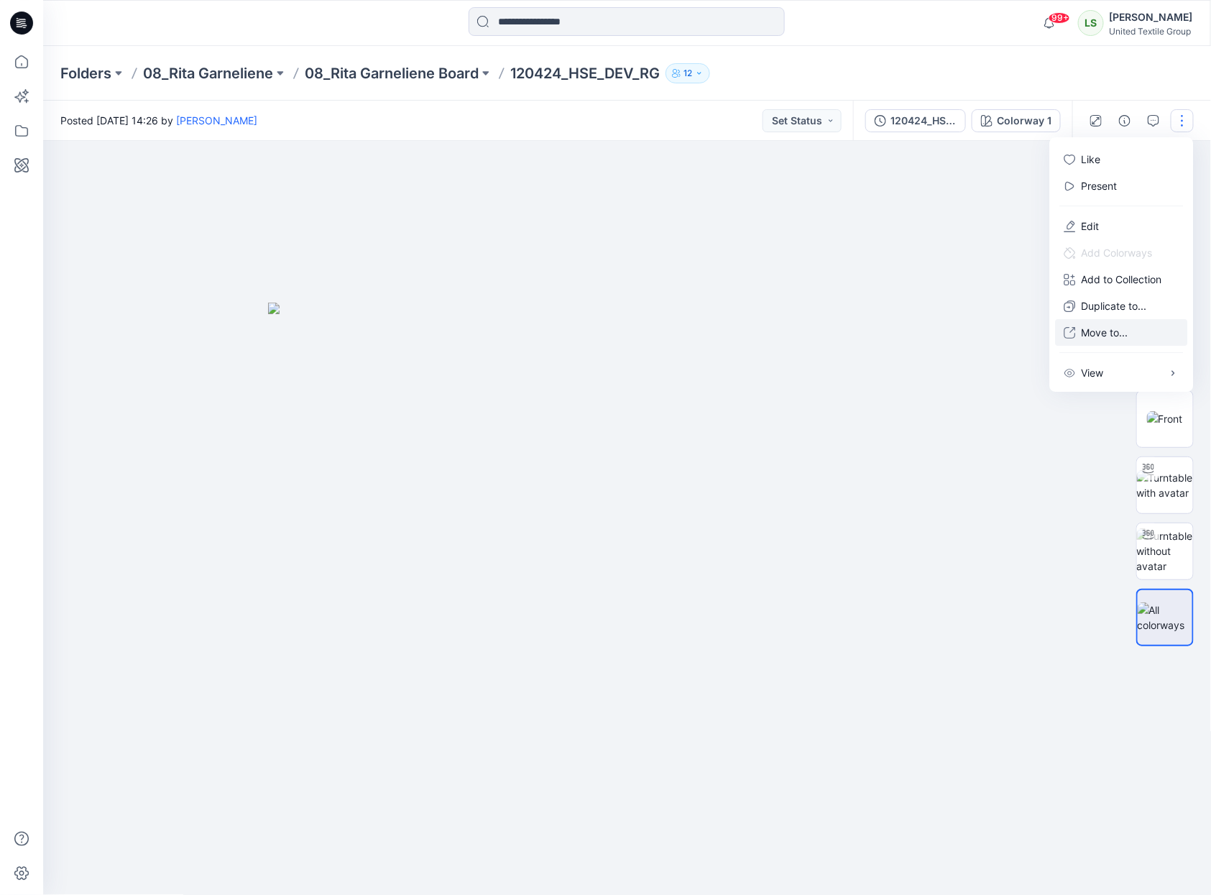
click at [1096, 327] on p "Move to..." at bounding box center [1105, 332] width 47 height 15
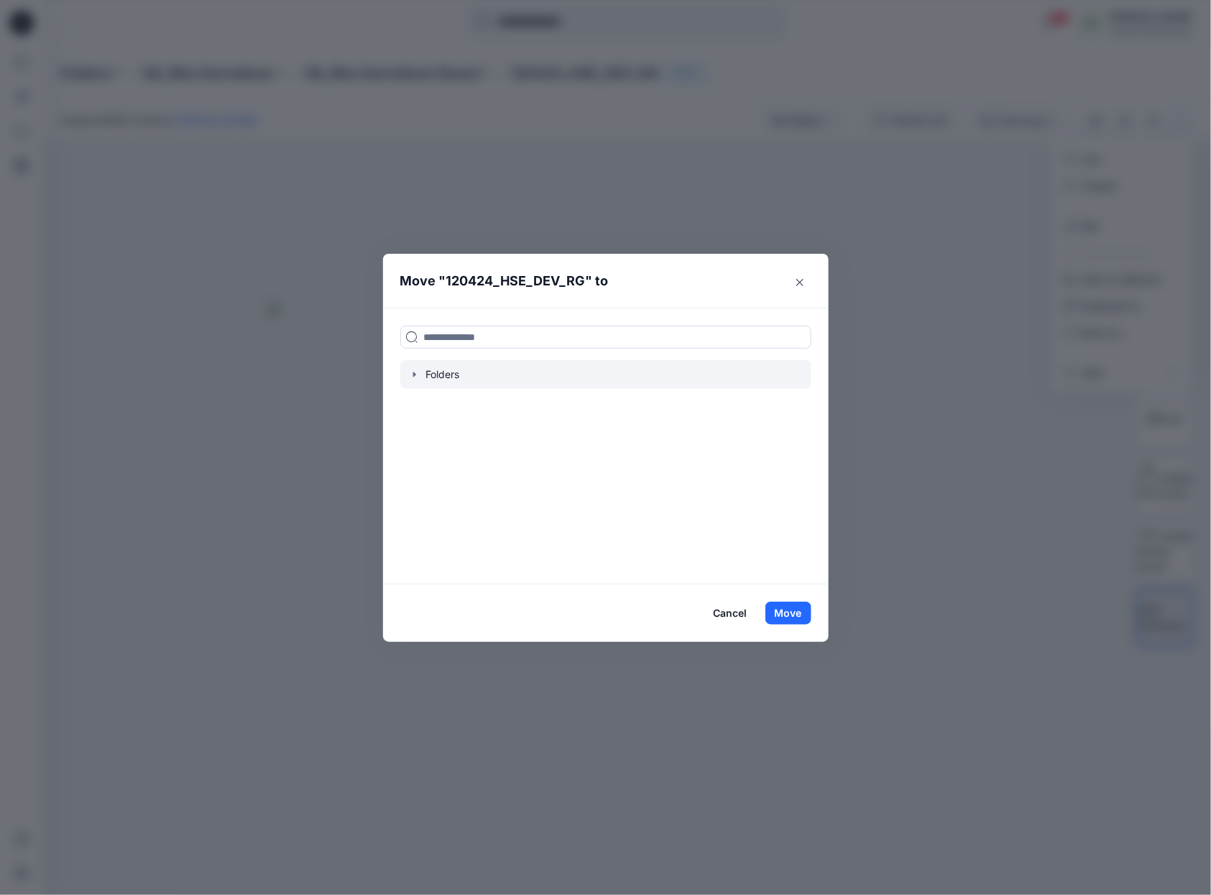
click at [410, 372] on icon "button" at bounding box center [414, 374] width 11 height 11
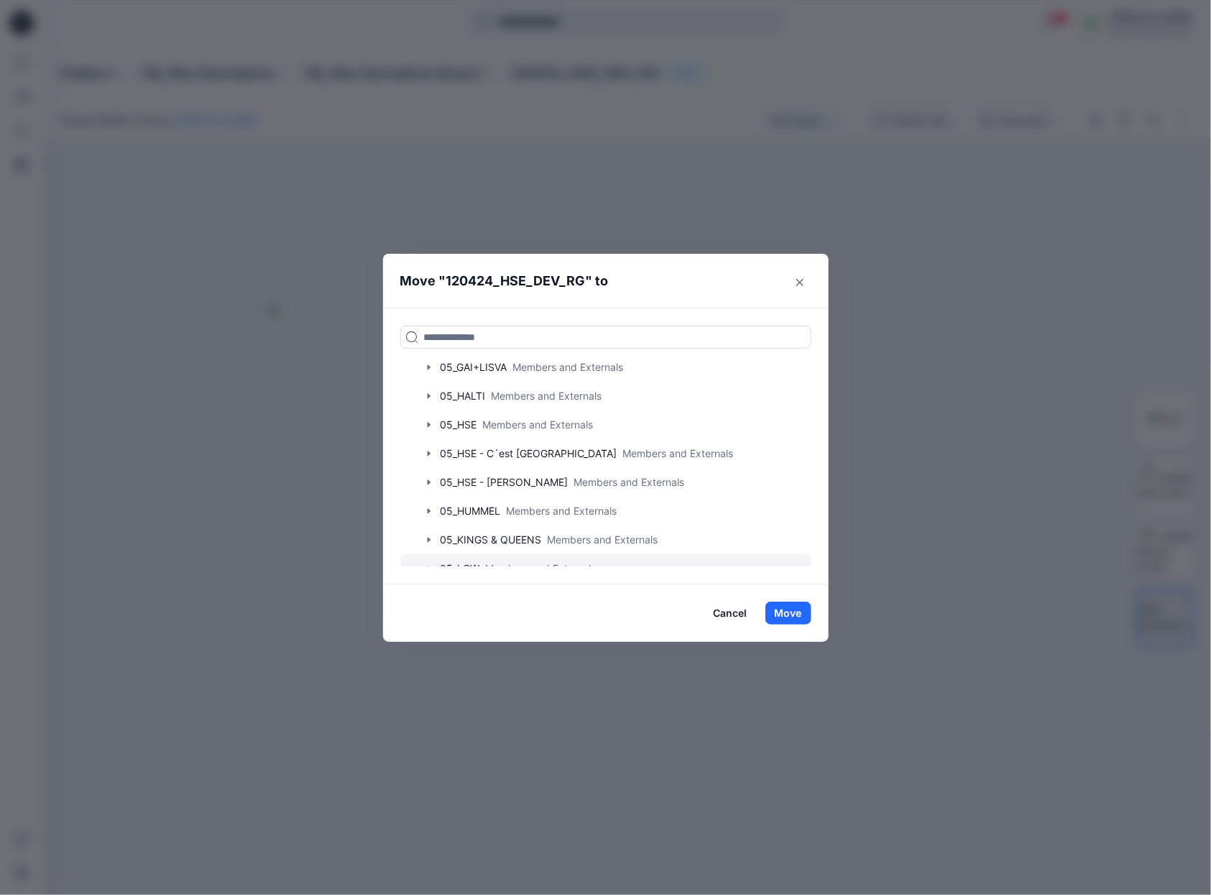
scroll to position [719, 0]
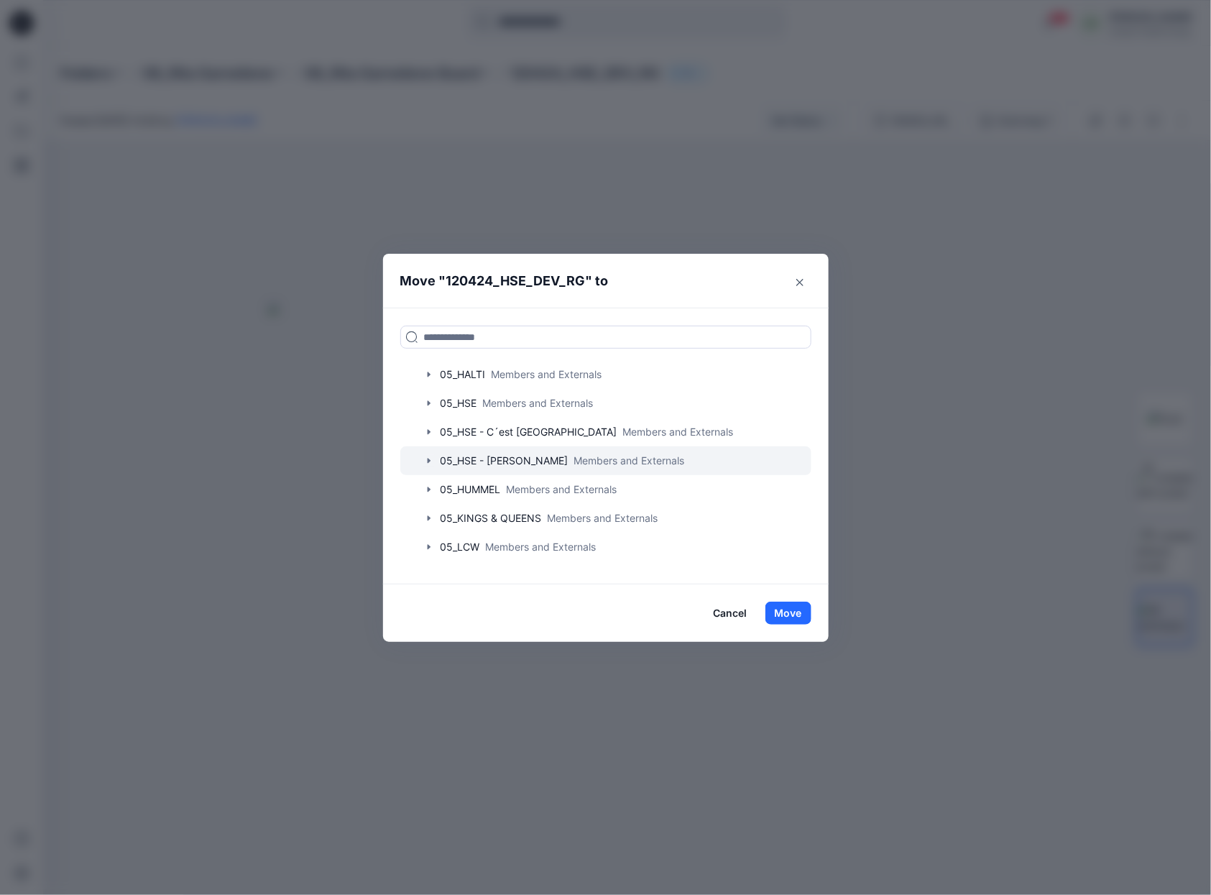
click at [428, 461] on icon "button" at bounding box center [428, 461] width 3 height 5
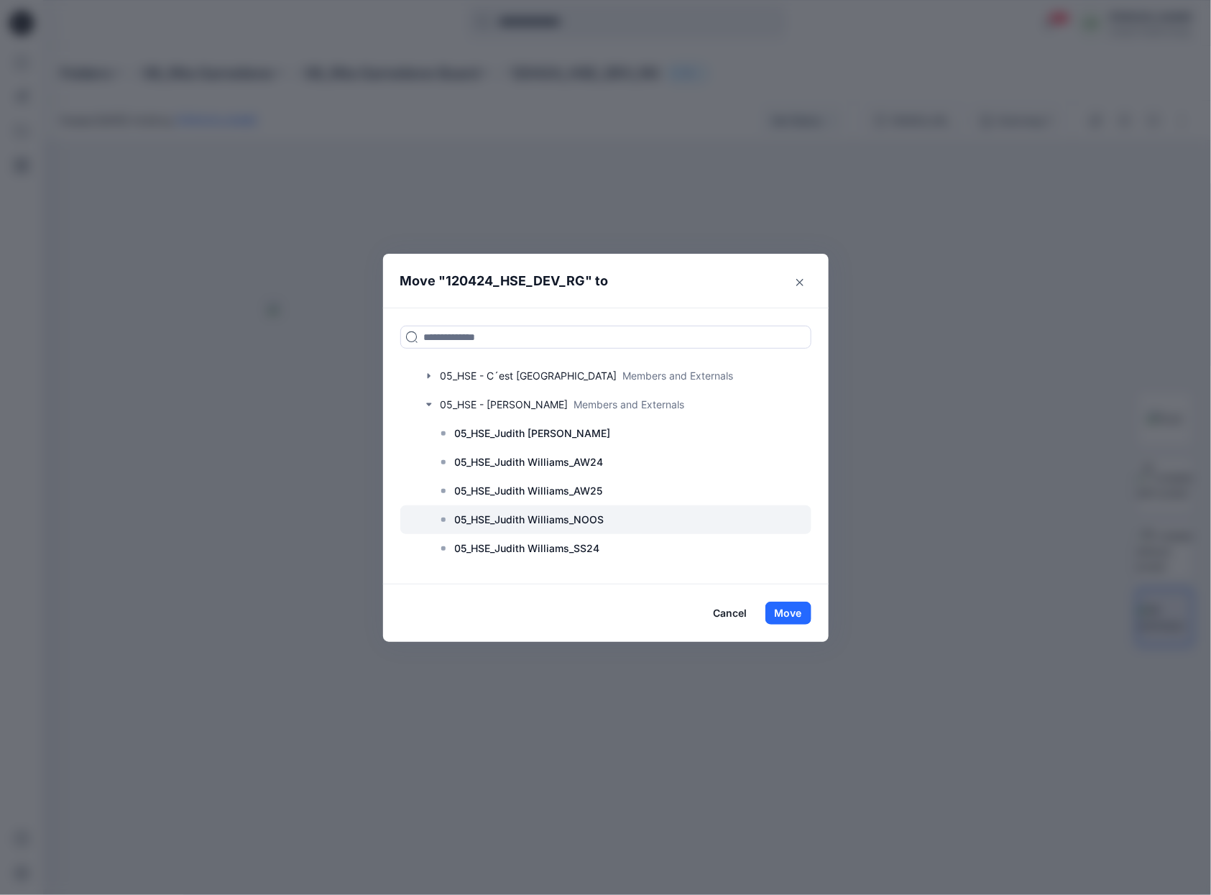
scroll to position [798, 0]
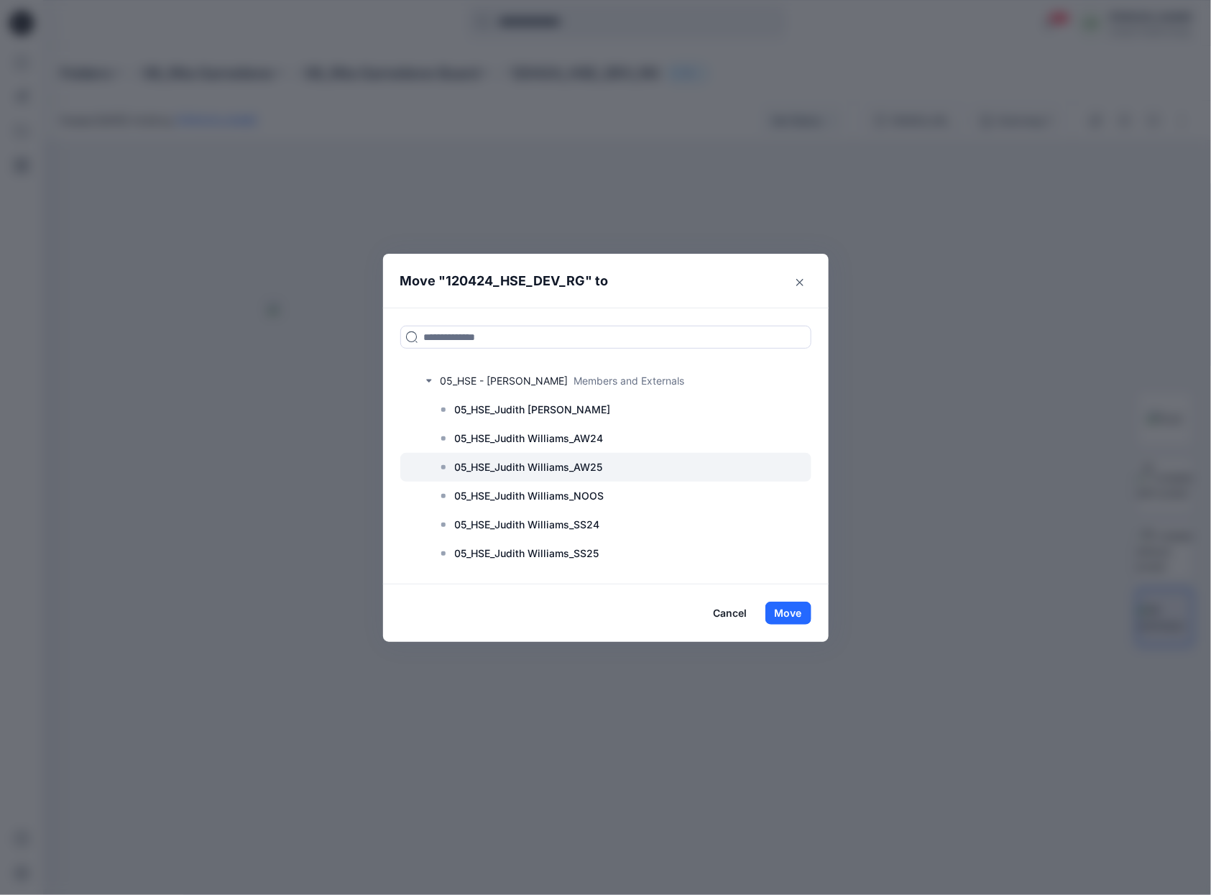
click at [591, 469] on p "05_HSE_Judith Williams_AW25" at bounding box center [529, 467] width 148 height 17
click at [785, 614] on button "Move" at bounding box center [788, 613] width 46 height 23
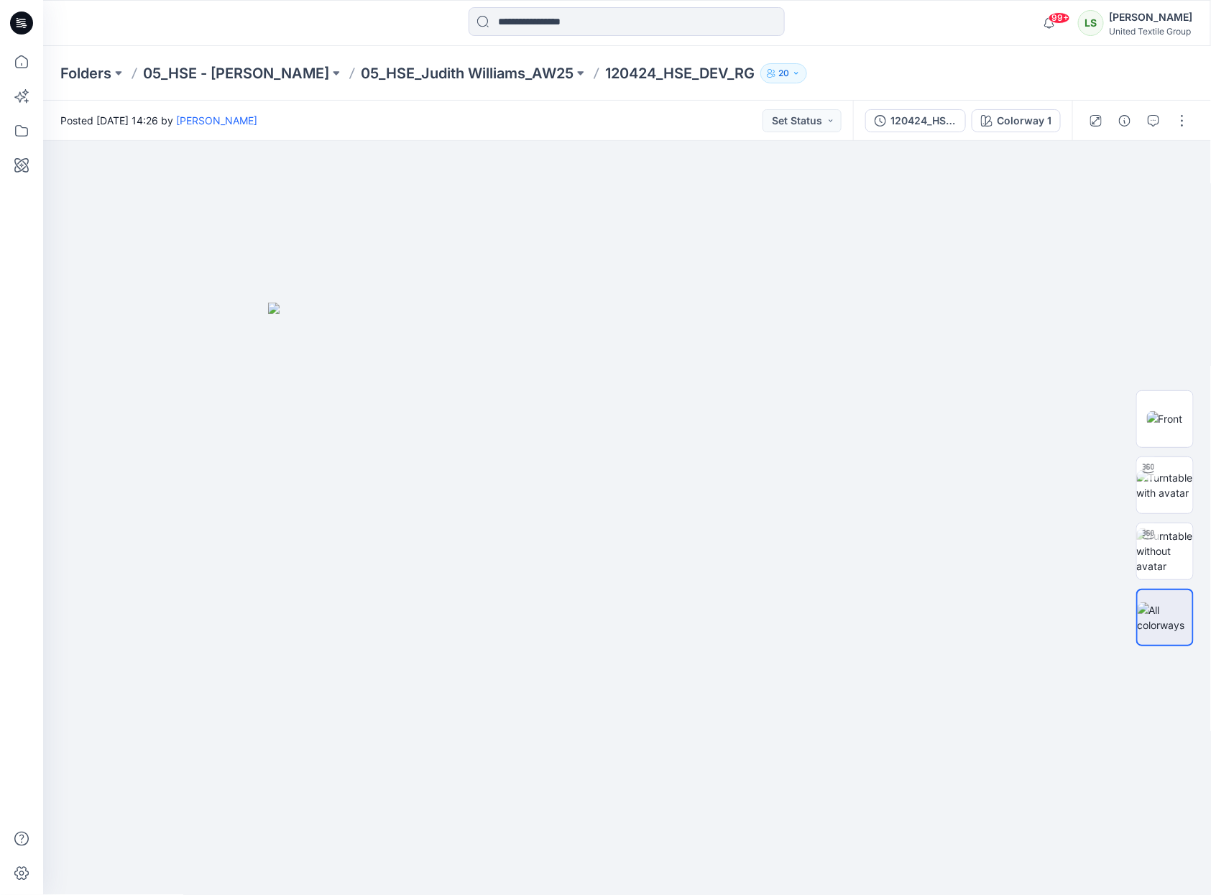
click at [573, 116] on div "Posted Tuesday, September 02, 2025 14:26 by Rita Garneliene Set Status" at bounding box center [448, 121] width 810 height 40
click at [1184, 116] on button "button" at bounding box center [1182, 120] width 23 height 23
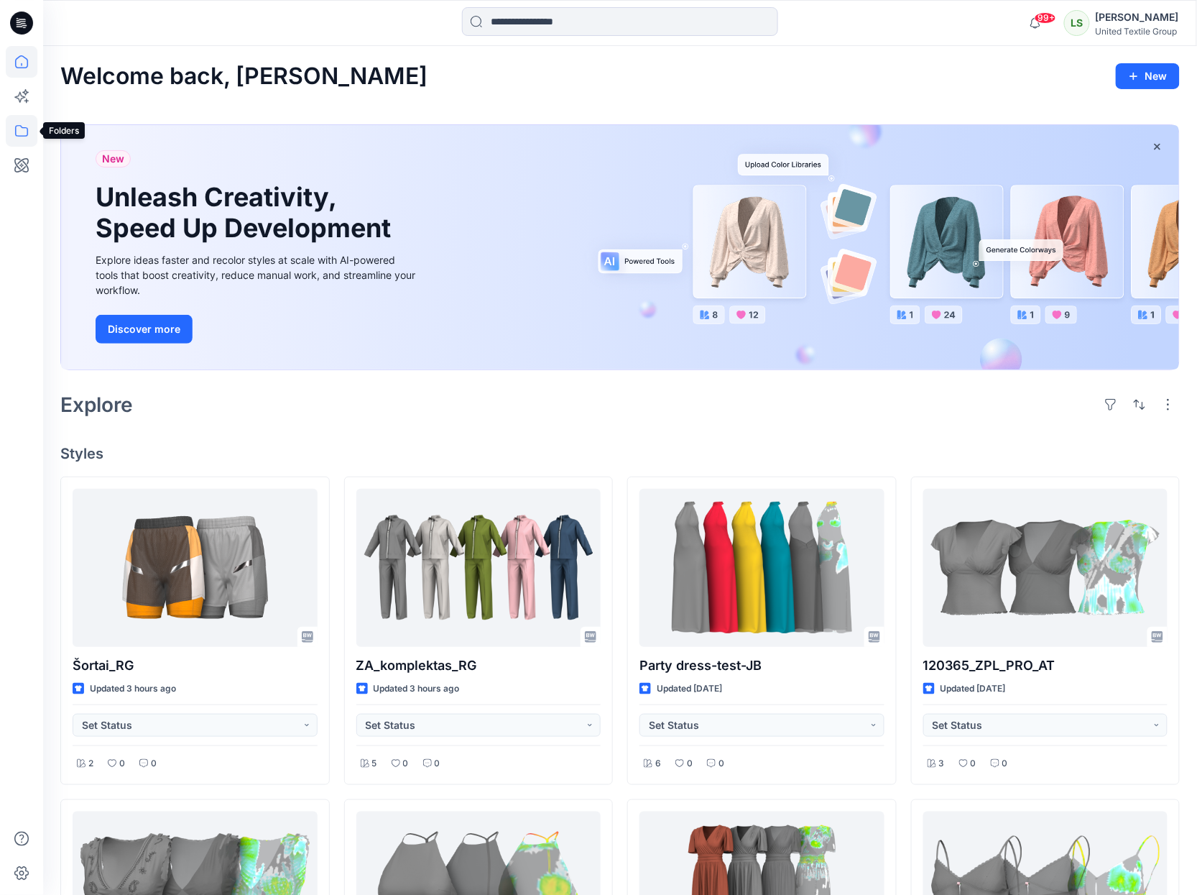
click at [27, 133] on icon at bounding box center [21, 130] width 13 height 11
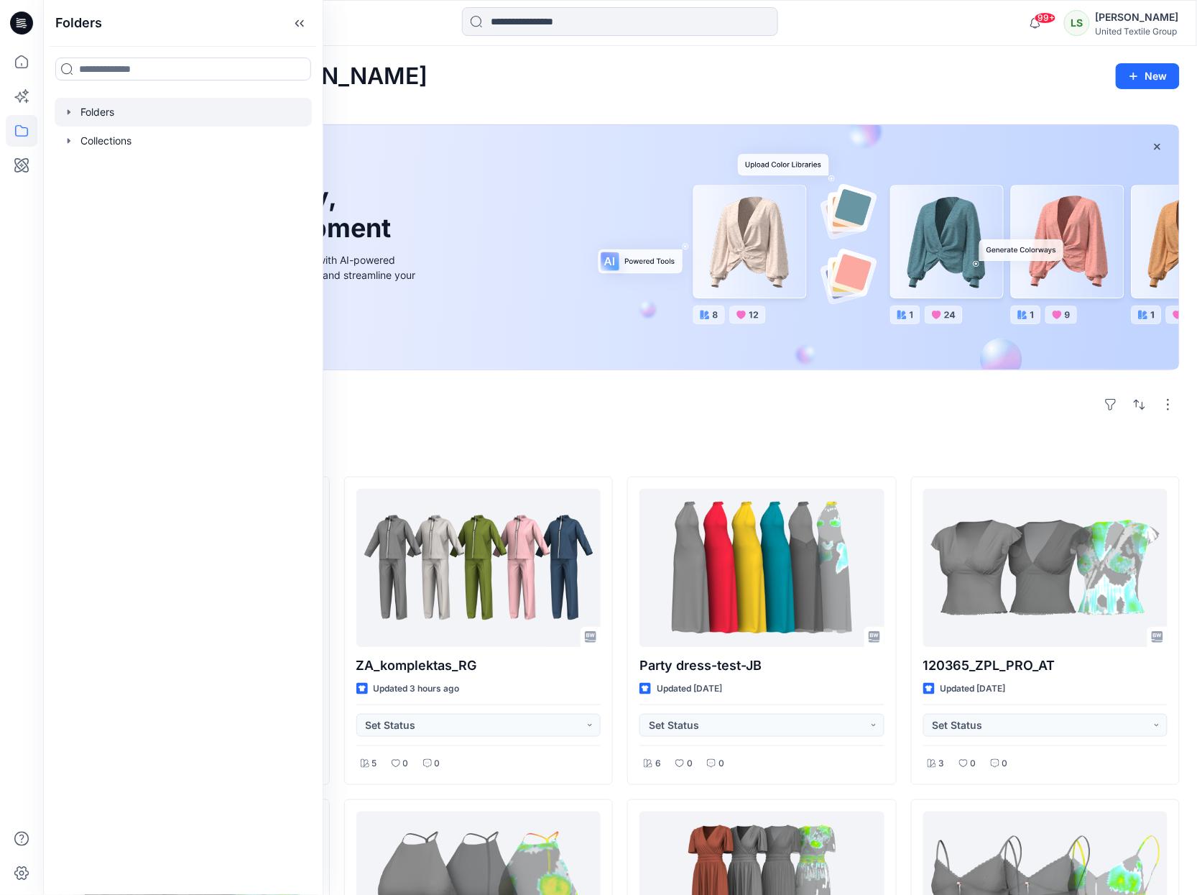
click at [60, 109] on div at bounding box center [183, 112] width 257 height 29
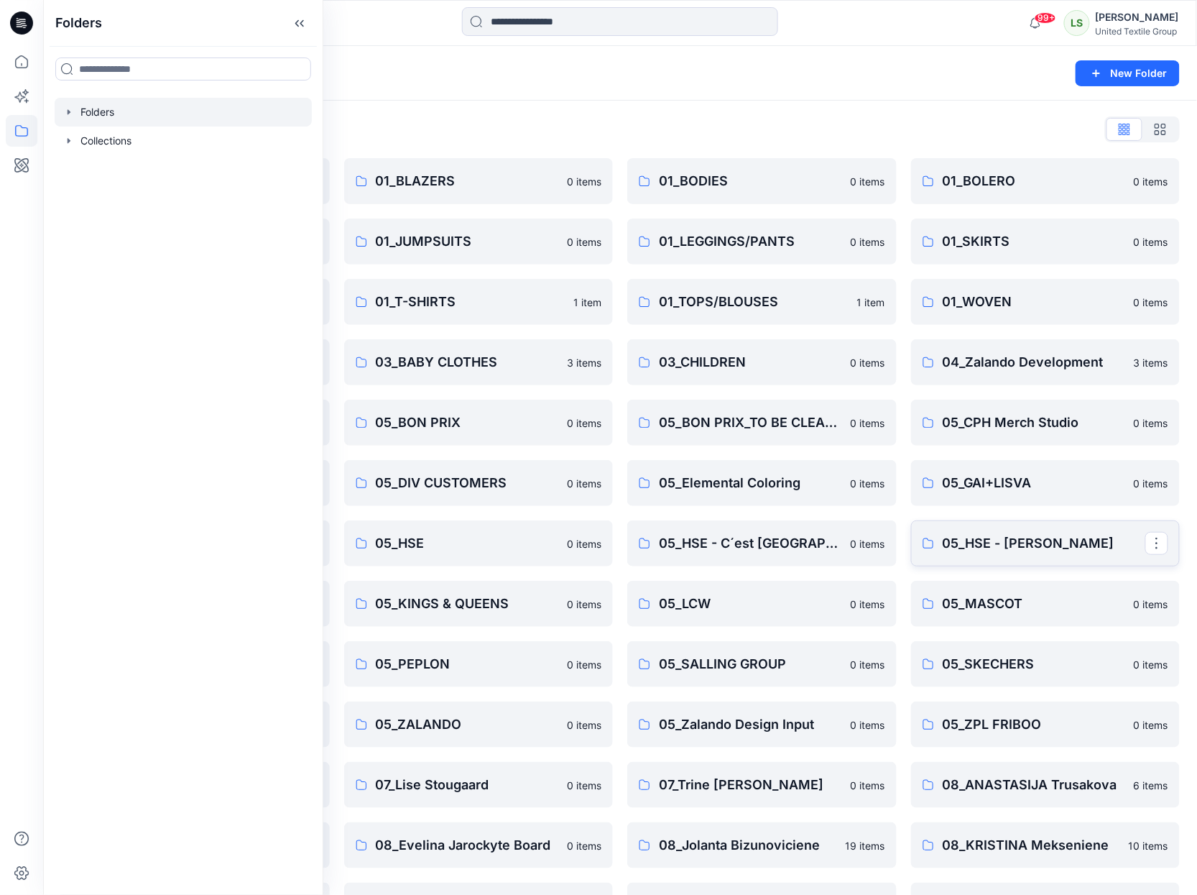
click at [1006, 549] on p "05_HSE - [PERSON_NAME]" at bounding box center [1044, 543] width 203 height 20
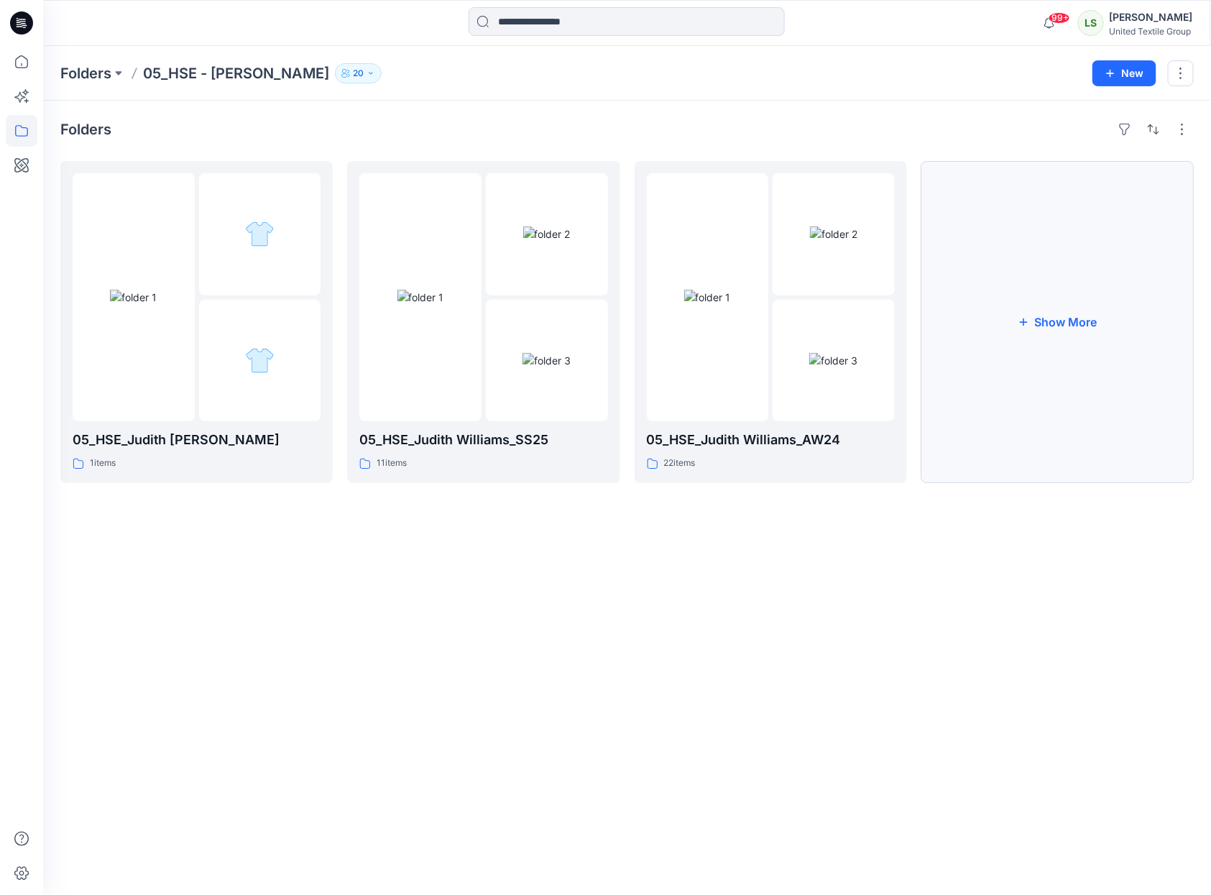
click at [1038, 314] on button "Show More" at bounding box center [1057, 322] width 272 height 322
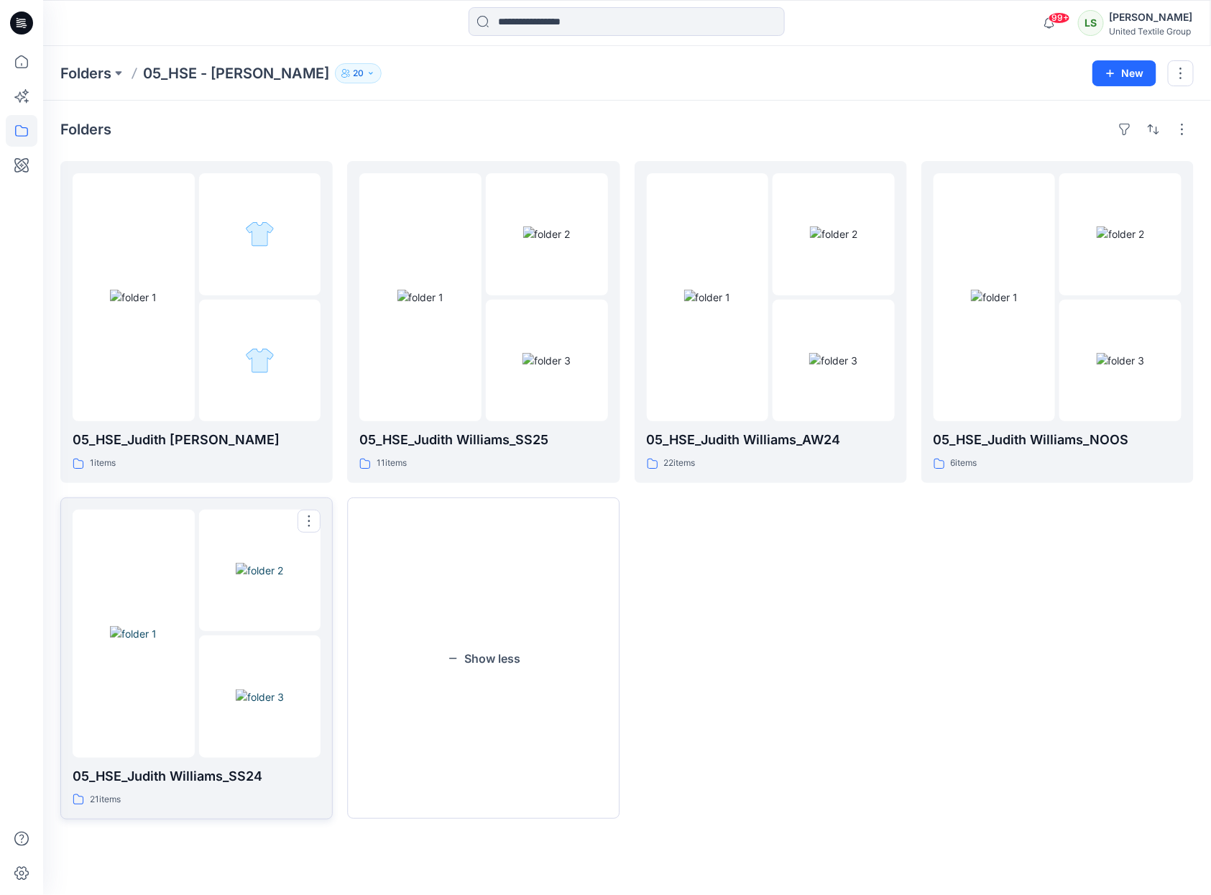
click at [157, 626] on img at bounding box center [133, 633] width 47 height 15
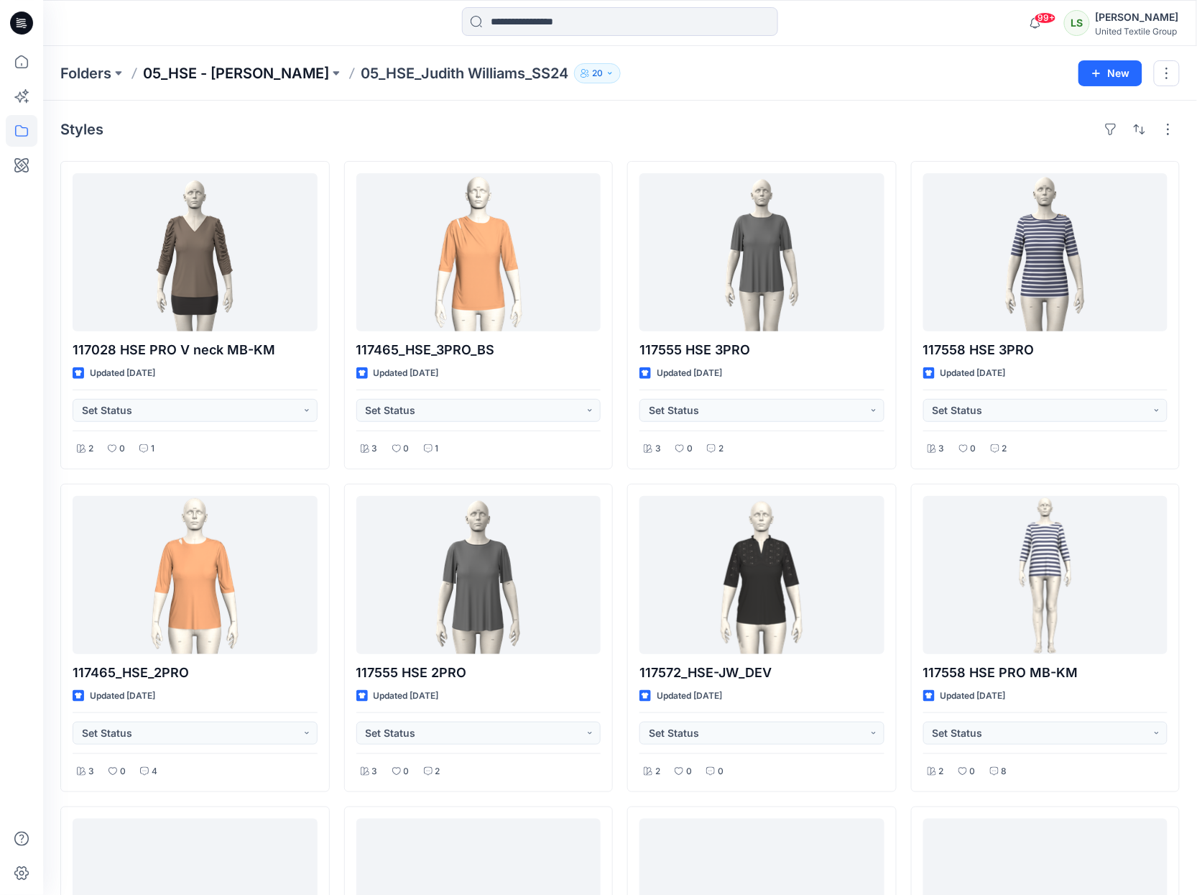
click at [281, 69] on p "05_HSE - [PERSON_NAME]" at bounding box center [236, 73] width 186 height 20
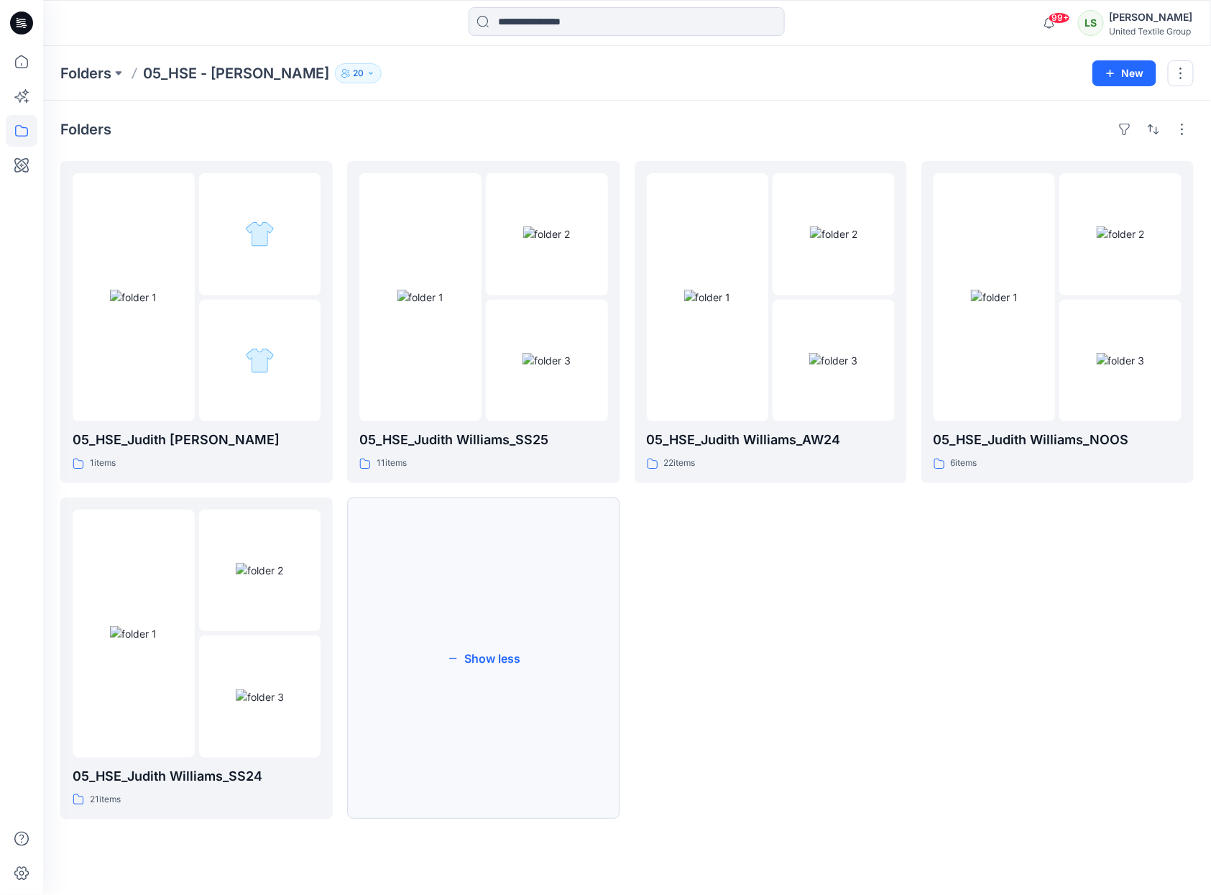
click at [494, 656] on button "Show less" at bounding box center [483, 658] width 272 height 322
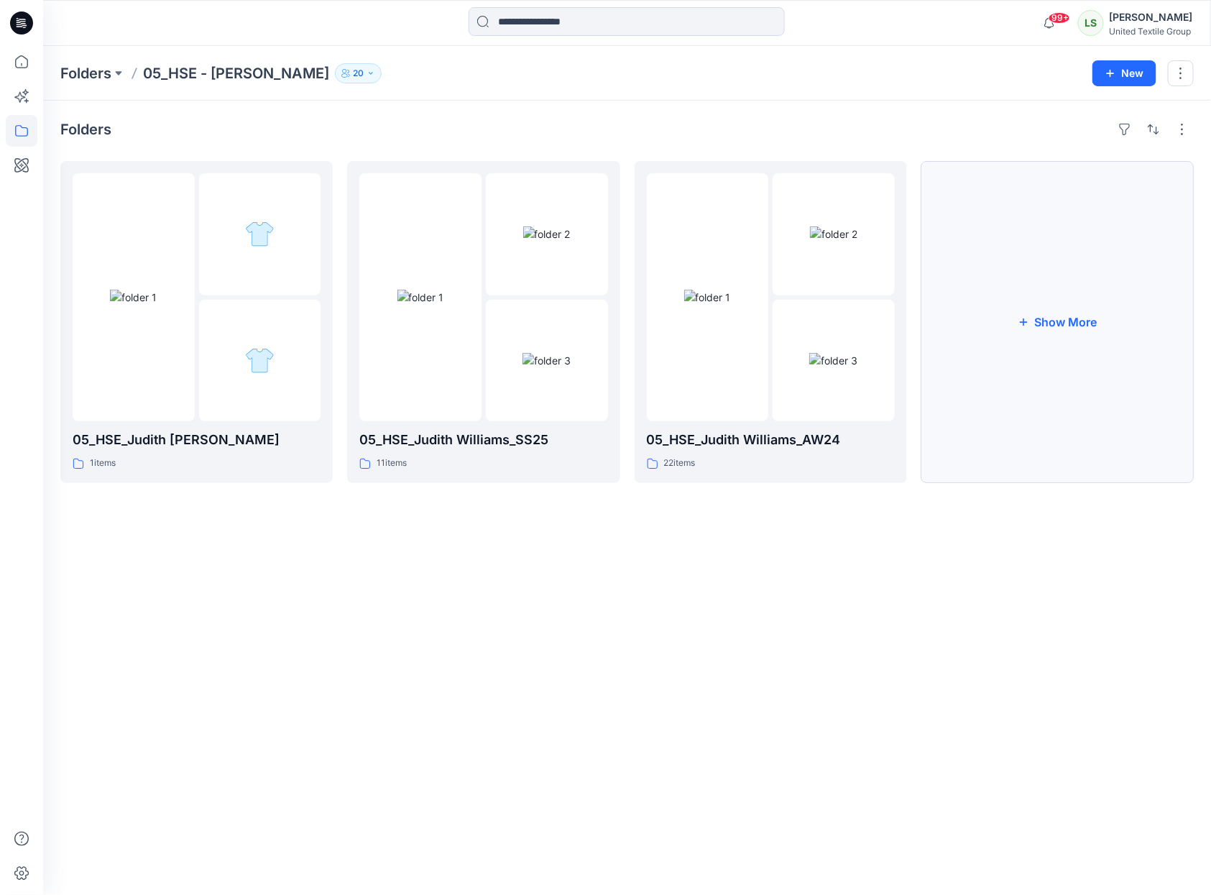
click at [1056, 321] on button "Show More" at bounding box center [1057, 322] width 272 height 322
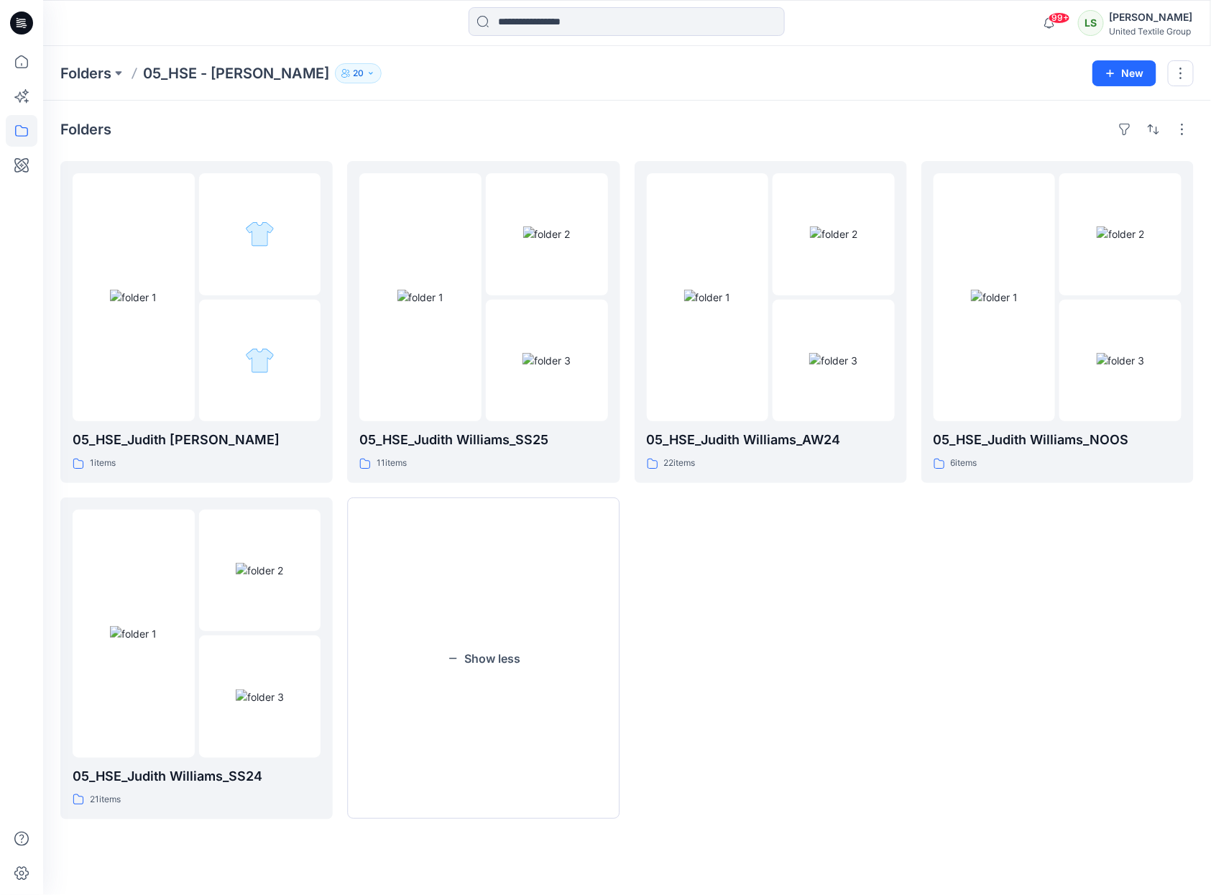
click at [829, 672] on div "05_HSE_Judith Williams_AW24 22 items" at bounding box center [771, 490] width 272 height 658
click at [701, 305] on img at bounding box center [707, 297] width 47 height 15
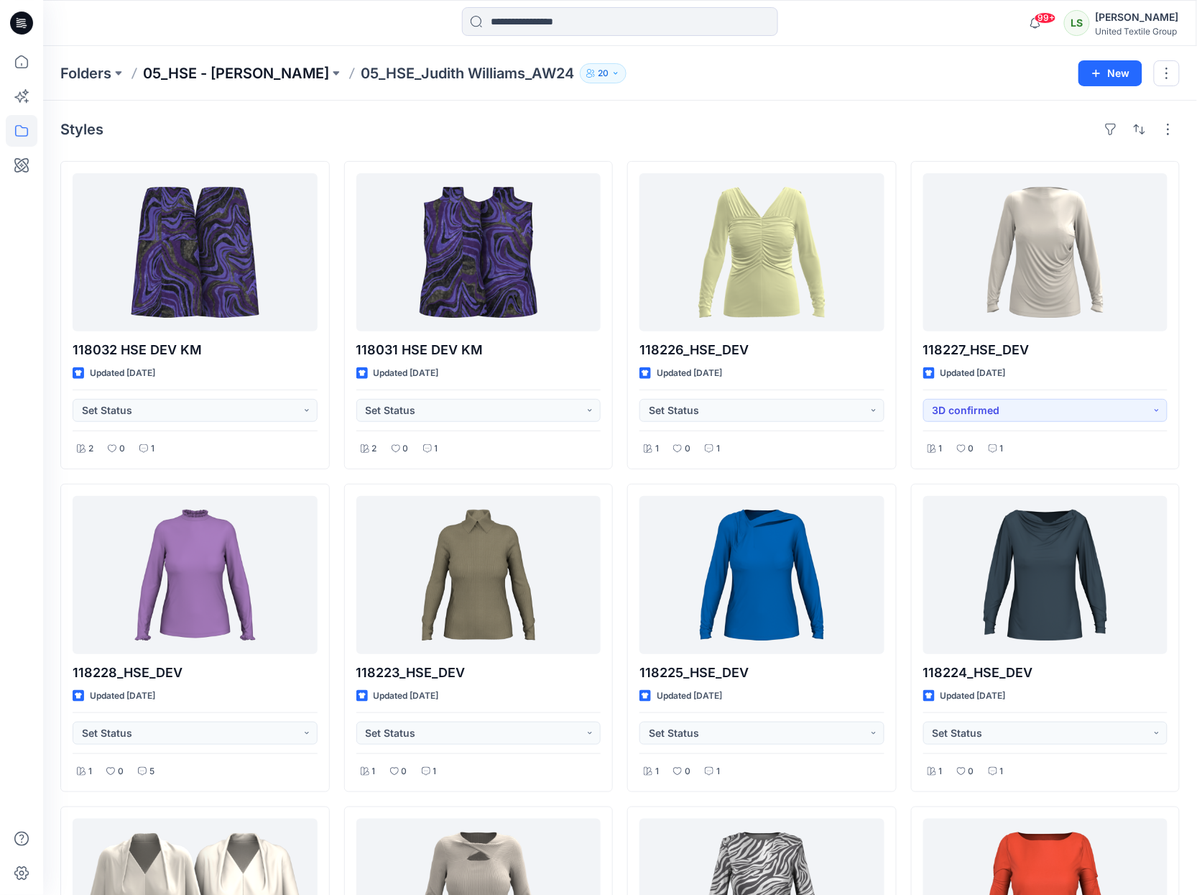
click at [295, 65] on p "05_HSE - [PERSON_NAME]" at bounding box center [236, 73] width 186 height 20
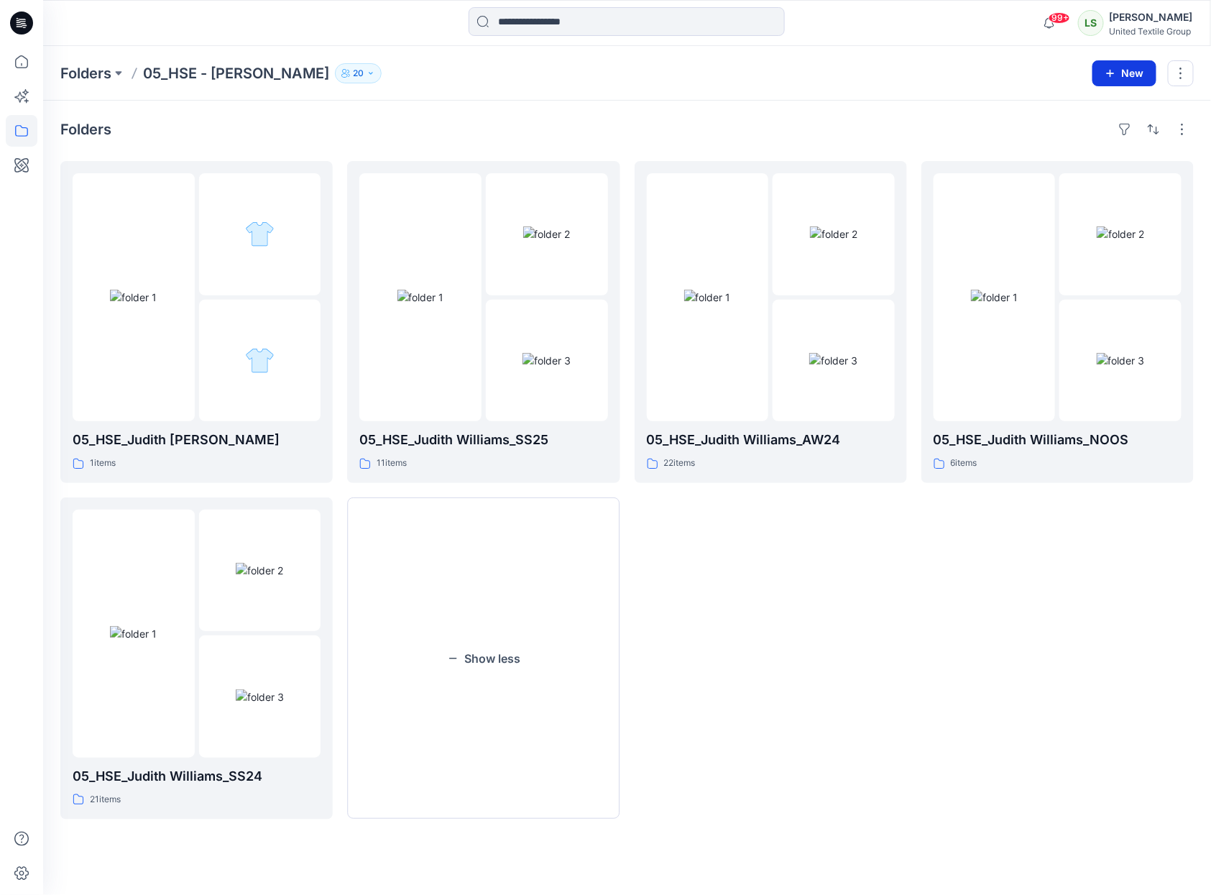
click at [1119, 68] on button "New" at bounding box center [1124, 73] width 64 height 26
click at [1080, 140] on p "New Folder" at bounding box center [1081, 136] width 53 height 15
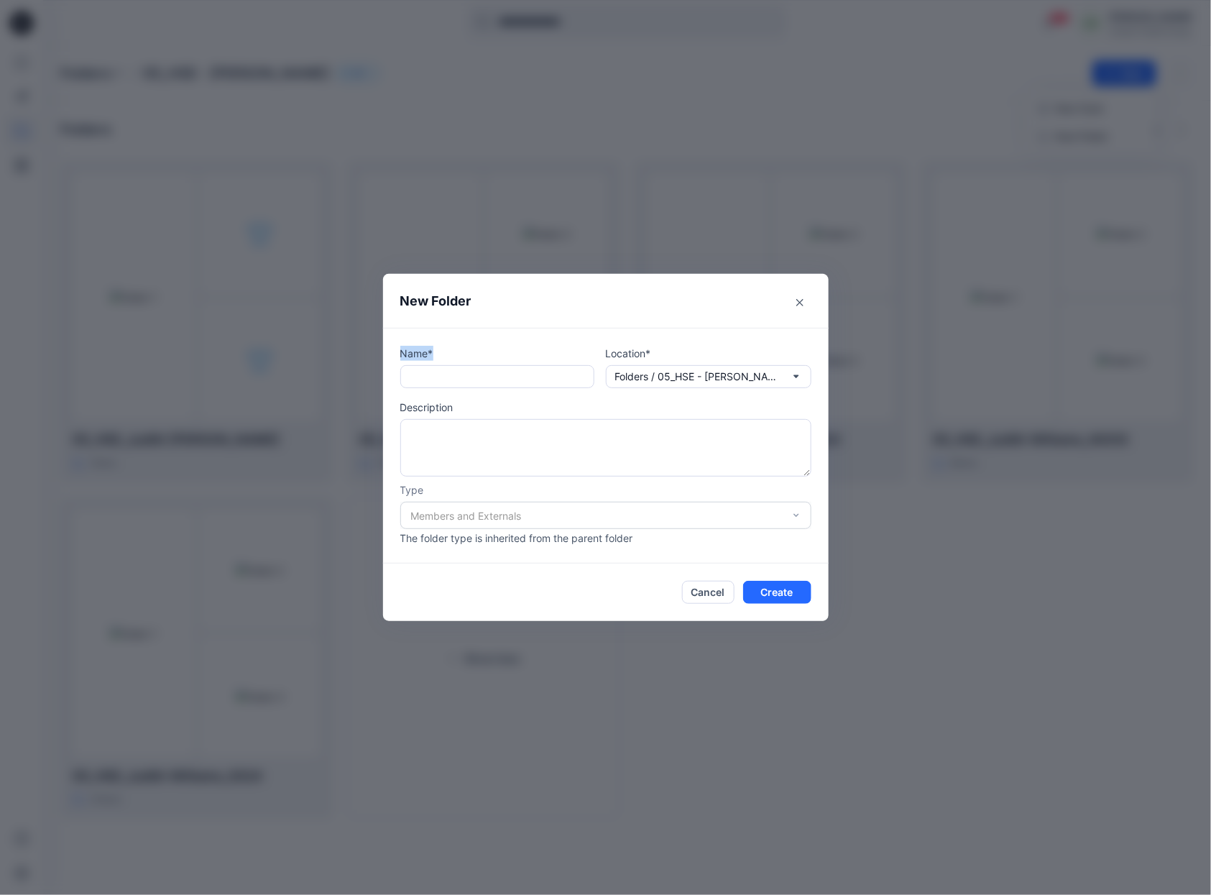
drag, startPoint x: 642, startPoint y: 284, endPoint x: 466, endPoint y: 350, distance: 188.1
click at [461, 346] on section "New Folder Name* Location* Folders / 05_HSE - Judith Williams Description Type …" at bounding box center [606, 447] width 446 height 347
click at [798, 295] on button "Close" at bounding box center [799, 302] width 23 height 23
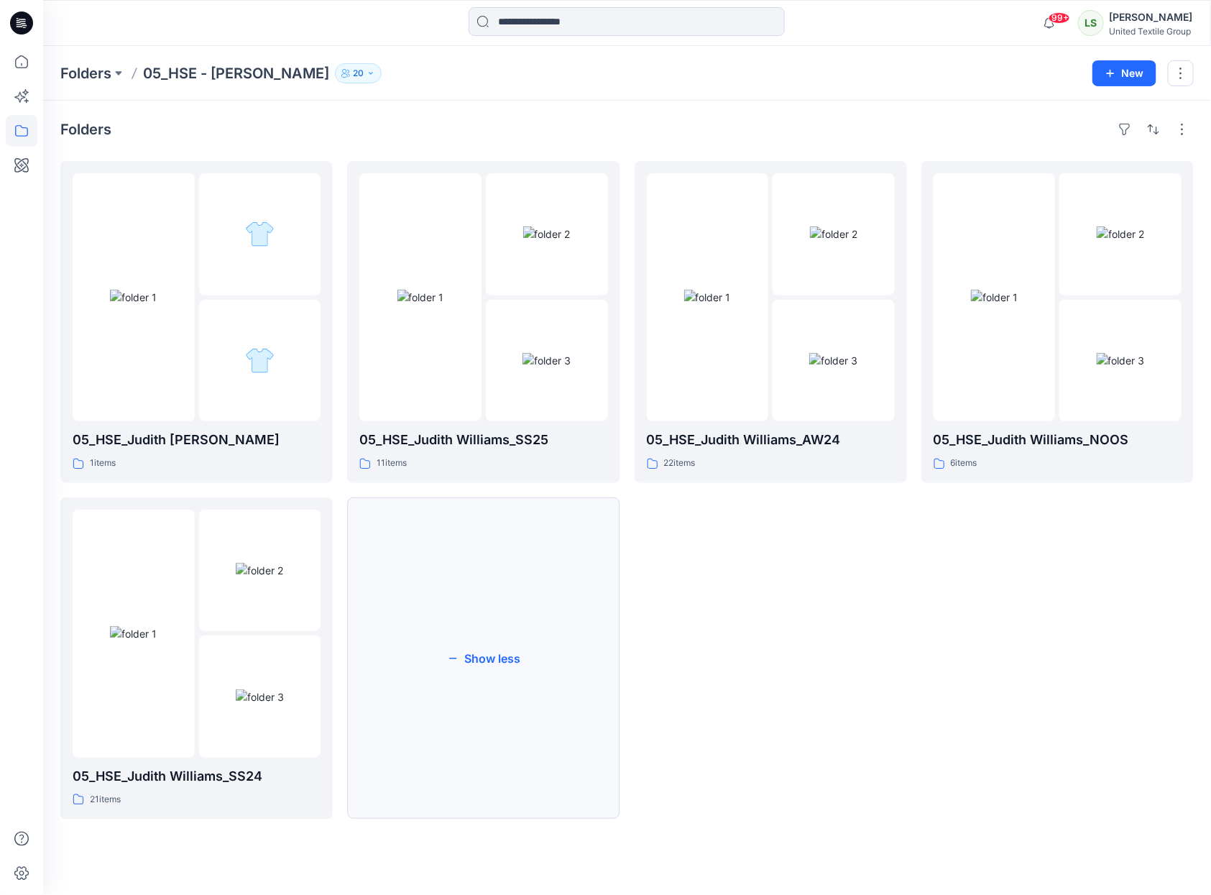
click at [484, 650] on button "Show less" at bounding box center [483, 658] width 272 height 322
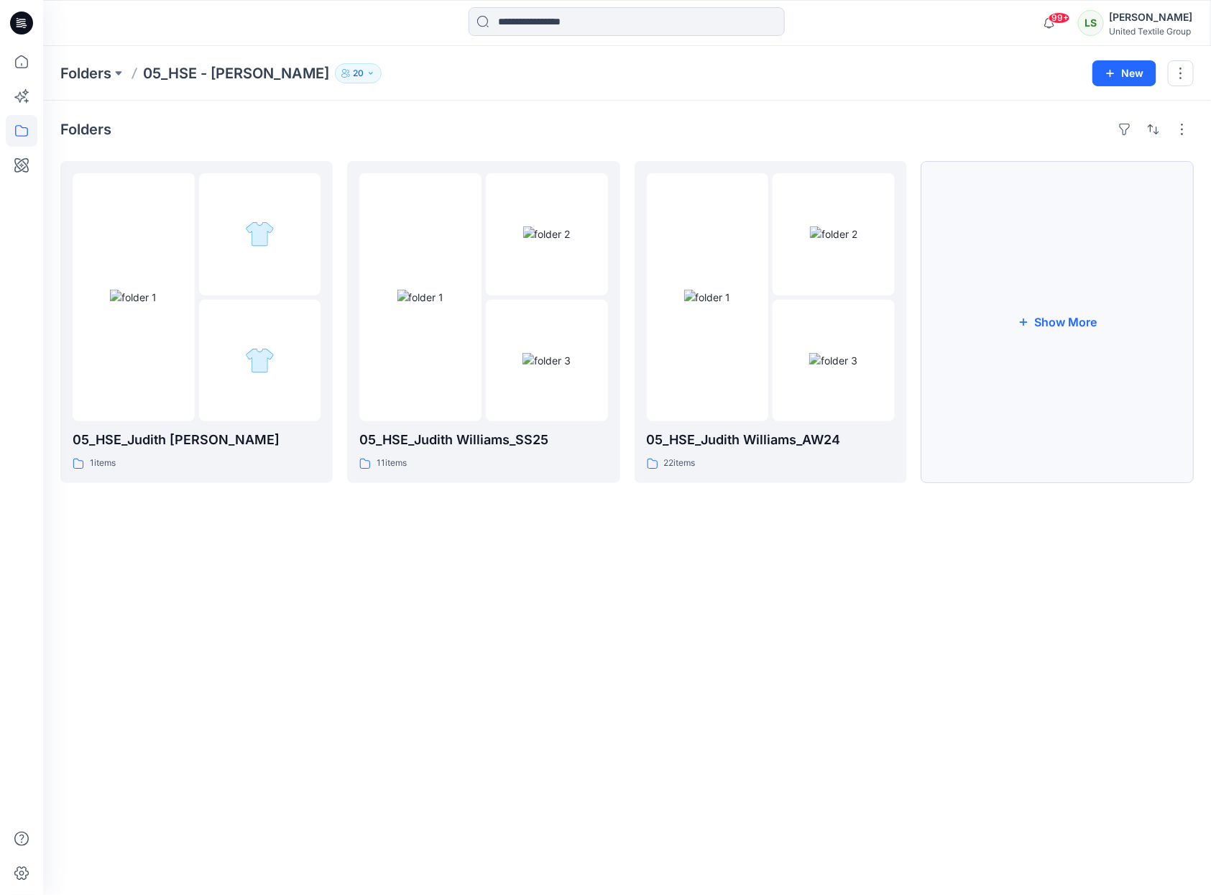
click at [1067, 321] on button "Show More" at bounding box center [1057, 322] width 272 height 322
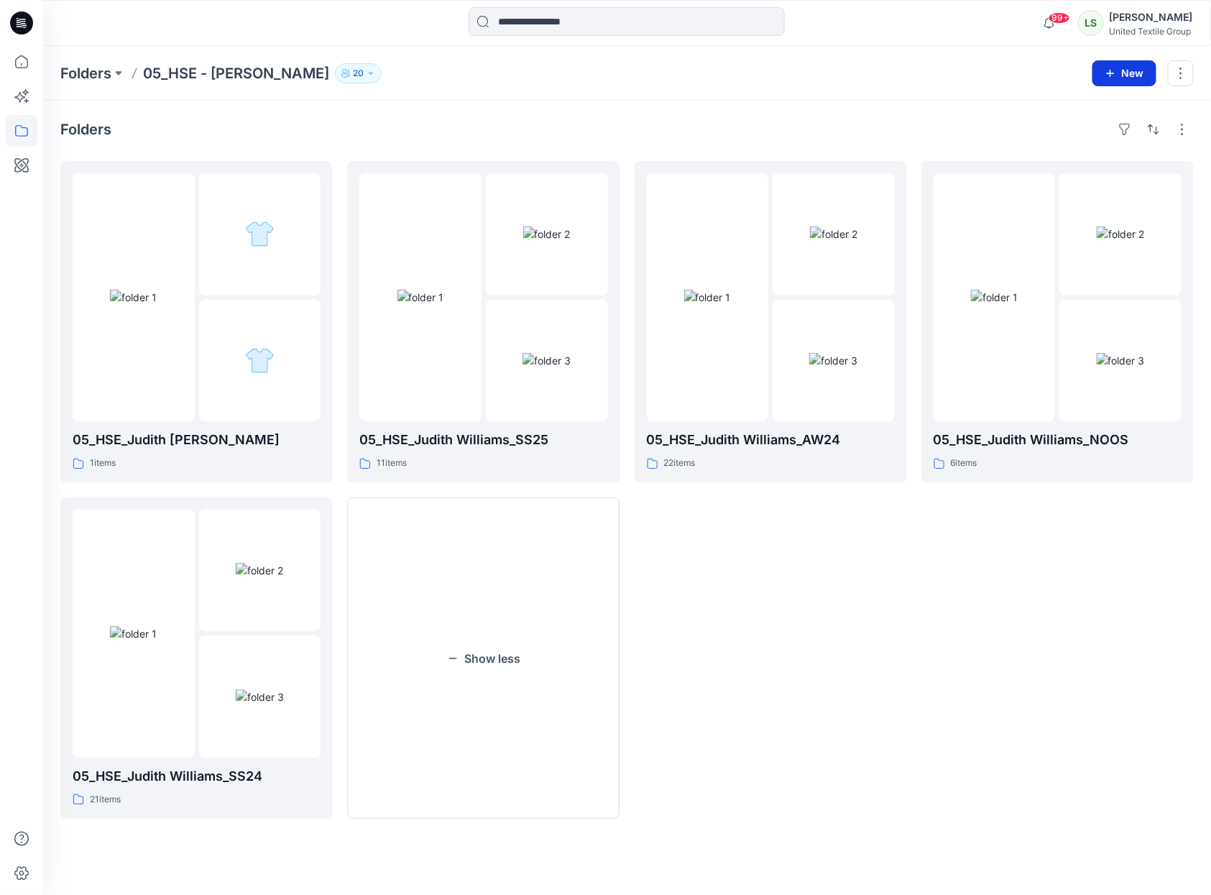
click at [1120, 74] on button "New" at bounding box center [1124, 73] width 64 height 26
click at [1097, 139] on p "New Folder" at bounding box center [1081, 136] width 53 height 15
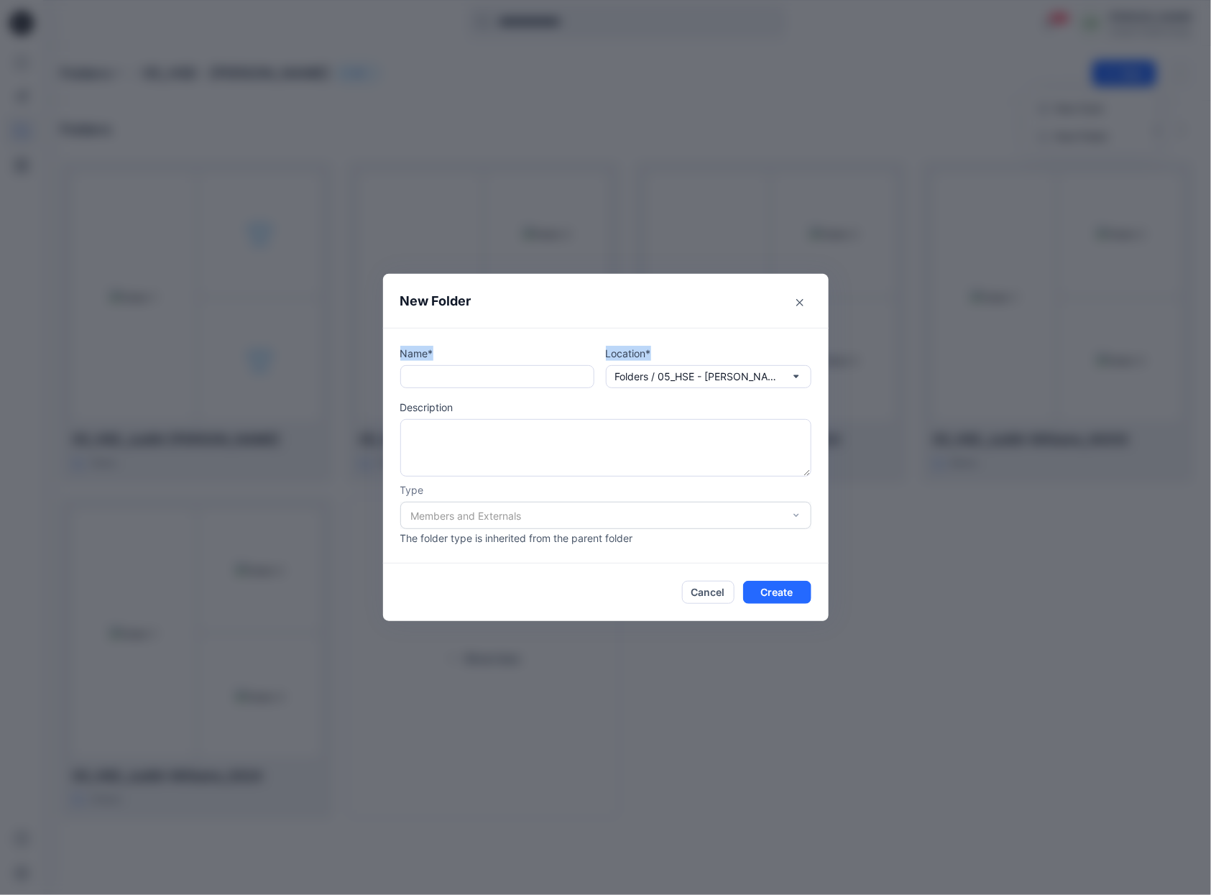
drag, startPoint x: 622, startPoint y: 275, endPoint x: 688, endPoint y: 335, distance: 89.6
click at [688, 335] on section "New Folder Name* Location* Folders / 05_HSE - Judith Williams Description Type …" at bounding box center [606, 447] width 446 height 347
click at [474, 372] on input "text" at bounding box center [497, 376] width 194 height 23
click at [800, 303] on icon "Close" at bounding box center [799, 302] width 7 height 7
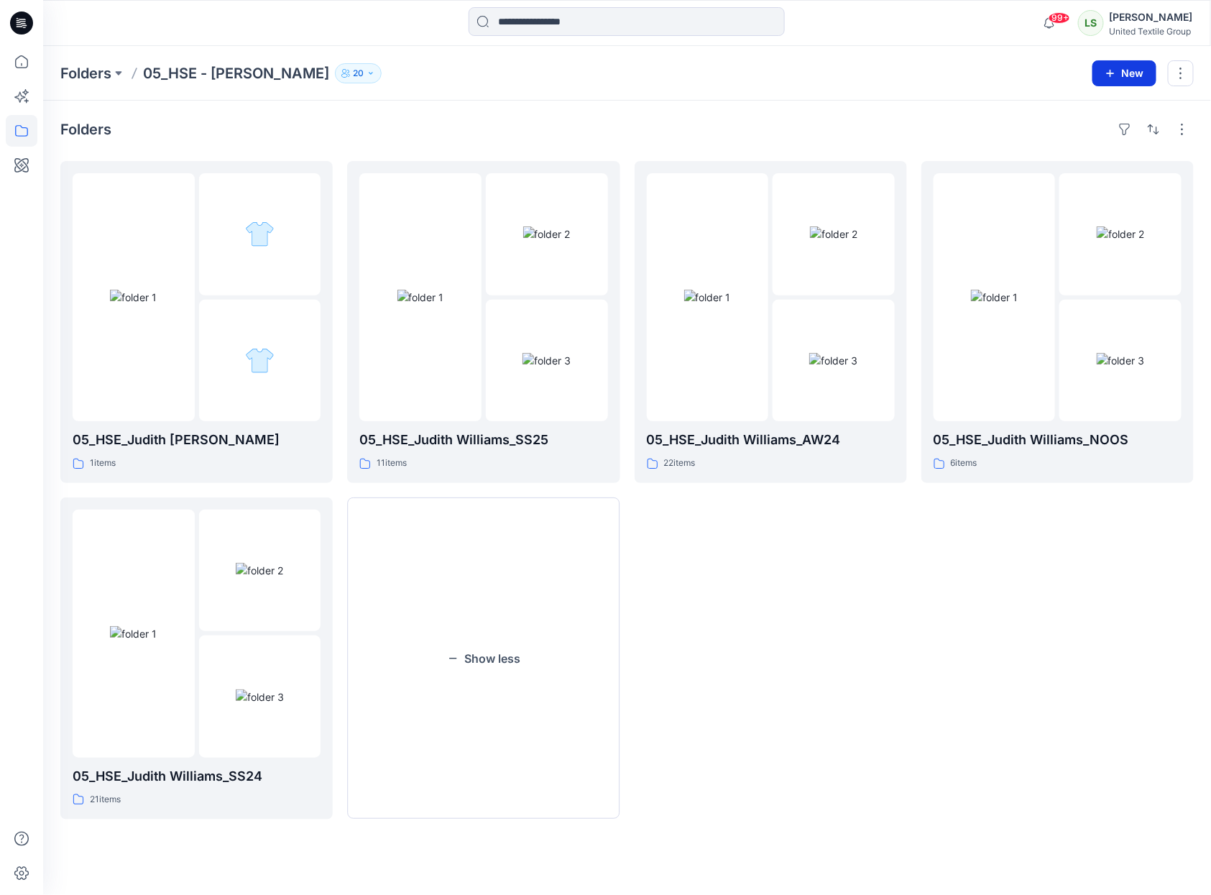
click at [1125, 72] on button "New" at bounding box center [1124, 73] width 64 height 26
click at [1115, 134] on button "New Folder" at bounding box center [1091, 136] width 124 height 27
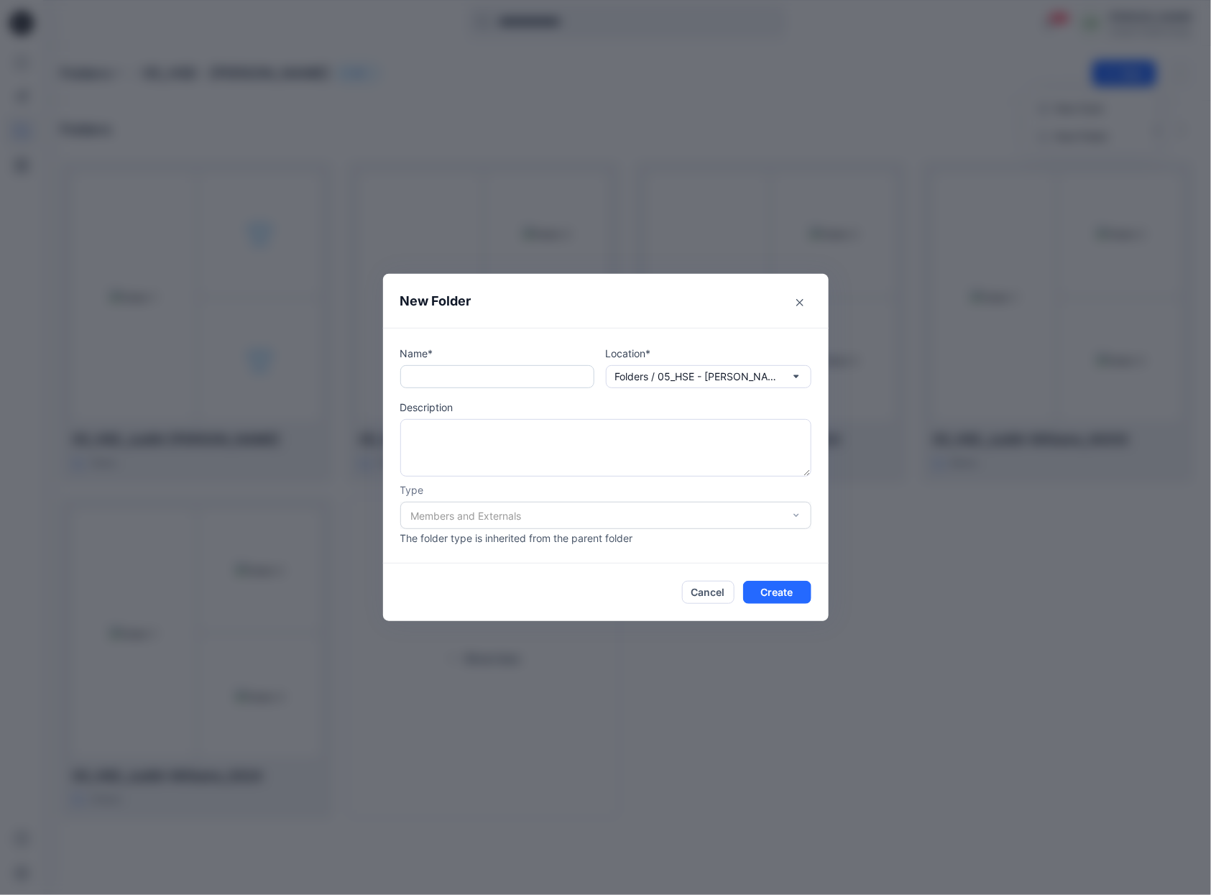
click at [434, 375] on input "text" at bounding box center [497, 376] width 194 height 23
paste input "**********"
type input "**********"
click at [736, 379] on p "Folders / 05_HSE - Judith Williams" at bounding box center [697, 377] width 165 height 16
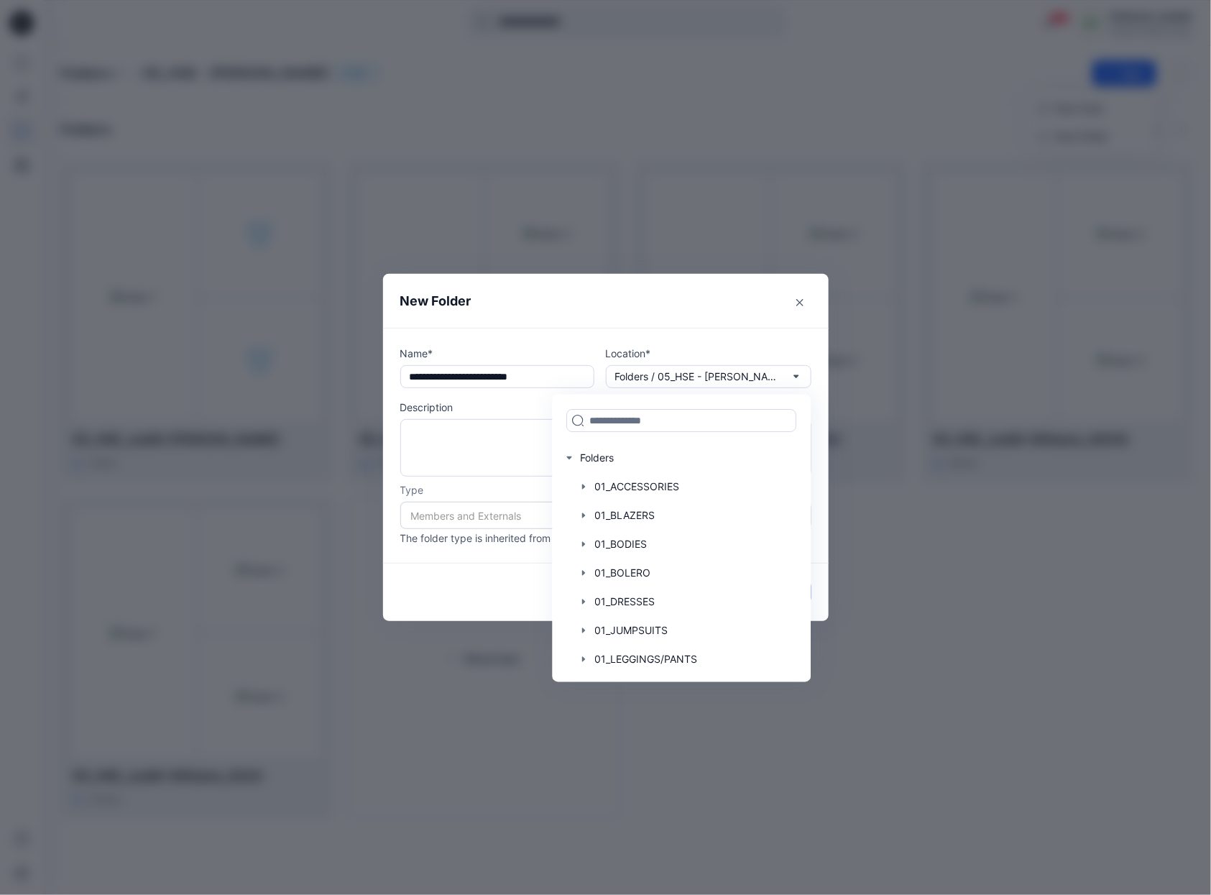
click at [734, 338] on div "**********" at bounding box center [606, 446] width 446 height 236
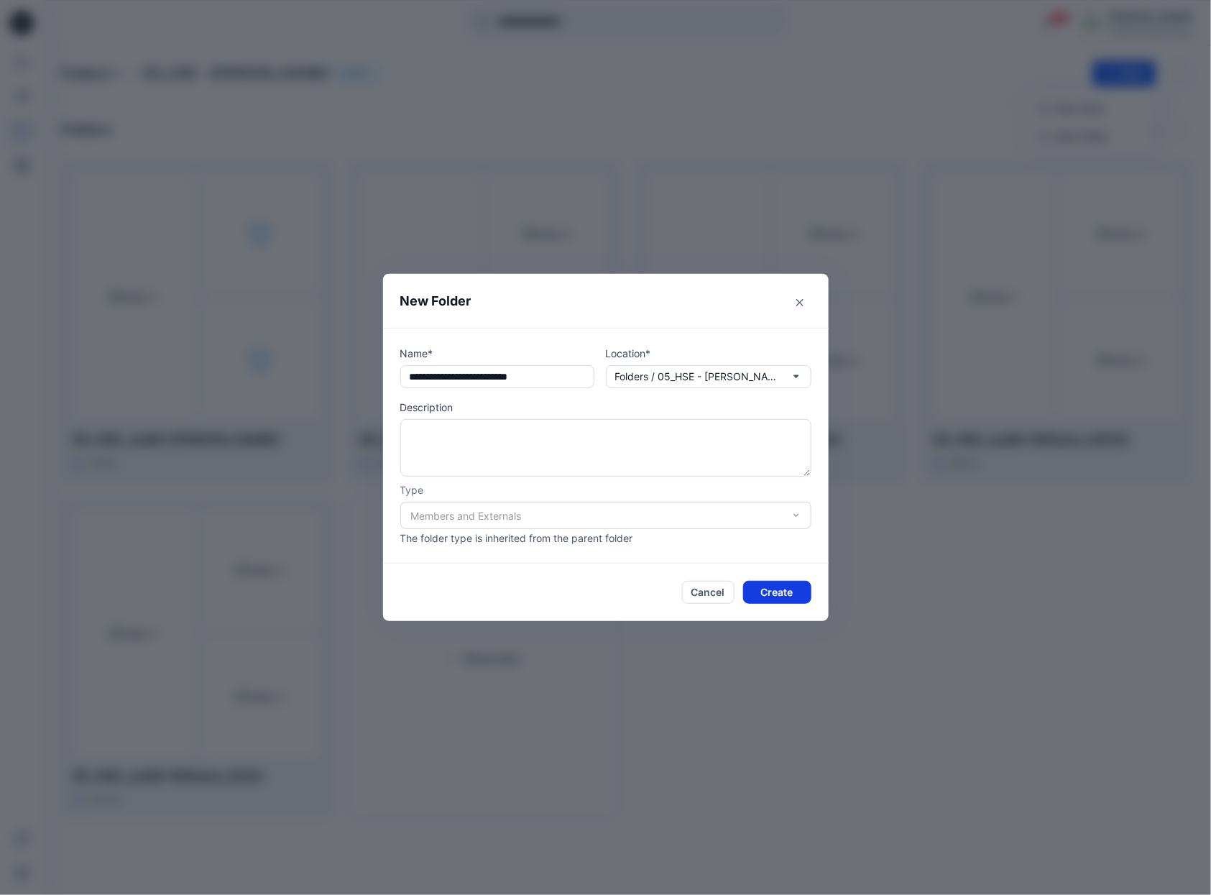
click at [793, 587] on button "Create" at bounding box center [777, 592] width 68 height 23
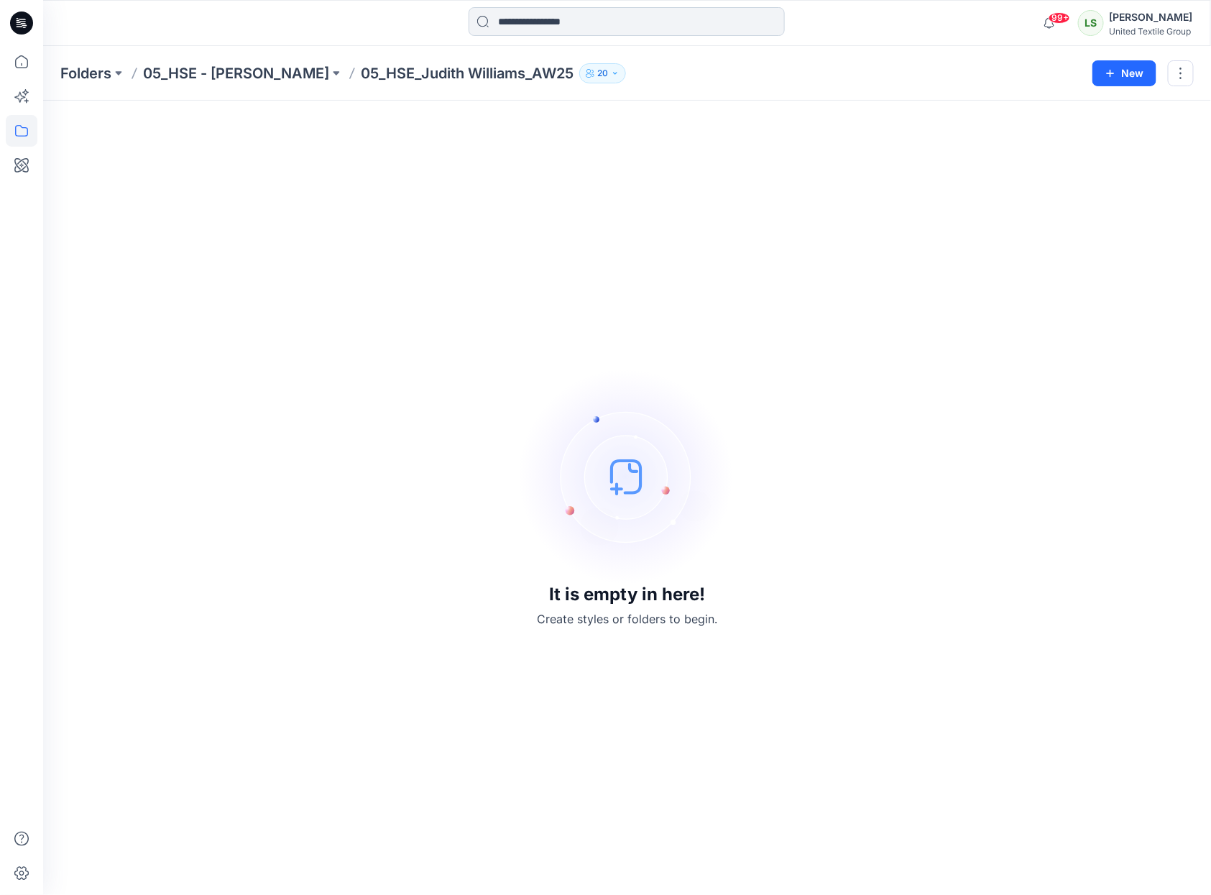
drag, startPoint x: 788, startPoint y: 55, endPoint x: 743, endPoint y: 17, distance: 58.7
click at [788, 55] on div "Folders 05_HSE - Judith Williams 05_HSE_Judith Williams_AW25 20 New" at bounding box center [627, 73] width 1168 height 55
